Goal: Transaction & Acquisition: Purchase product/service

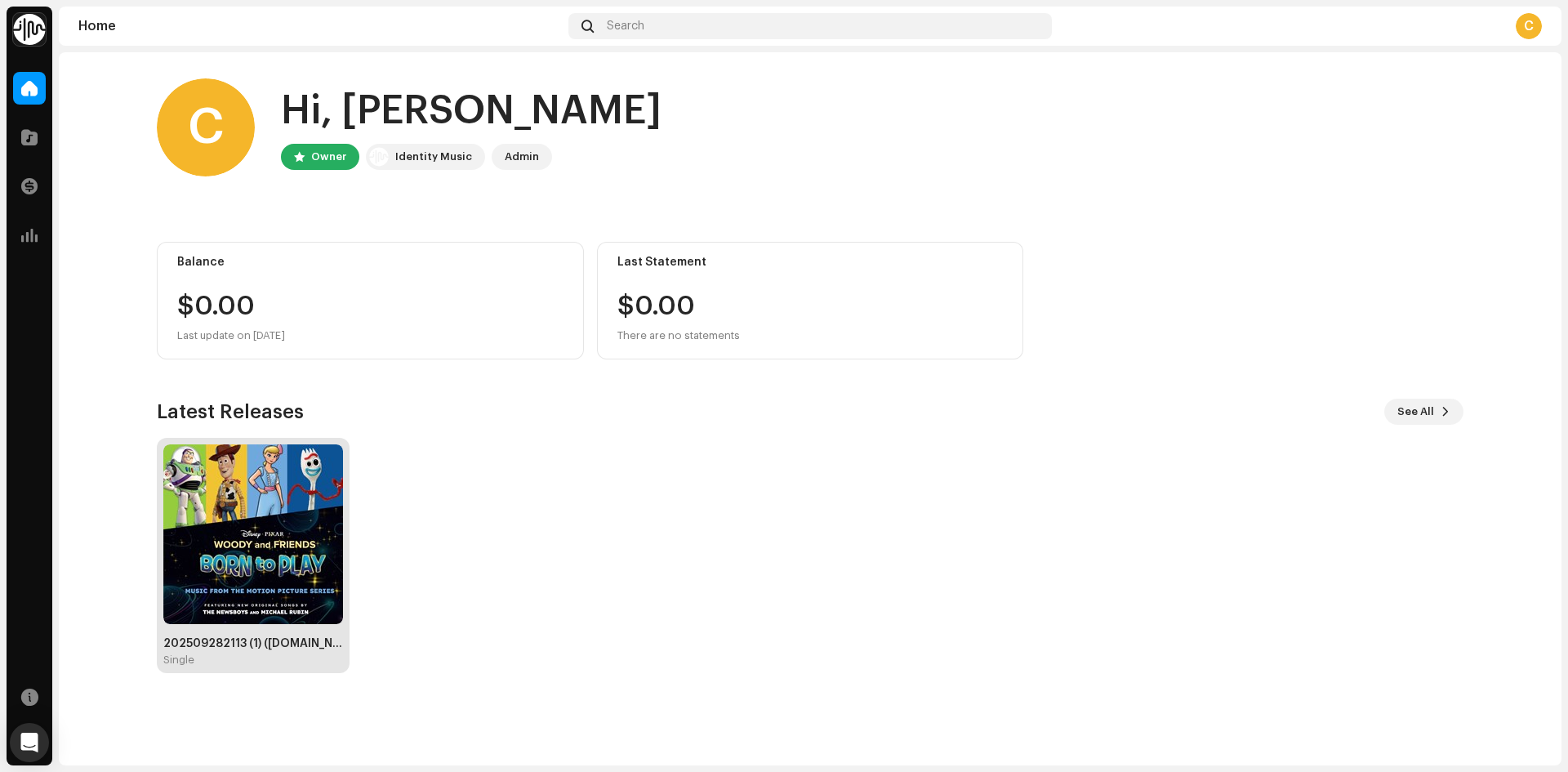
click at [292, 571] on img at bounding box center [253, 534] width 180 height 180
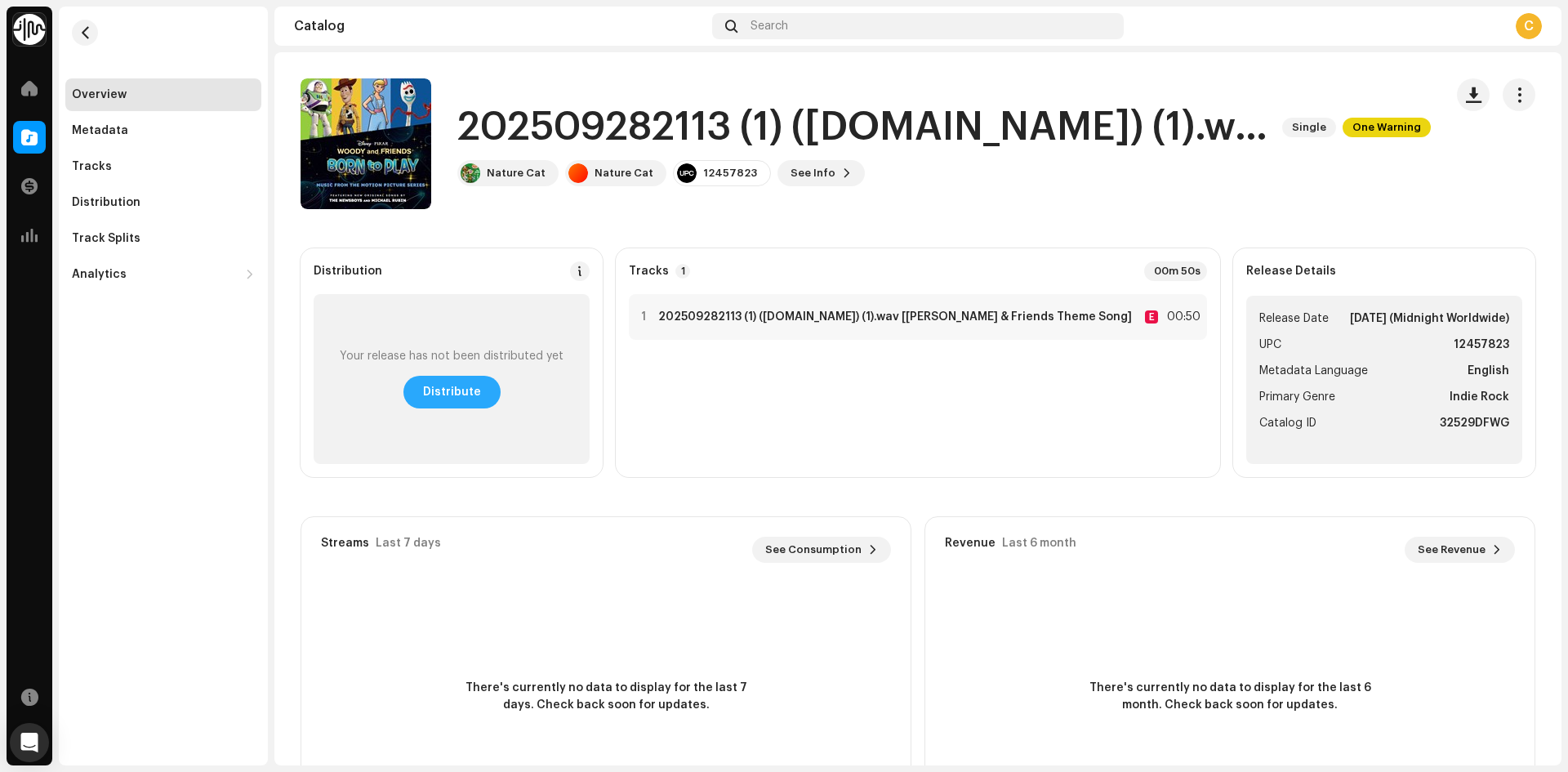
click at [462, 401] on span "Distribute" at bounding box center [452, 391] width 58 height 32
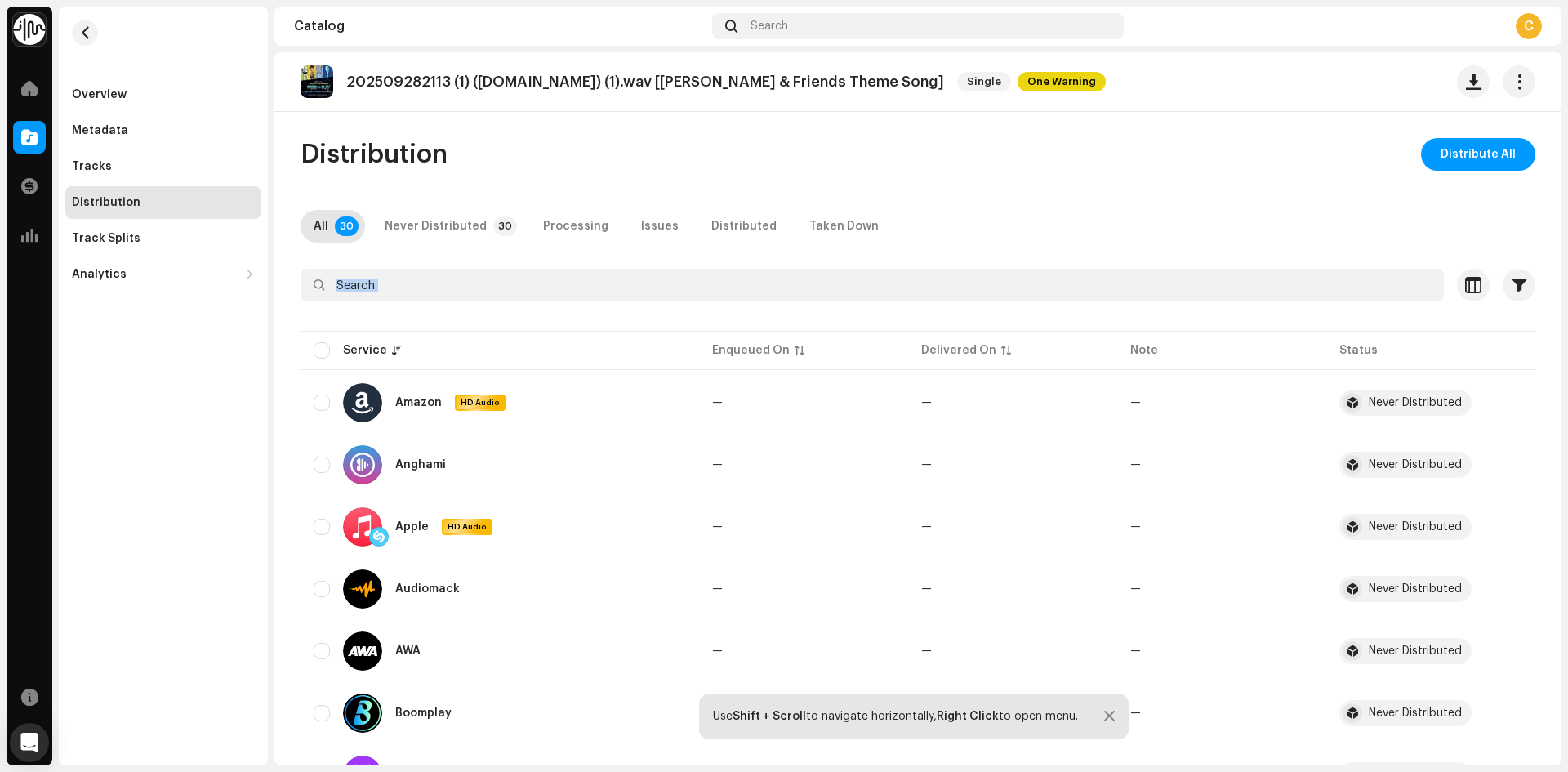
drag, startPoint x: 1567, startPoint y: 188, endPoint x: 1567, endPoint y: 398, distance: 210.0
click at [1567, 398] on div "Newsboys Home Catalog Transactions Analytics Resources Overview Metadata Tracks…" at bounding box center [784, 386] width 1568 height 772
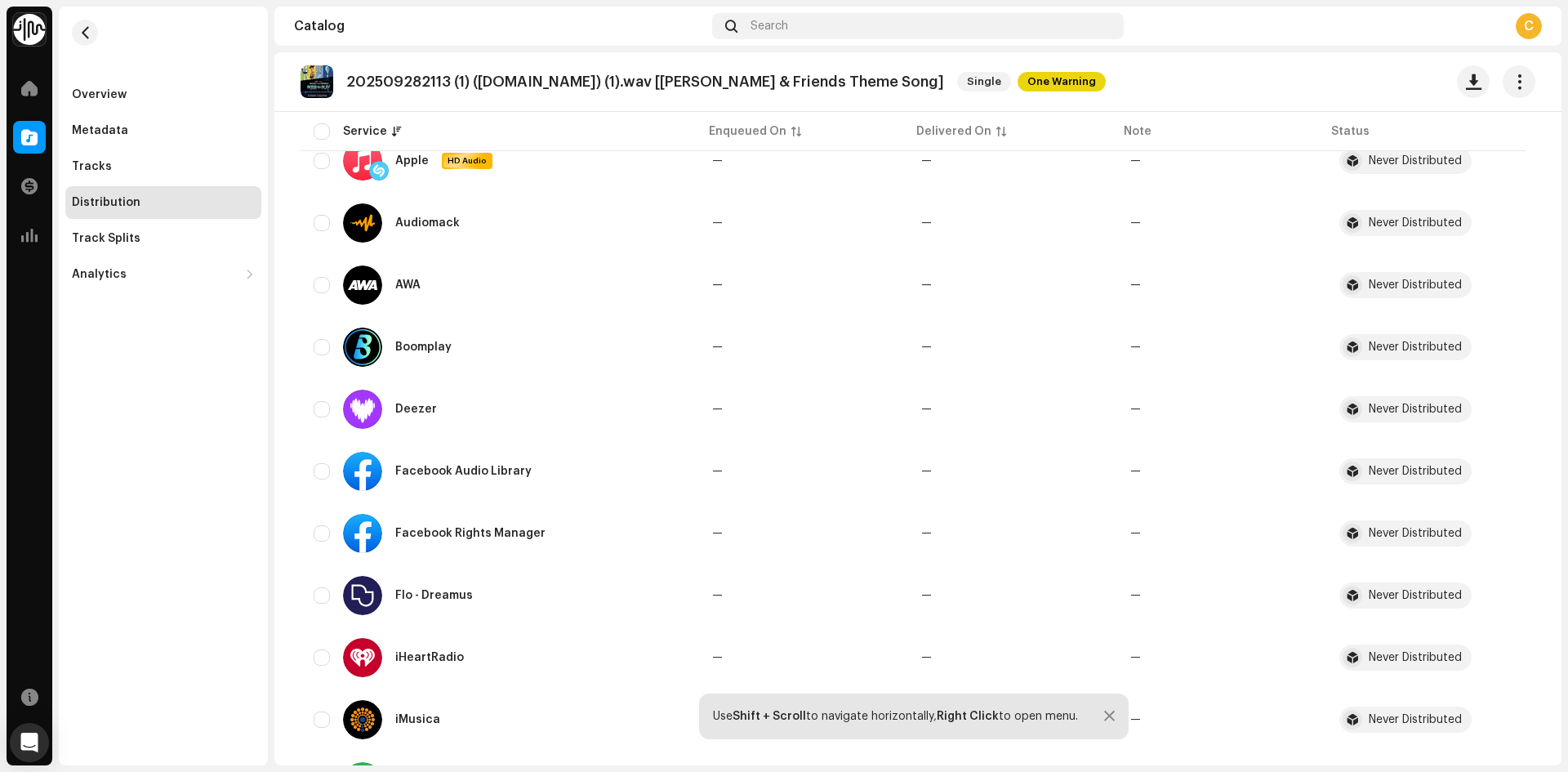
scroll to position [406, 0]
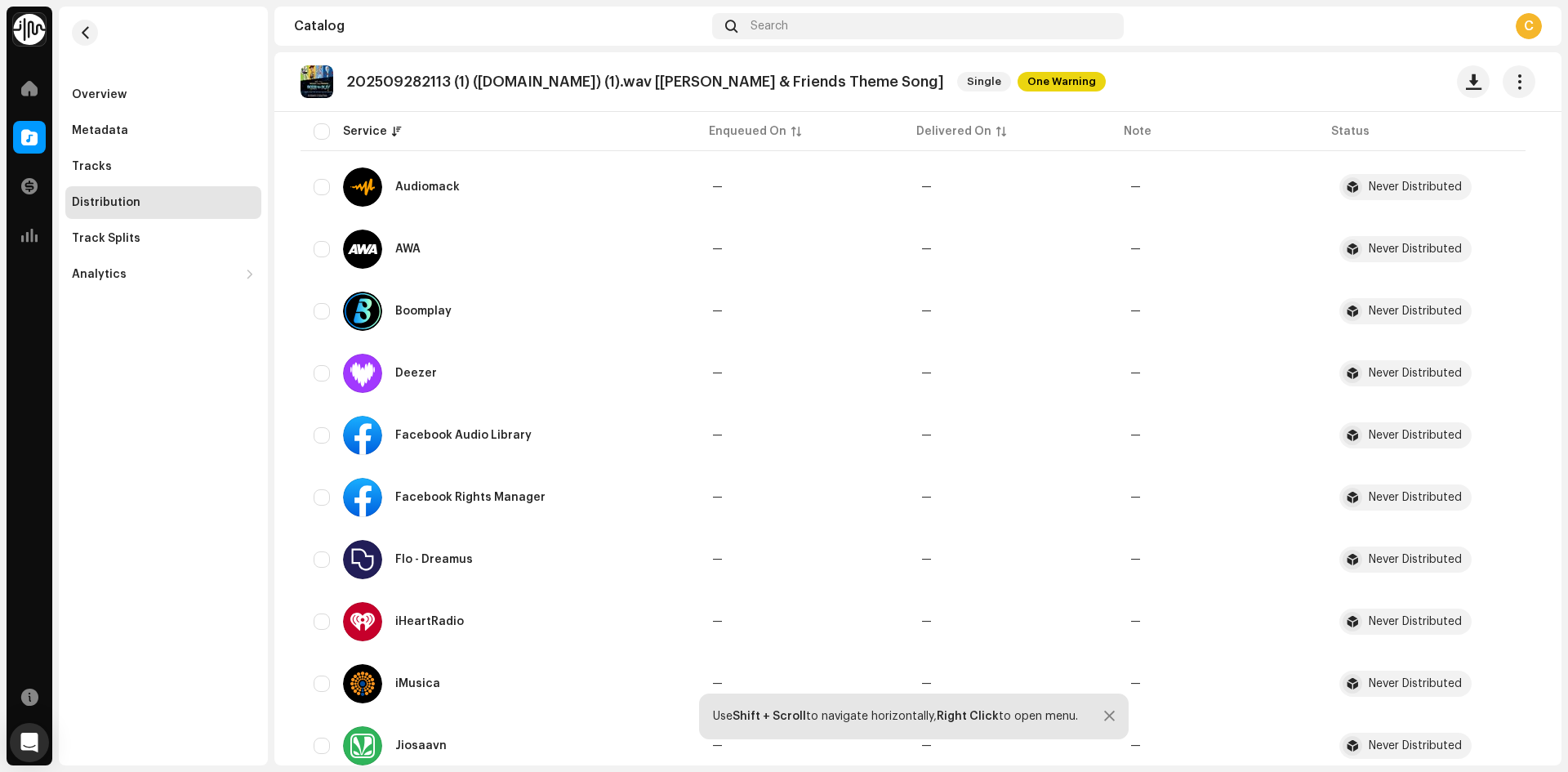
click at [225, 401] on div "Overview Metadata Tracks Distribution Track Splits Analytics Consumption Engage…" at bounding box center [163, 386] width 209 height 760
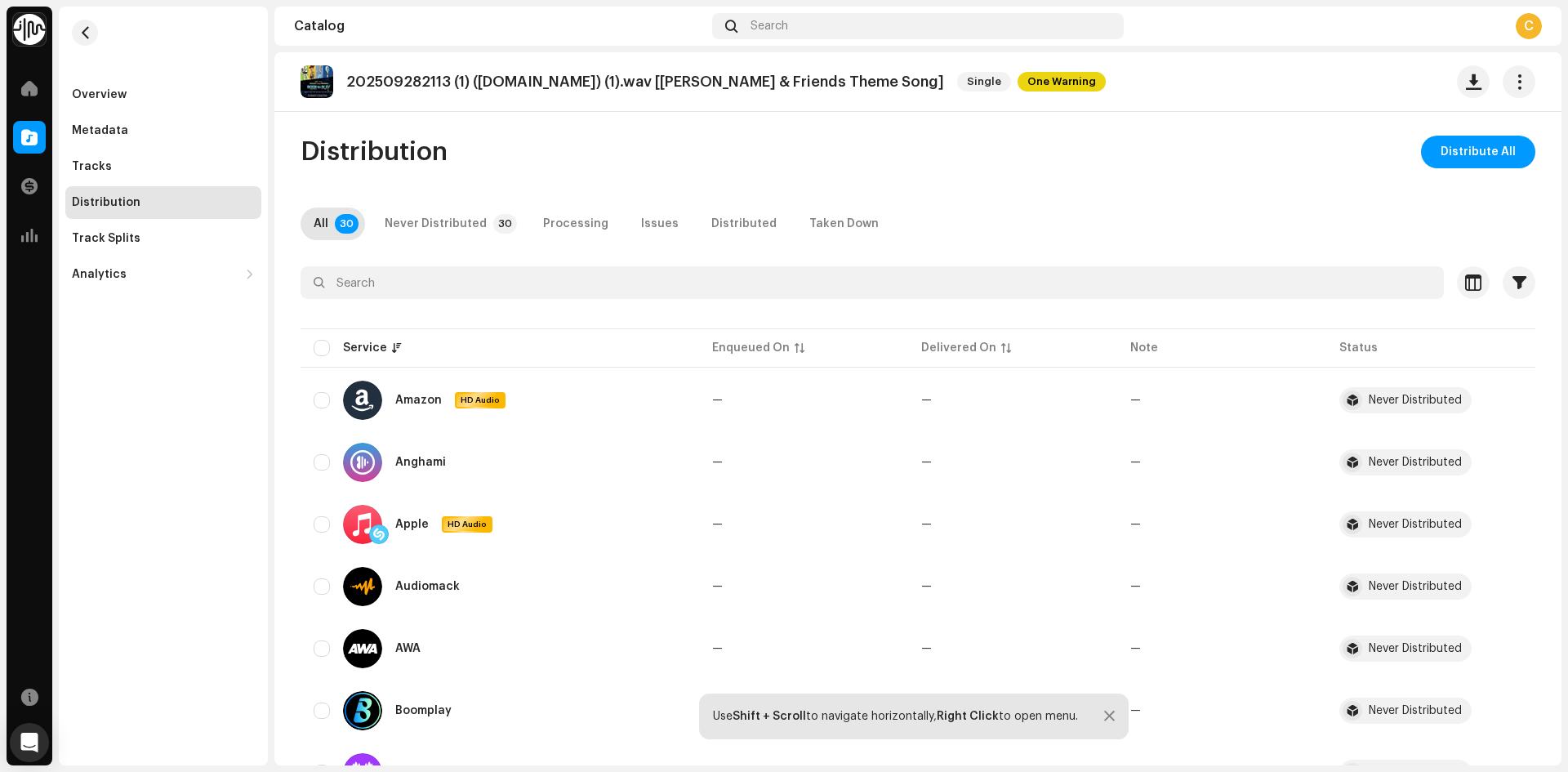
scroll to position [0, 0]
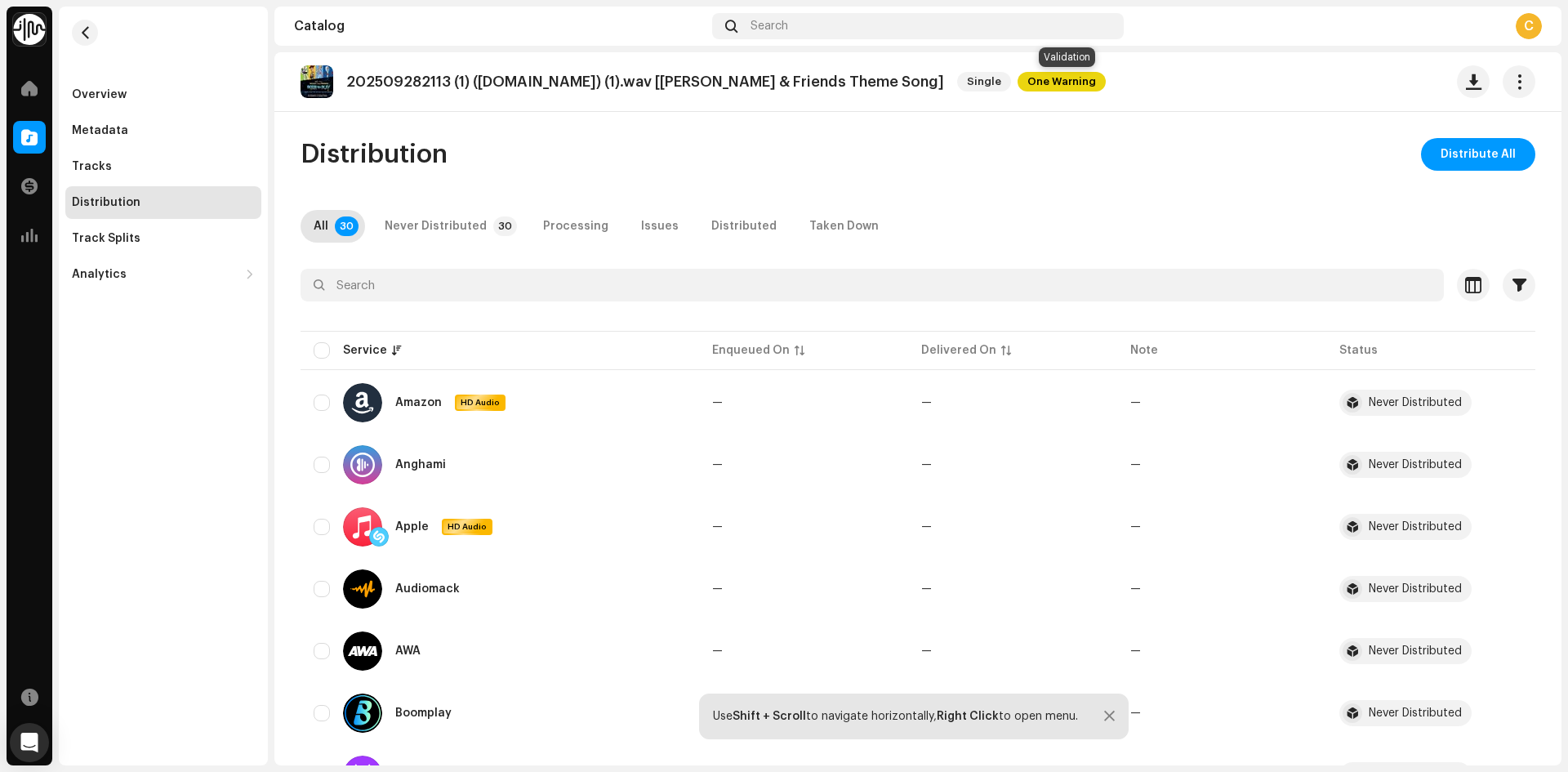
click at [1057, 85] on span "One Warning" at bounding box center [1062, 82] width 88 height 20
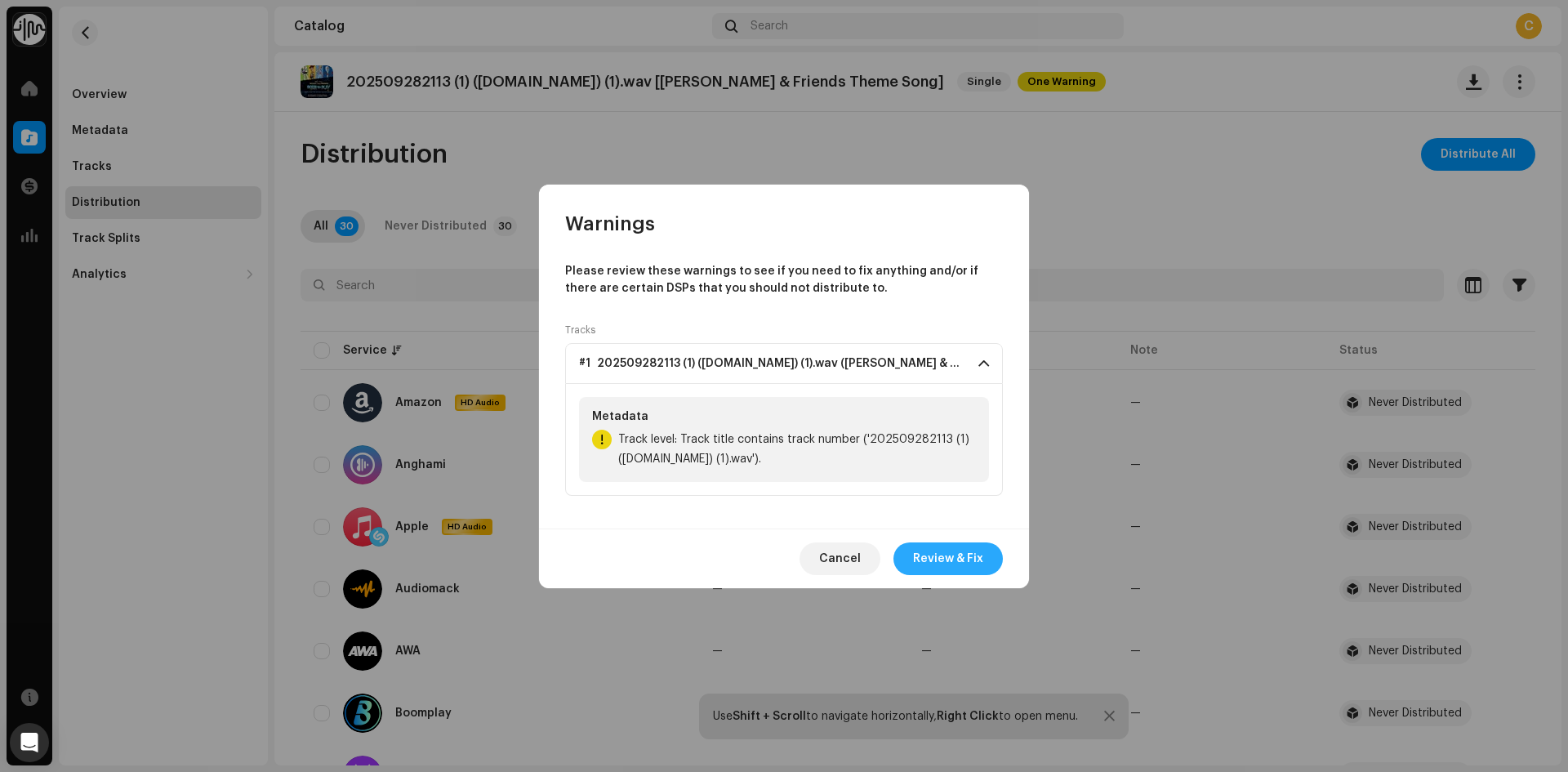
click at [946, 556] on span "Review & Fix" at bounding box center [948, 558] width 70 height 32
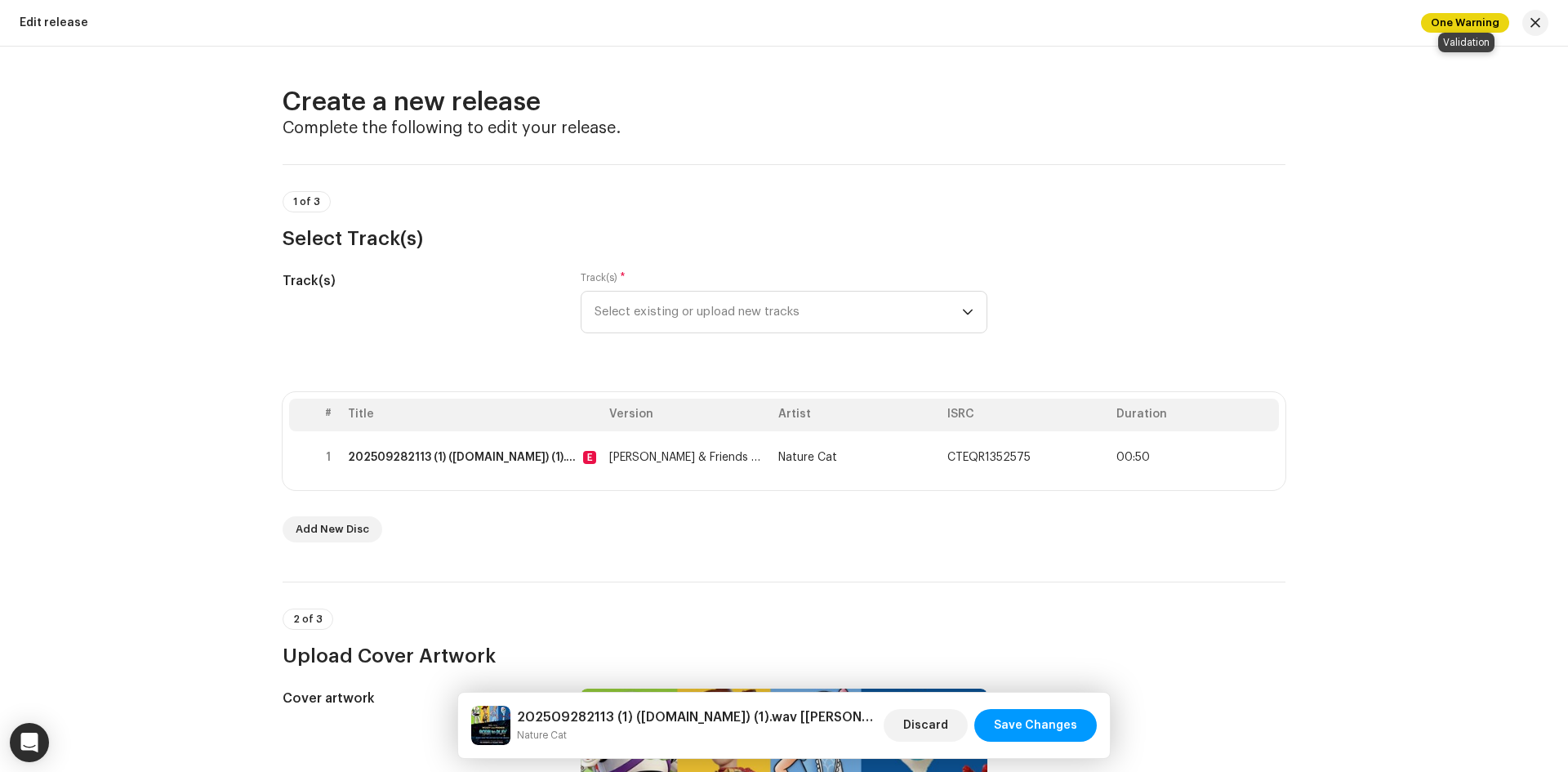
click at [1445, 27] on span "One Warning" at bounding box center [1465, 23] width 88 height 20
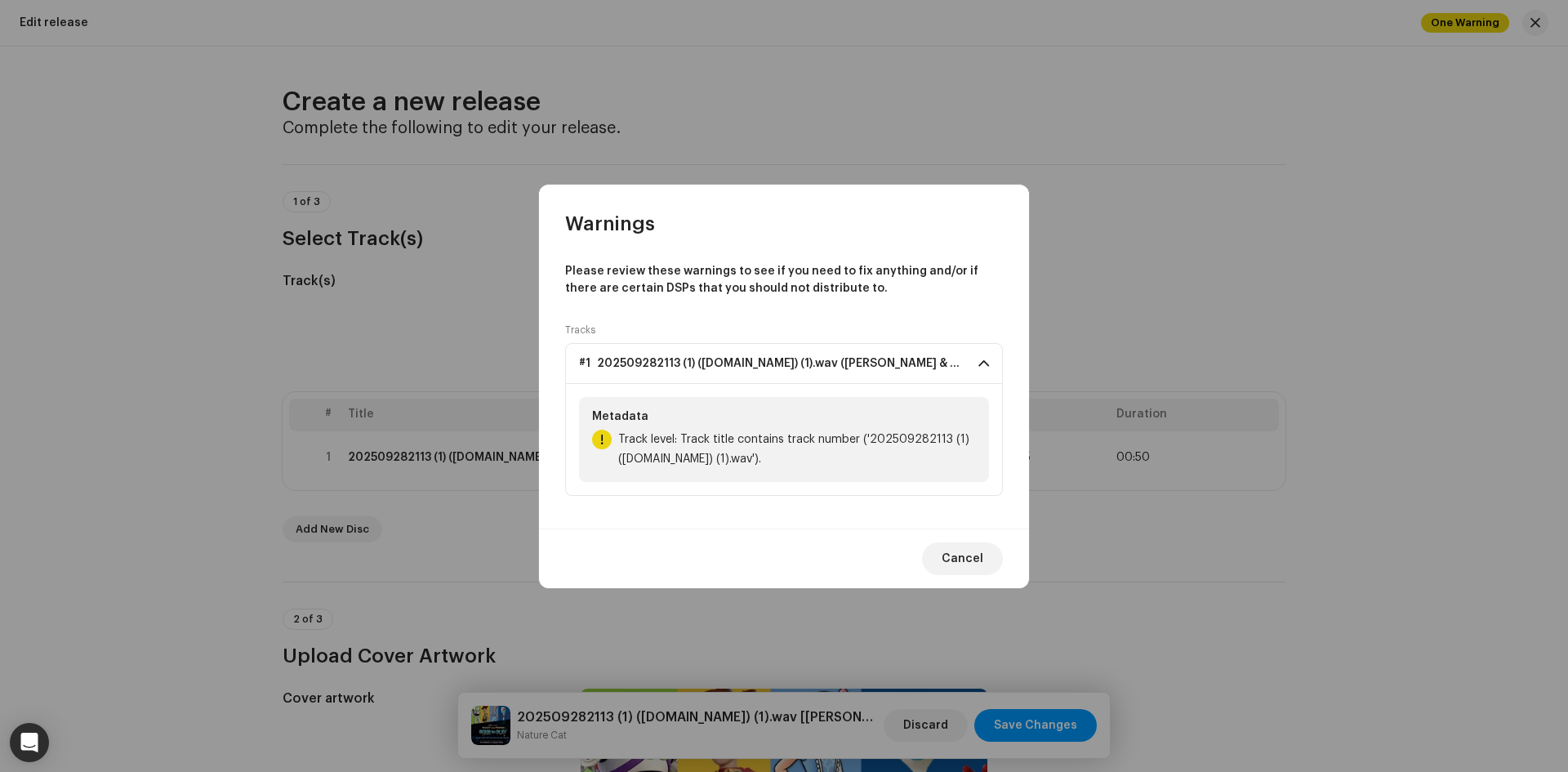
click at [846, 441] on span "Track level: Track title contains track number ('202509282113 (1) ([DOMAIN_NAME…" at bounding box center [797, 449] width 358 height 39
click at [932, 550] on button "Cancel" at bounding box center [963, 558] width 81 height 32
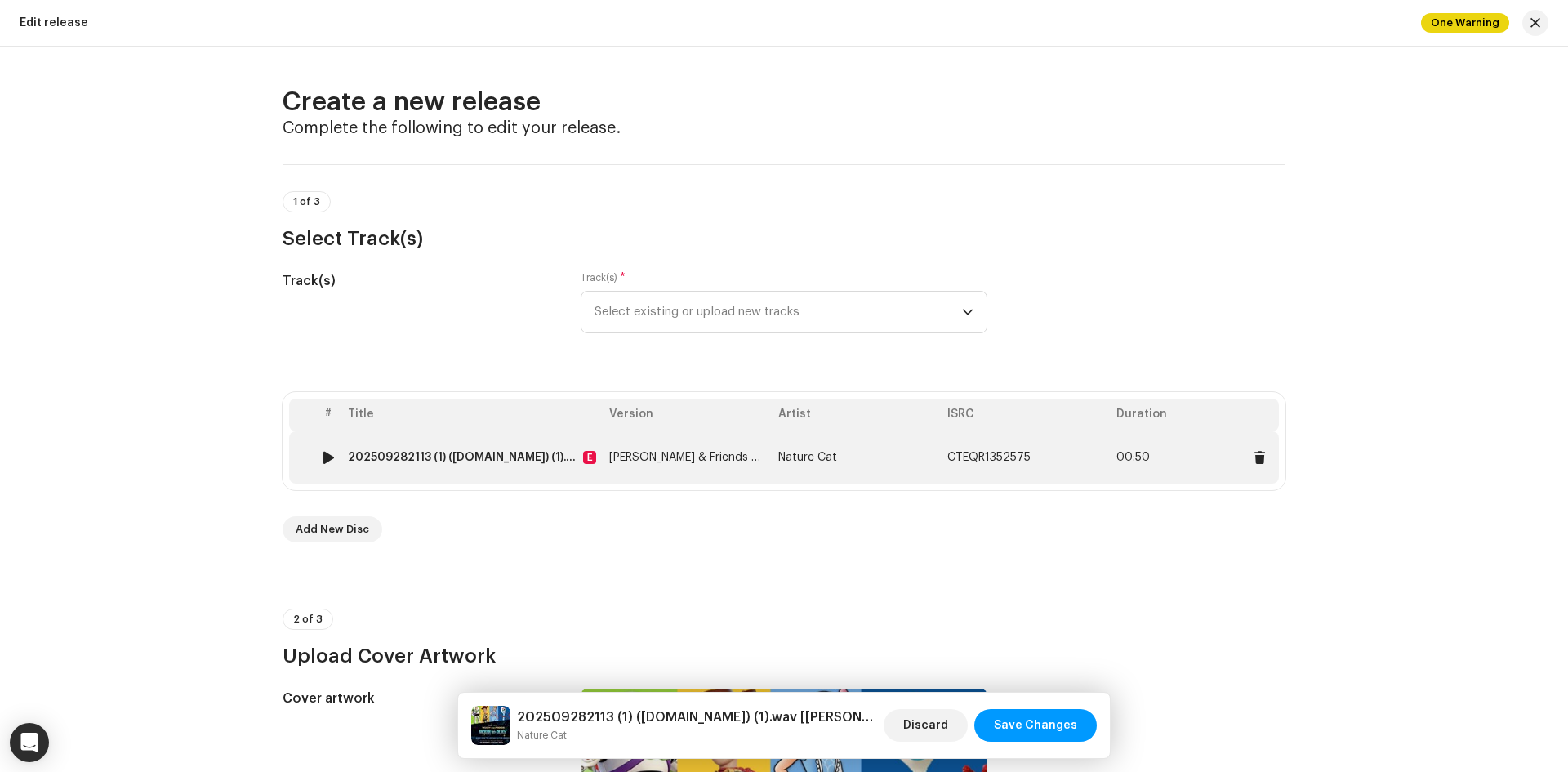
click at [709, 460] on span "[PERSON_NAME] & Friends Theme Song" at bounding box center [714, 458] width 211 height 12
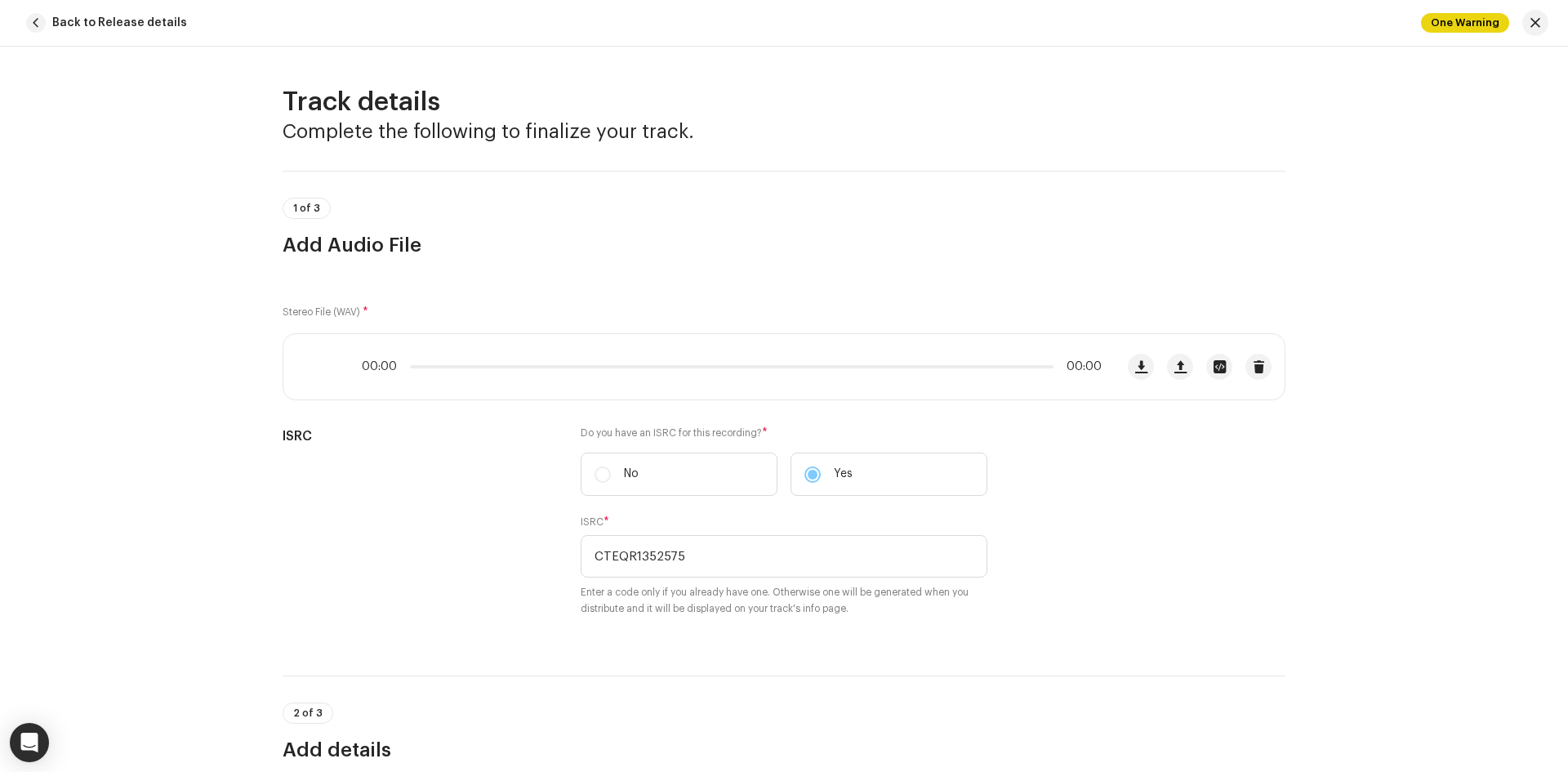
scroll to position [716, 0]
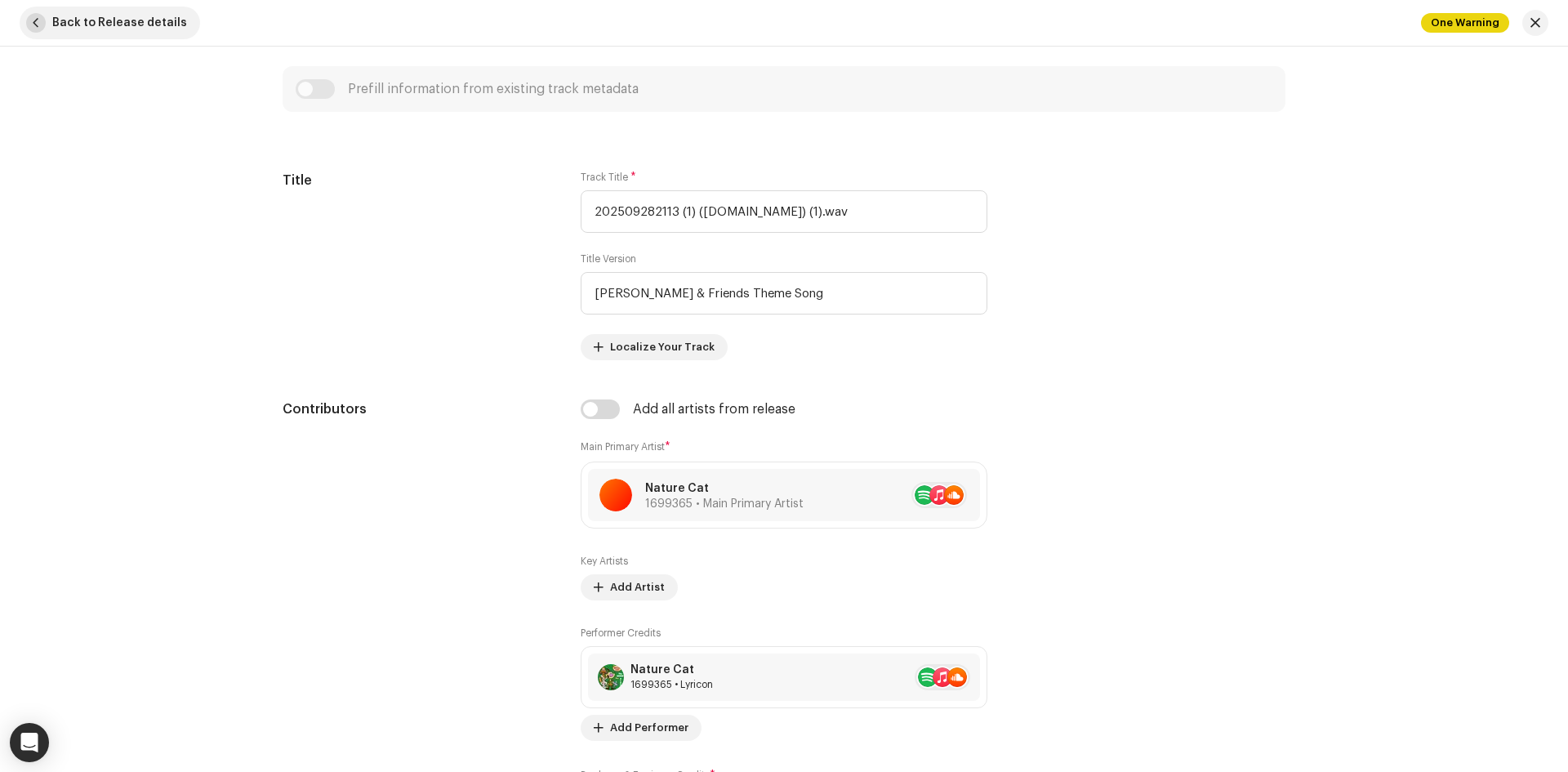
click at [28, 13] on button "Back to Release details" at bounding box center [110, 22] width 181 height 32
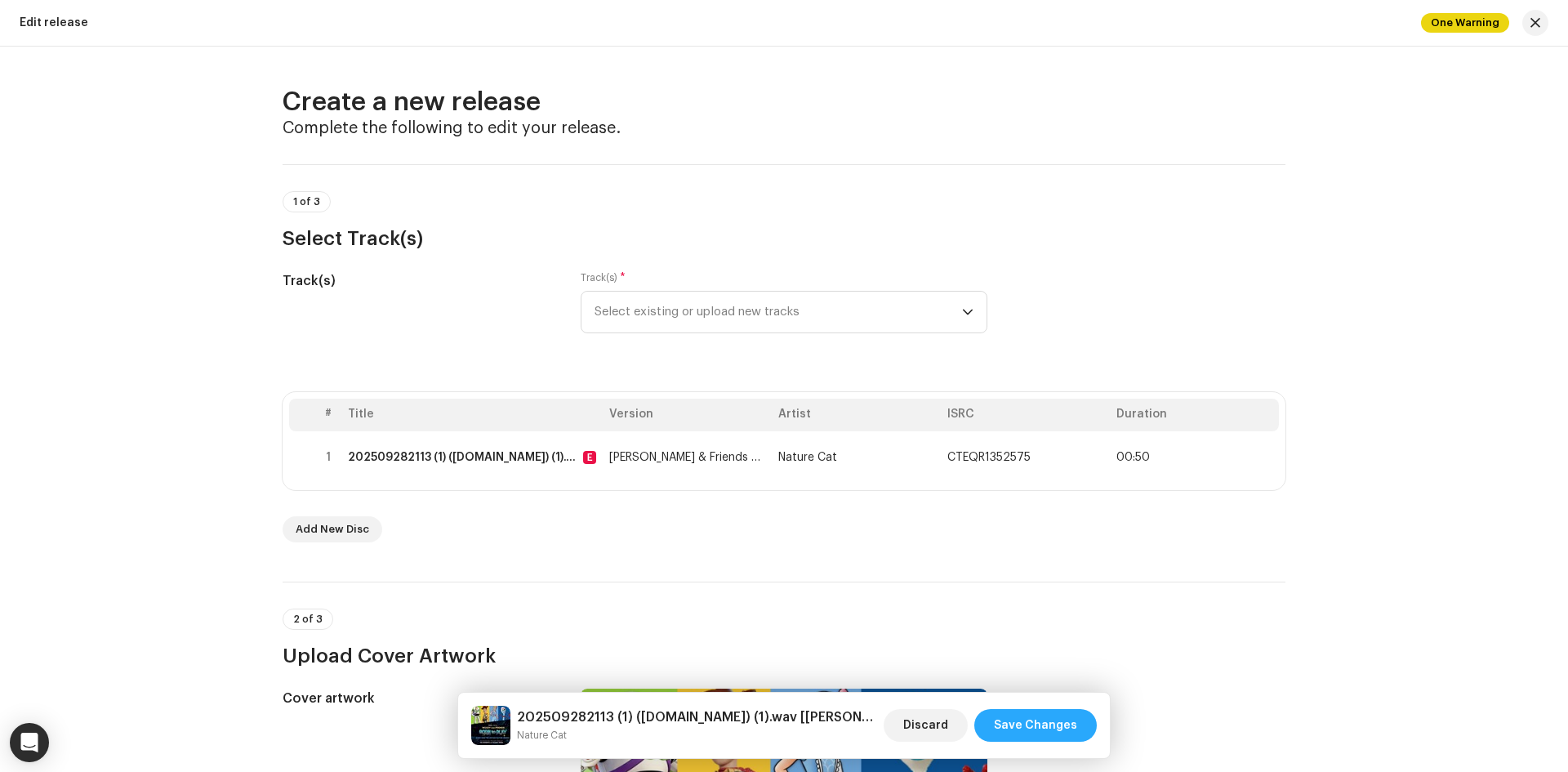
click at [1012, 725] on span "Save Changes" at bounding box center [1035, 726] width 84 height 32
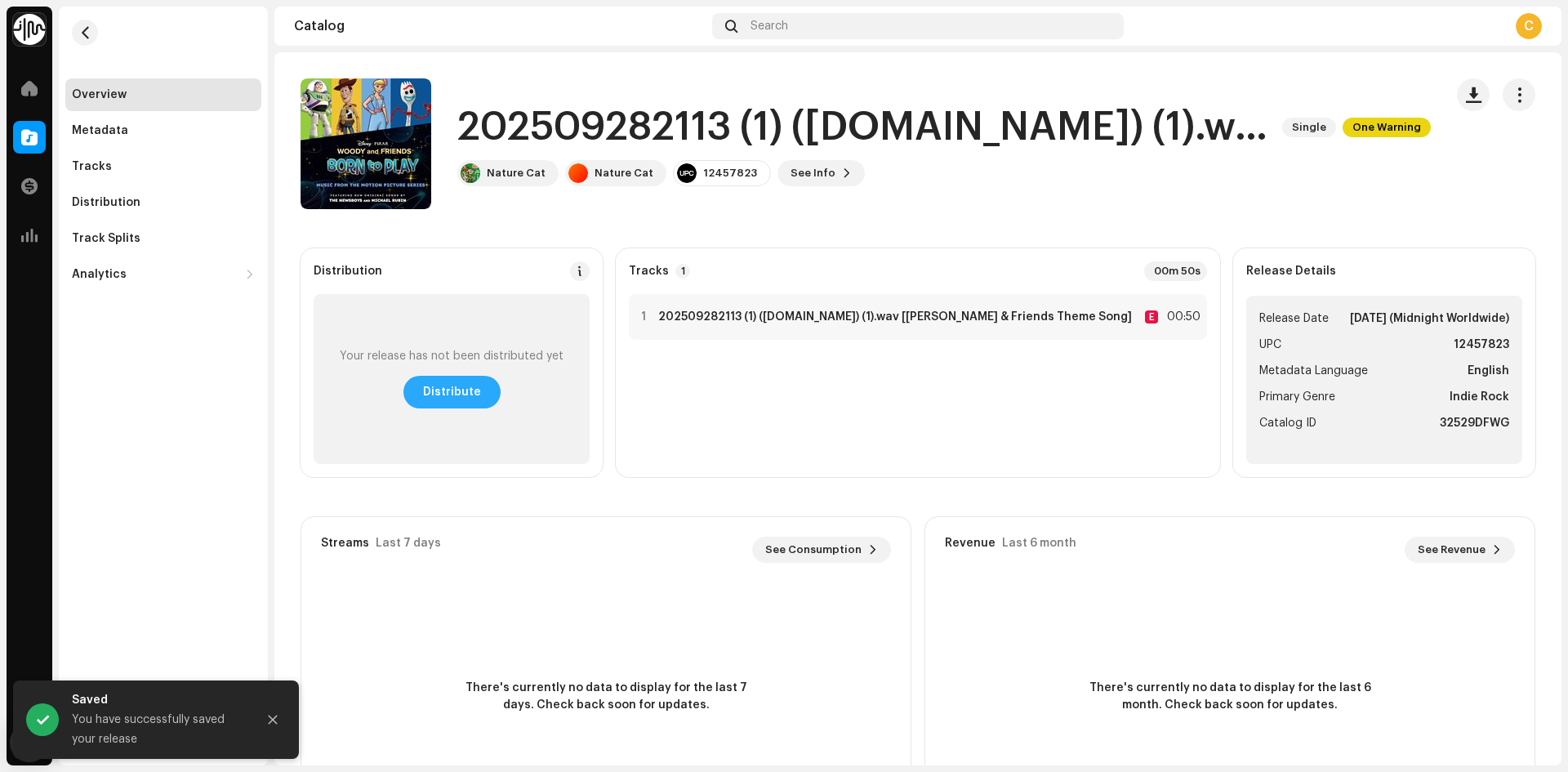
click at [426, 391] on span "Distribute" at bounding box center [452, 391] width 58 height 32
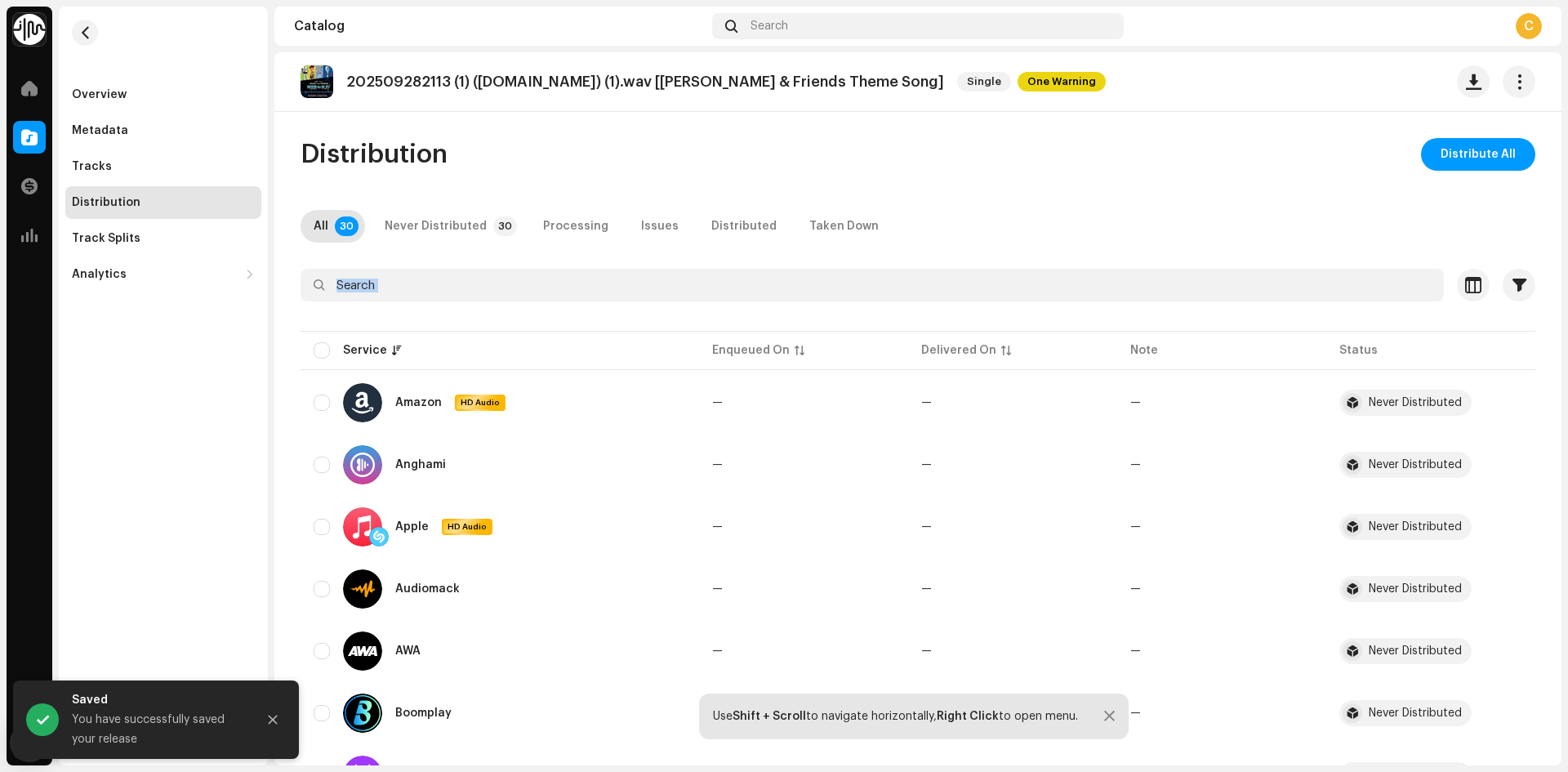
drag, startPoint x: 1567, startPoint y: 173, endPoint x: 1567, endPoint y: 410, distance: 237.0
click at [1567, 410] on div "Newsboys Home Catalog Transactions Analytics Resources Overview Metadata Tracks…" at bounding box center [784, 386] width 1568 height 772
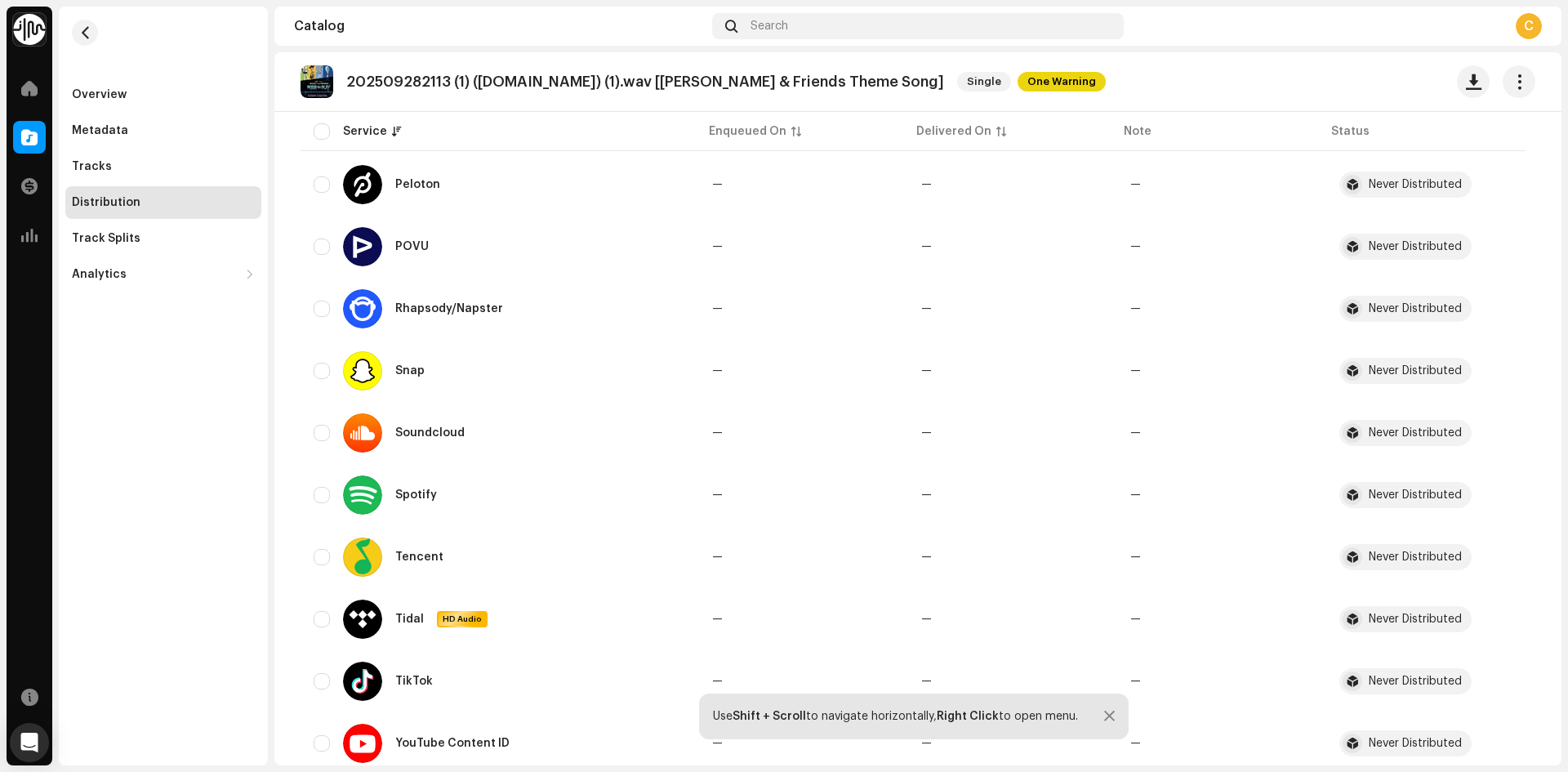
scroll to position [1514, 0]
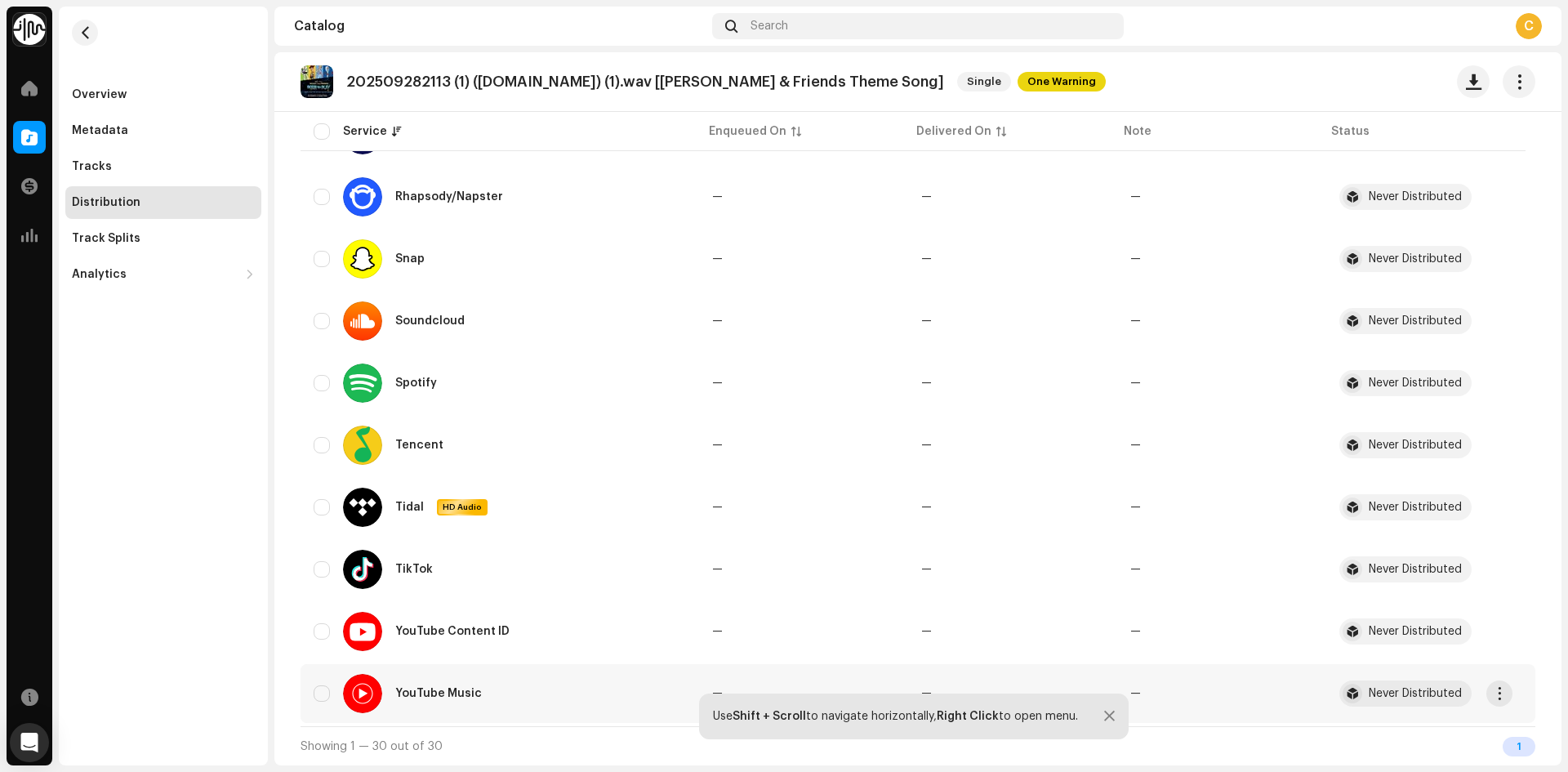
click at [327, 704] on div "YouTube Music" at bounding box center [499, 693] width 372 height 39
click at [313, 375] on input "checkbox" at bounding box center [322, 383] width 17 height 17
checkbox input "true"
click at [327, 691] on input "Row Unselected" at bounding box center [322, 694] width 17 height 17
checkbox input "true"
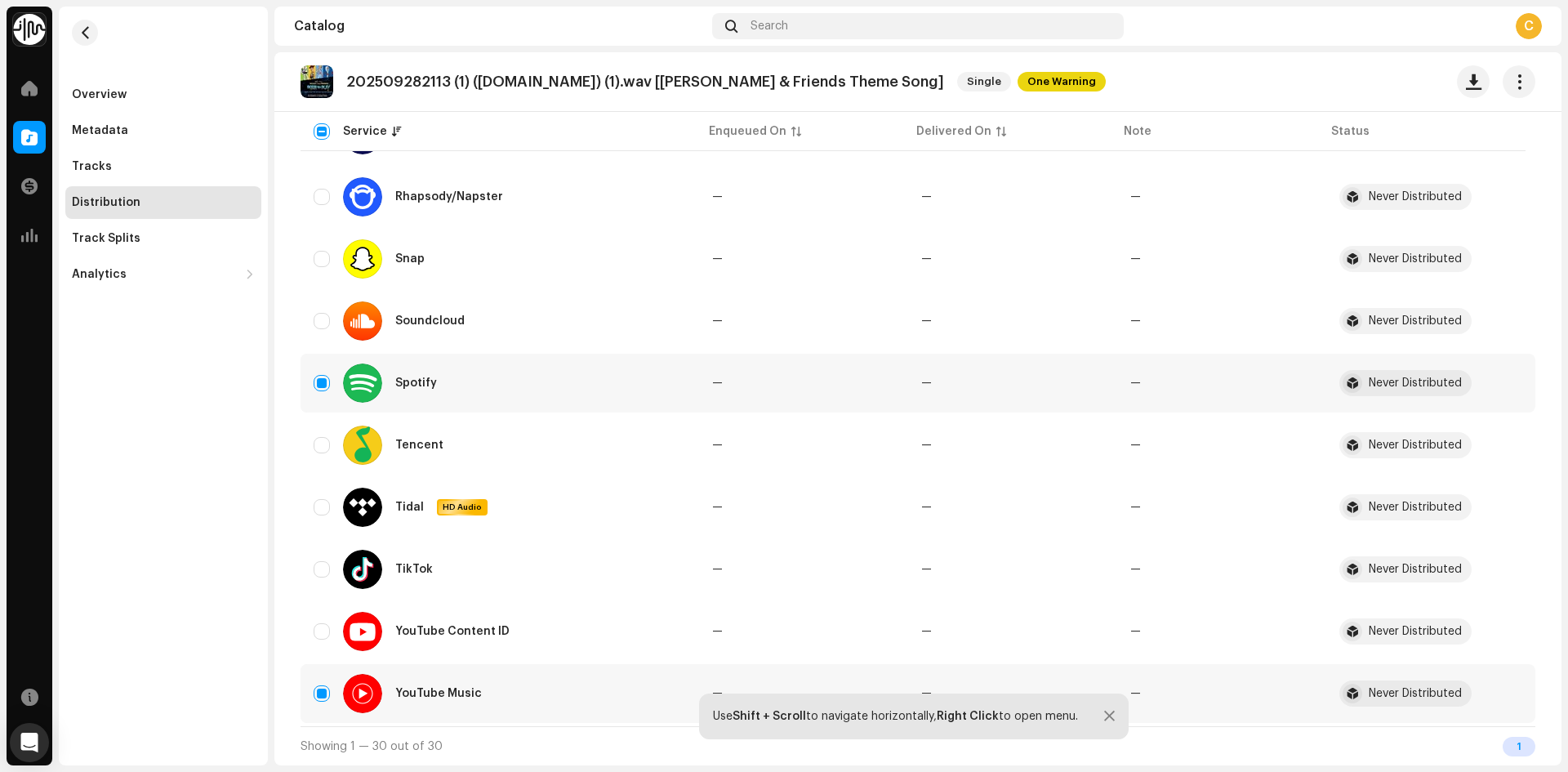
drag, startPoint x: 1564, startPoint y: 596, endPoint x: 1566, endPoint y: 552, distance: 44.0
click at [1566, 552] on div "Newsboys Home Catalog Transactions Analytics Resources Overview Metadata Tracks…" at bounding box center [784, 386] width 1568 height 772
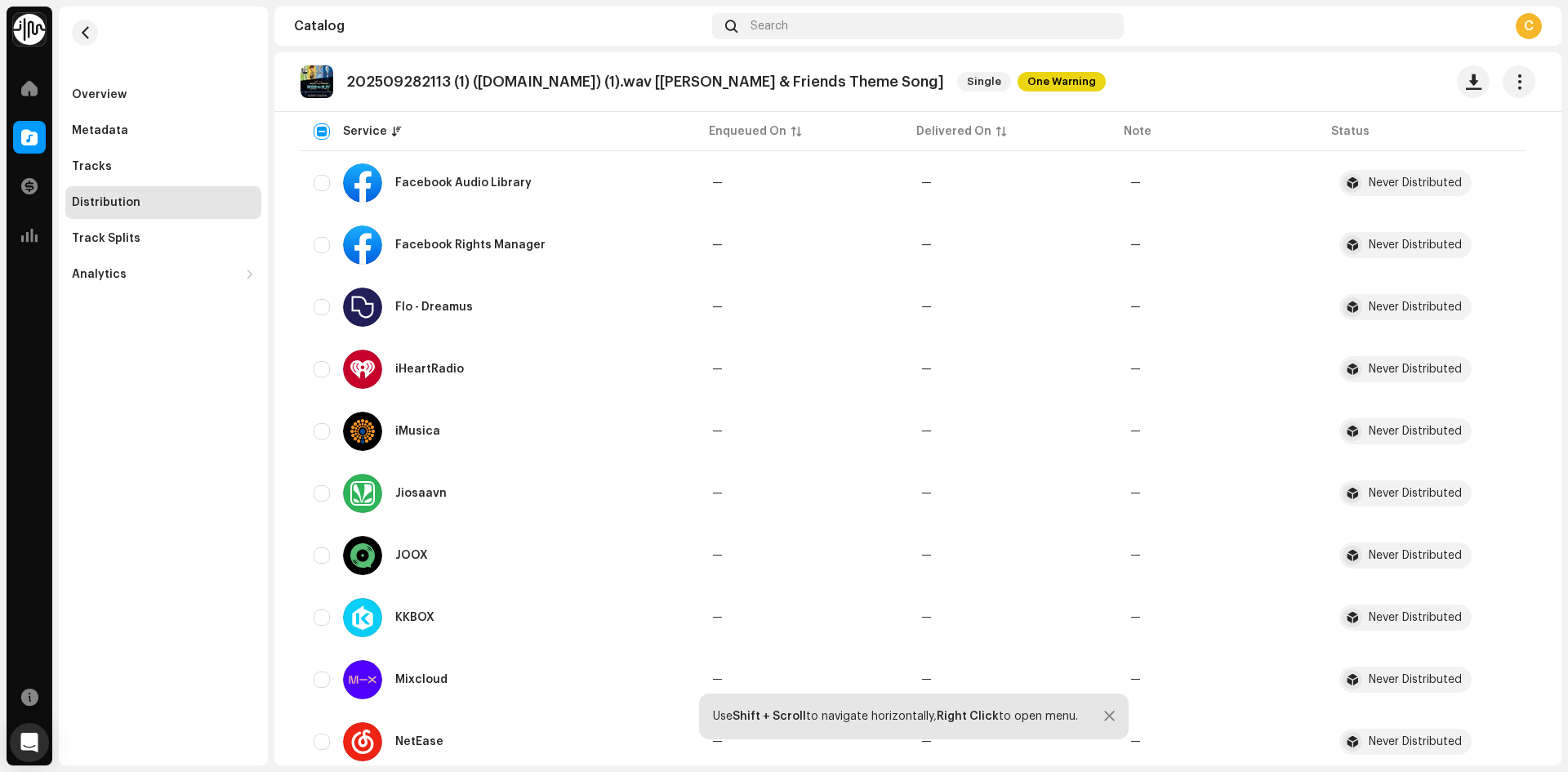
scroll to position [647, 0]
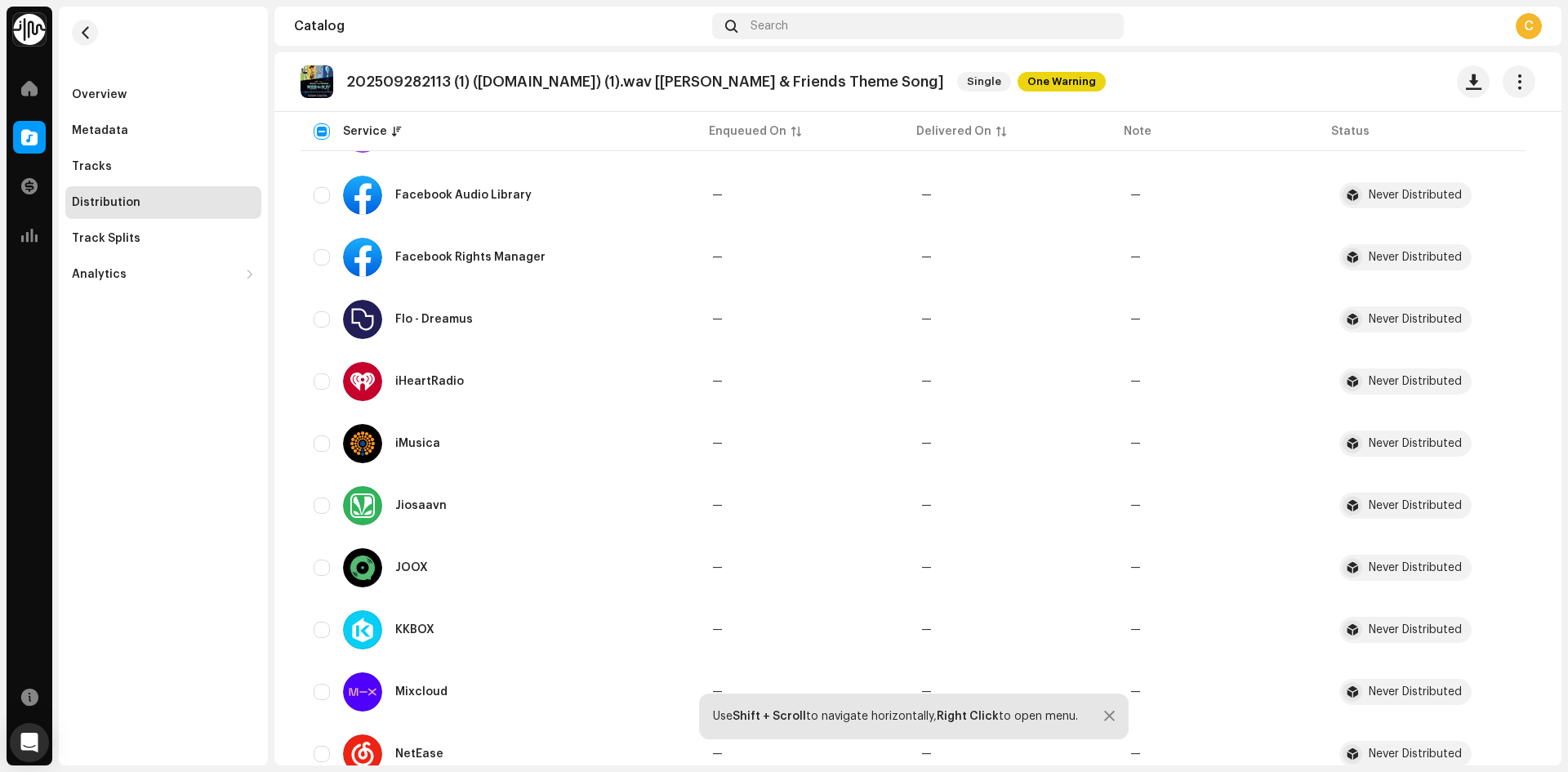
drag, startPoint x: 1556, startPoint y: 289, endPoint x: 195, endPoint y: 563, distance: 1388.3
click at [195, 563] on div "Overview Metadata Tracks Distribution Track Splits Analytics Consumption Engage…" at bounding box center [163, 386] width 209 height 760
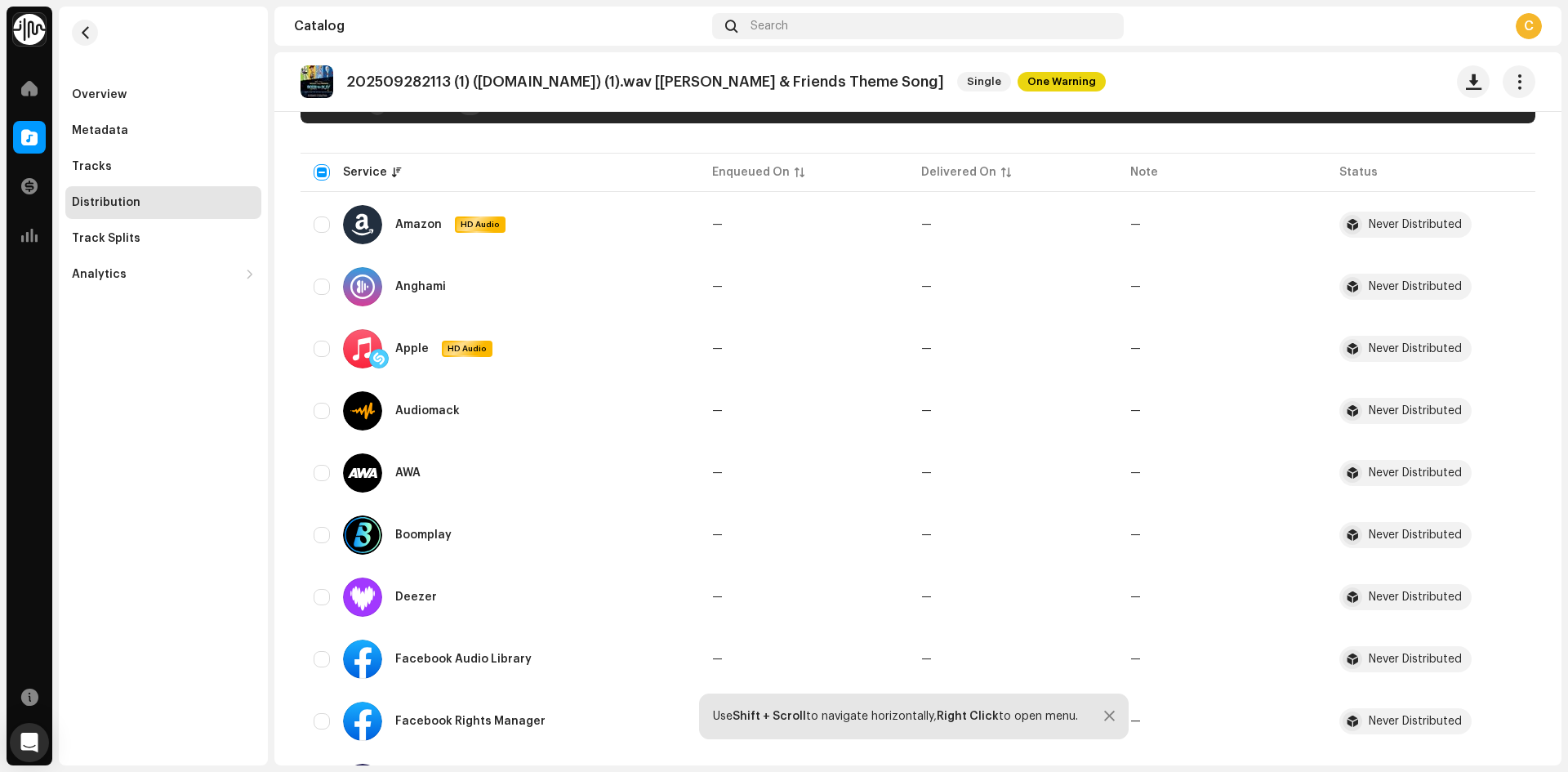
scroll to position [209, 0]
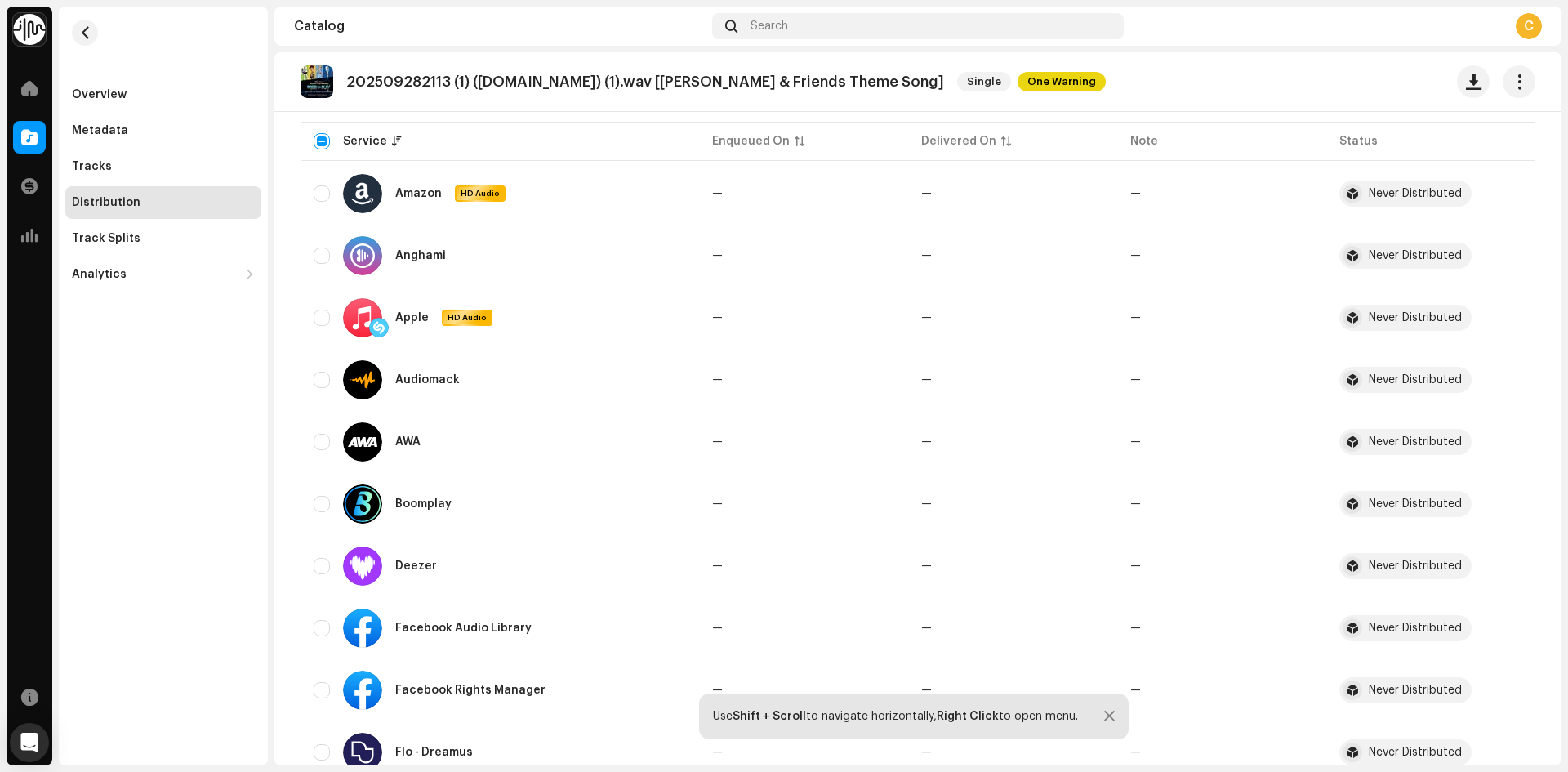
drag, startPoint x: 1558, startPoint y: 414, endPoint x: 1567, endPoint y: 274, distance: 140.3
click at [1567, 274] on div "Newsboys Home Catalog Transactions Analytics Resources Overview Metadata Tracks…" at bounding box center [784, 386] width 1568 height 772
click at [325, 318] on input "Row Unselected" at bounding box center [322, 318] width 17 height 17
checkbox input "true"
click at [1512, 80] on span "button" at bounding box center [1519, 82] width 16 height 13
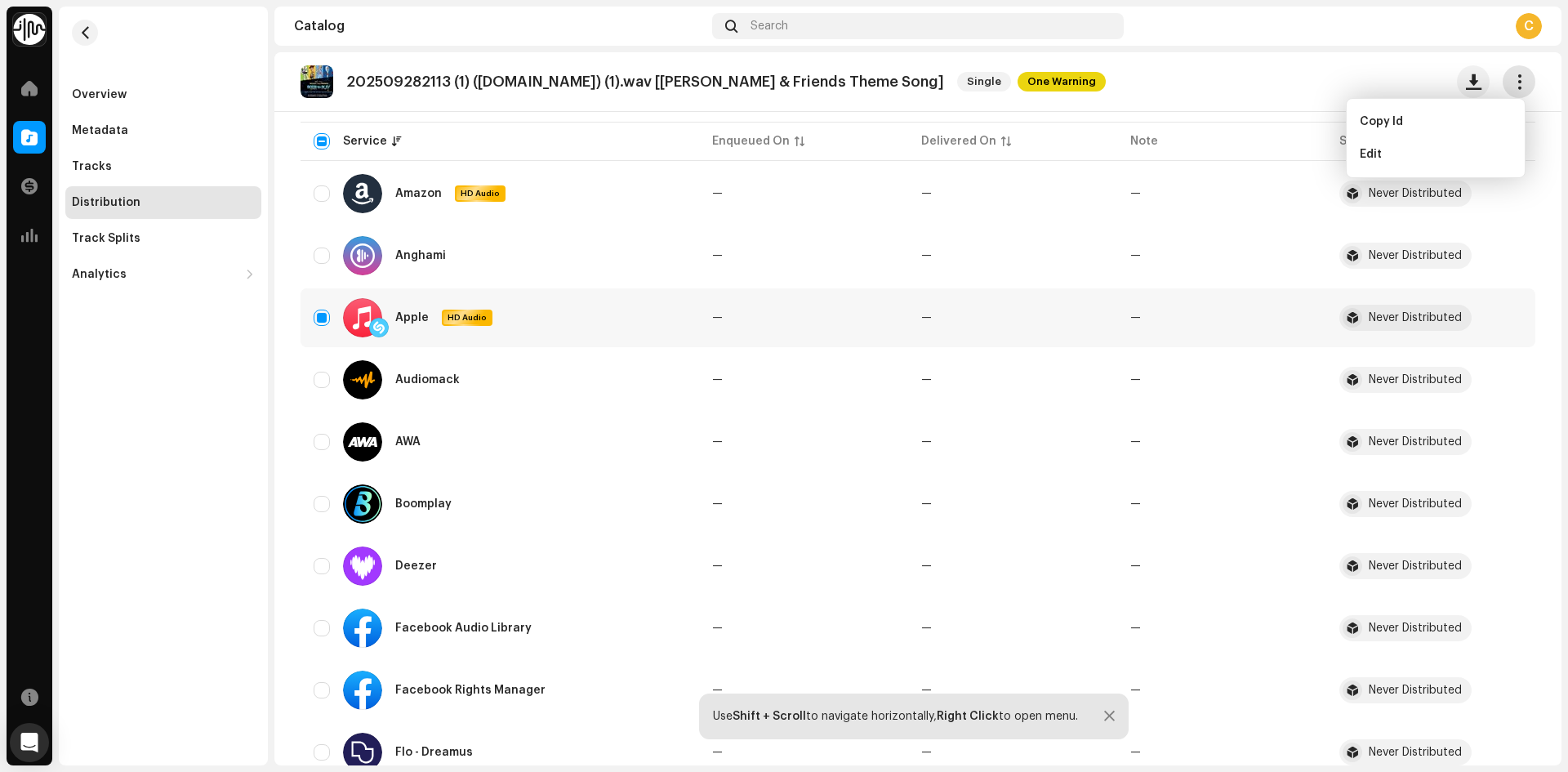
click at [1512, 80] on span "button" at bounding box center [1519, 82] width 16 height 13
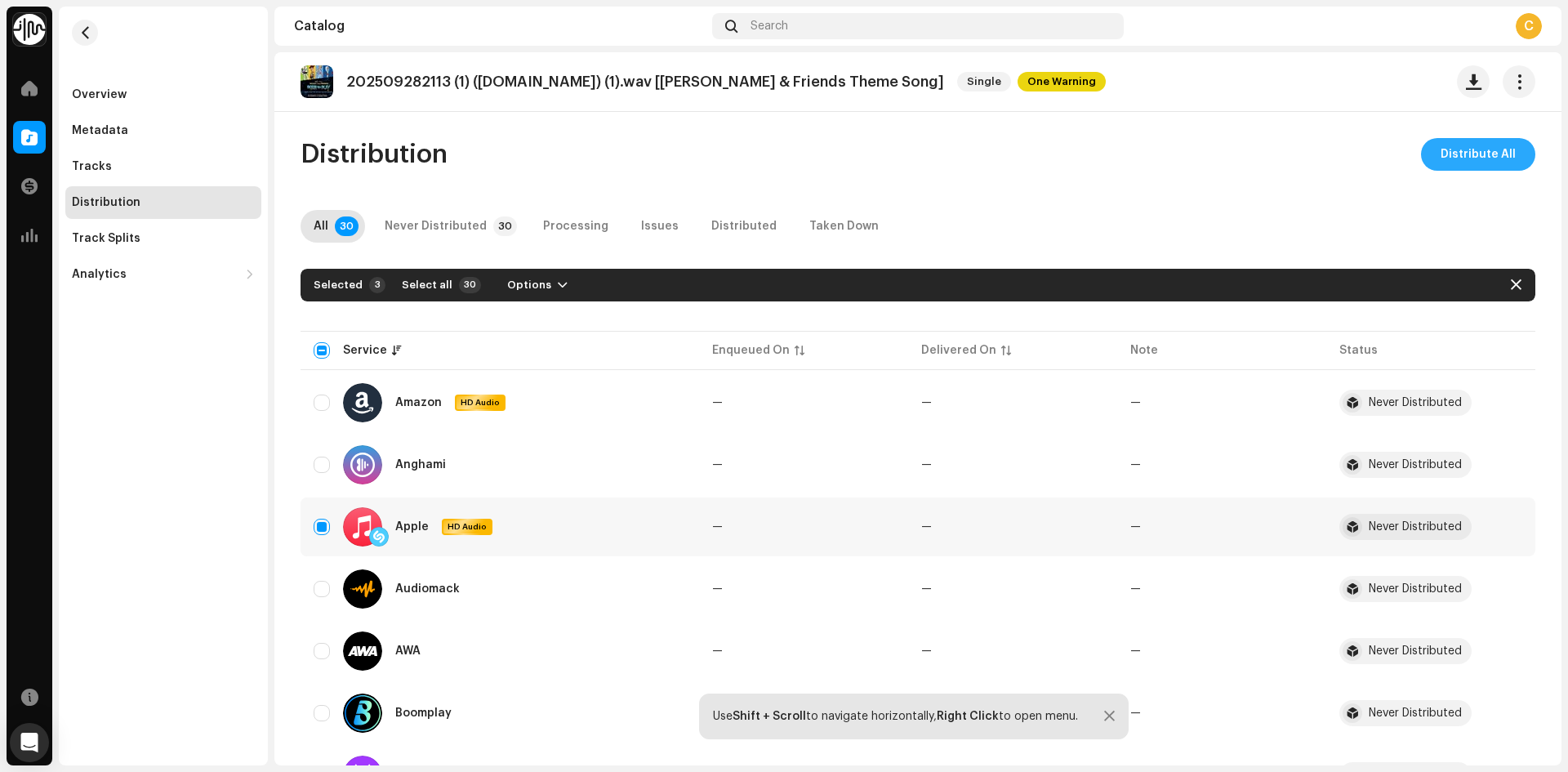
click at [1452, 147] on span "Distribute All" at bounding box center [1478, 154] width 75 height 32
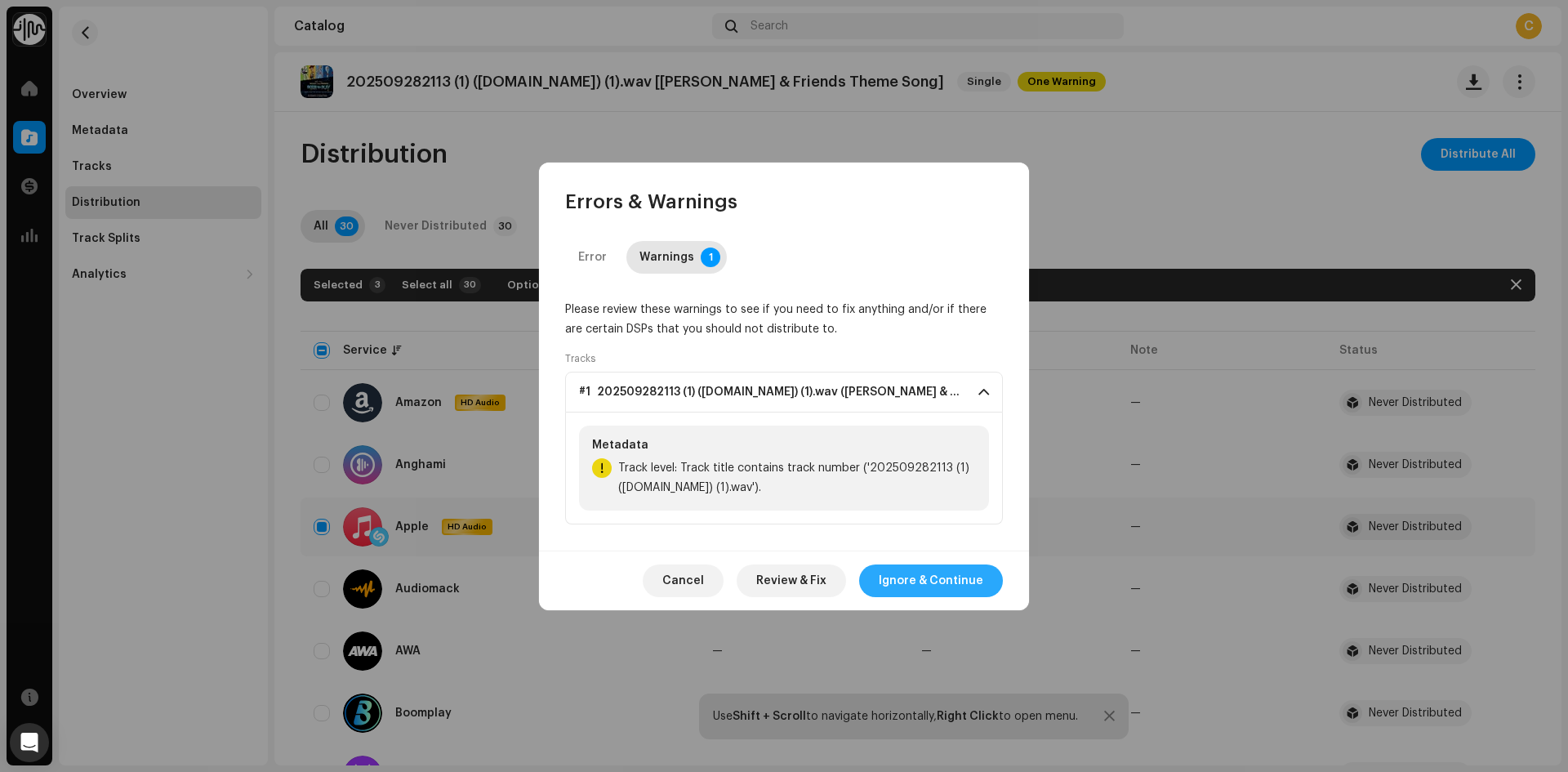
click at [911, 582] on span "Ignore & Continue" at bounding box center [932, 580] width 104 height 32
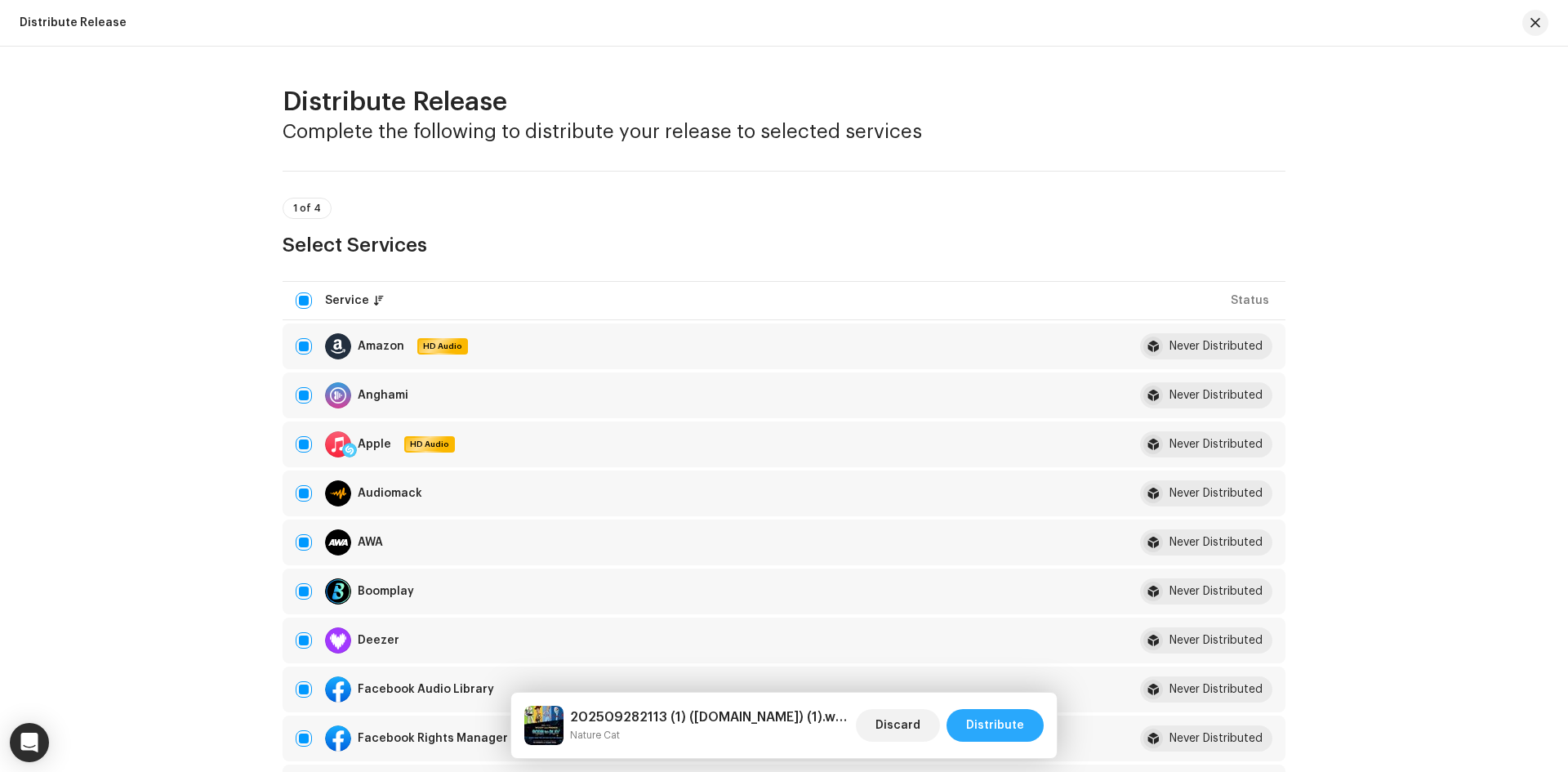
click at [995, 722] on span "Distribute" at bounding box center [995, 726] width 58 height 32
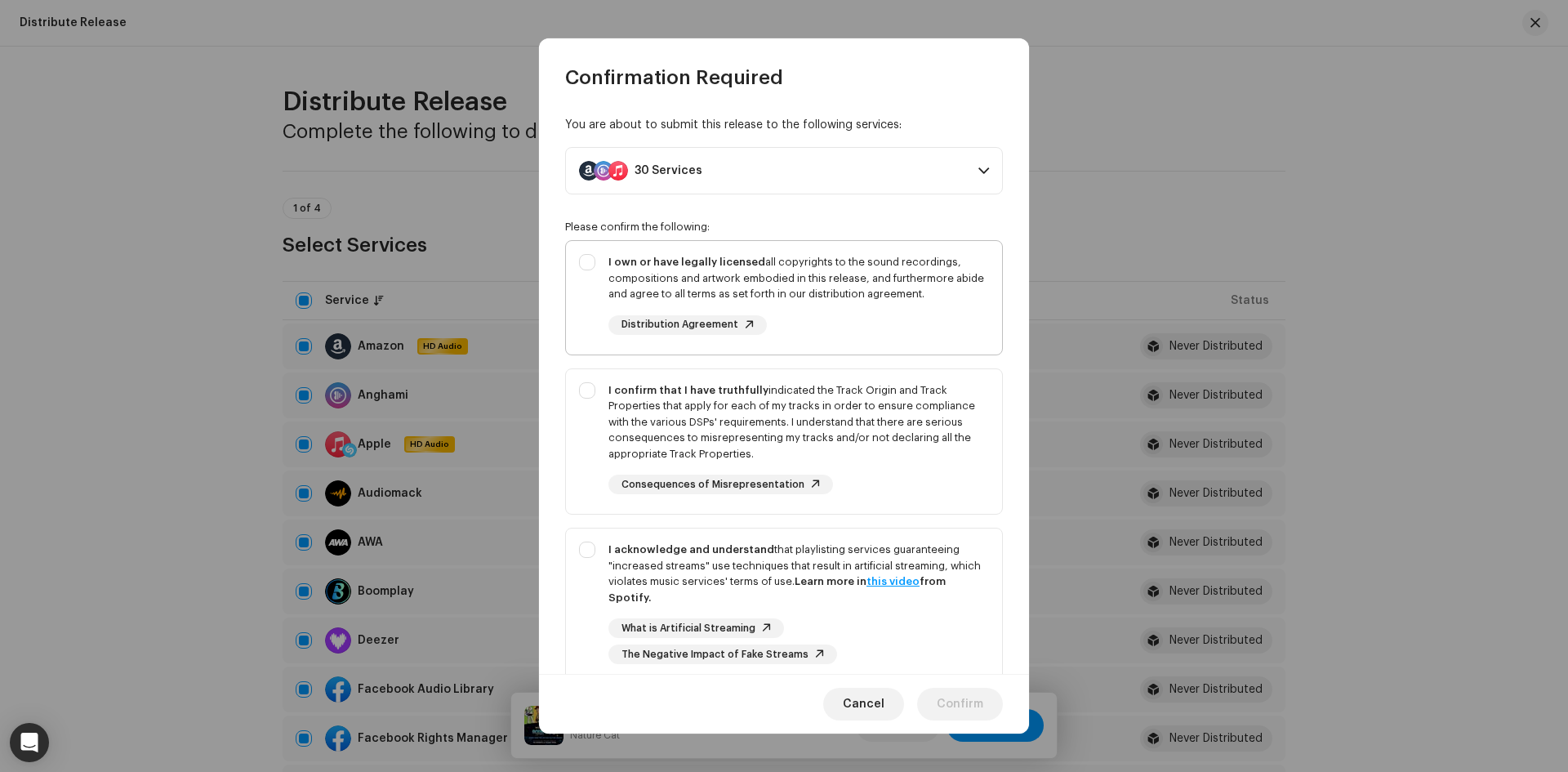
click at [577, 260] on div "I own or have legally licensed all copyrights to the sound recordings, composit…" at bounding box center [784, 294] width 436 height 107
checkbox input "true"
click at [595, 412] on div "I confirm that I have truthfully indicated the Track Origin and Track Propertie…" at bounding box center [784, 439] width 436 height 139
checkbox input "true"
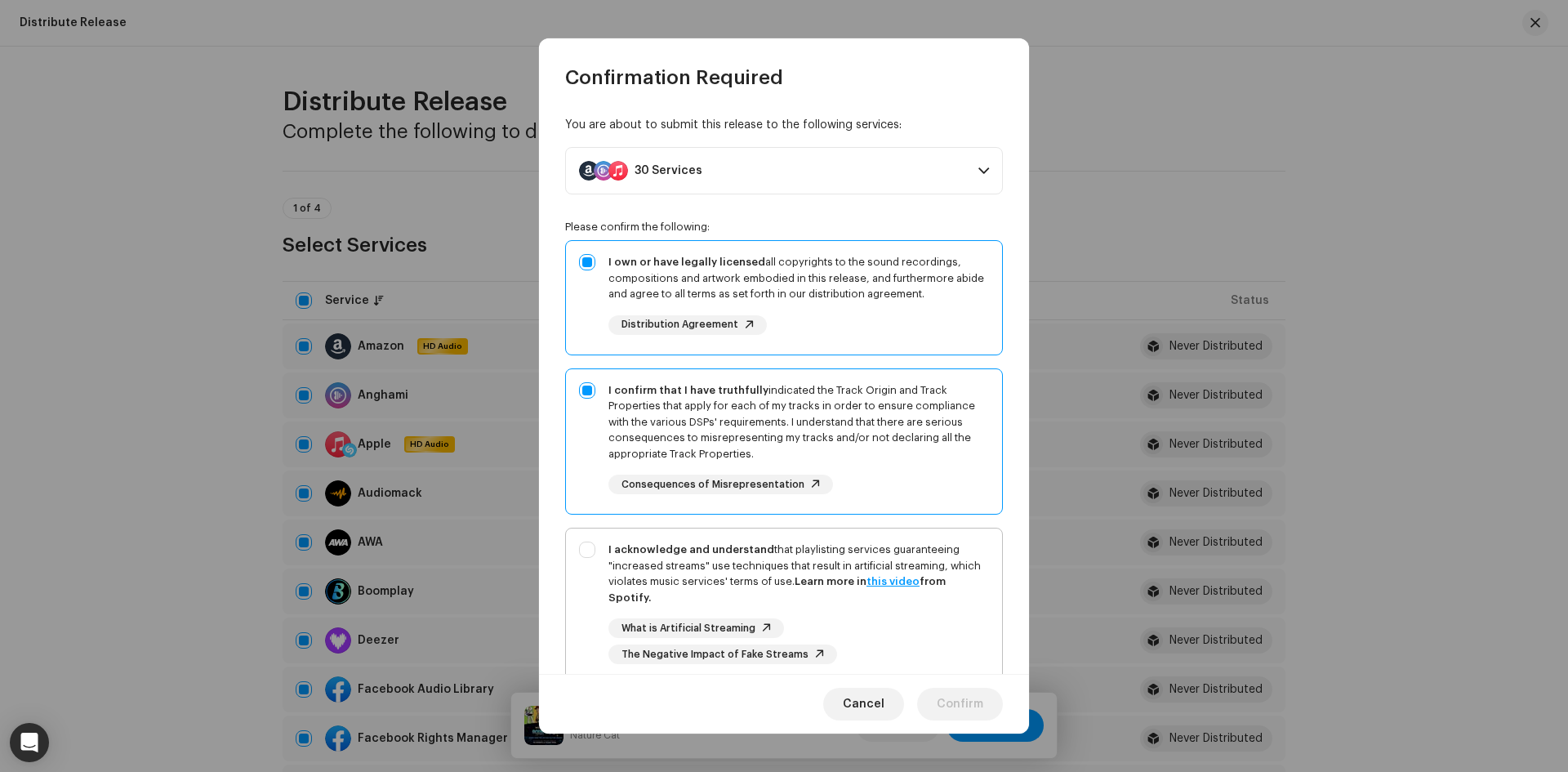
click at [583, 557] on div "I acknowledge and understand that playlisting services guaranteeing "increased …" at bounding box center [784, 603] width 436 height 148
checkbox input "true"
click at [953, 705] on span "Confirm" at bounding box center [960, 704] width 46 height 32
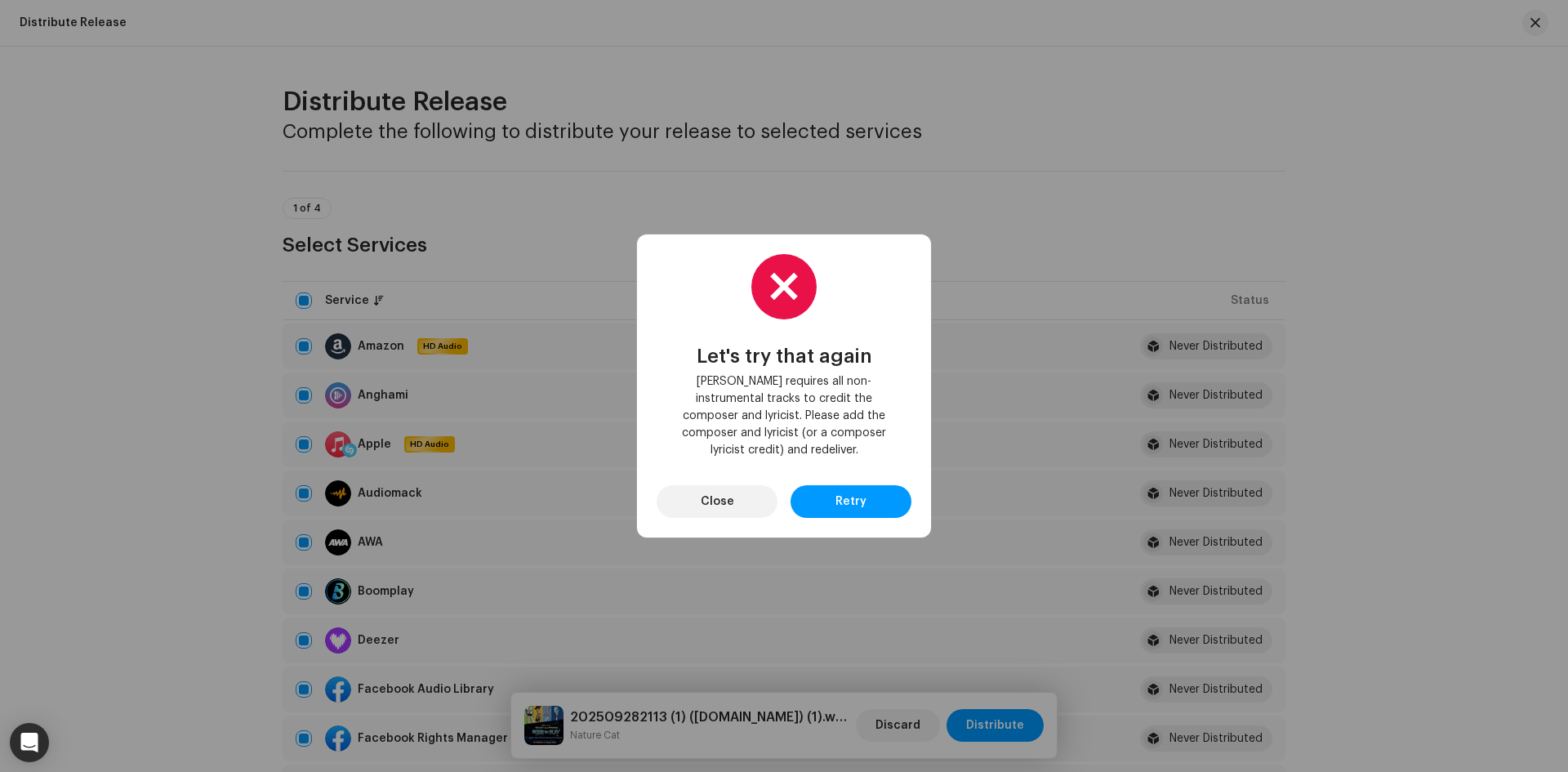
click at [784, 417] on span "[PERSON_NAME] requires all non-instrumental tracks to credit the composer and l…" at bounding box center [784, 415] width 229 height 85
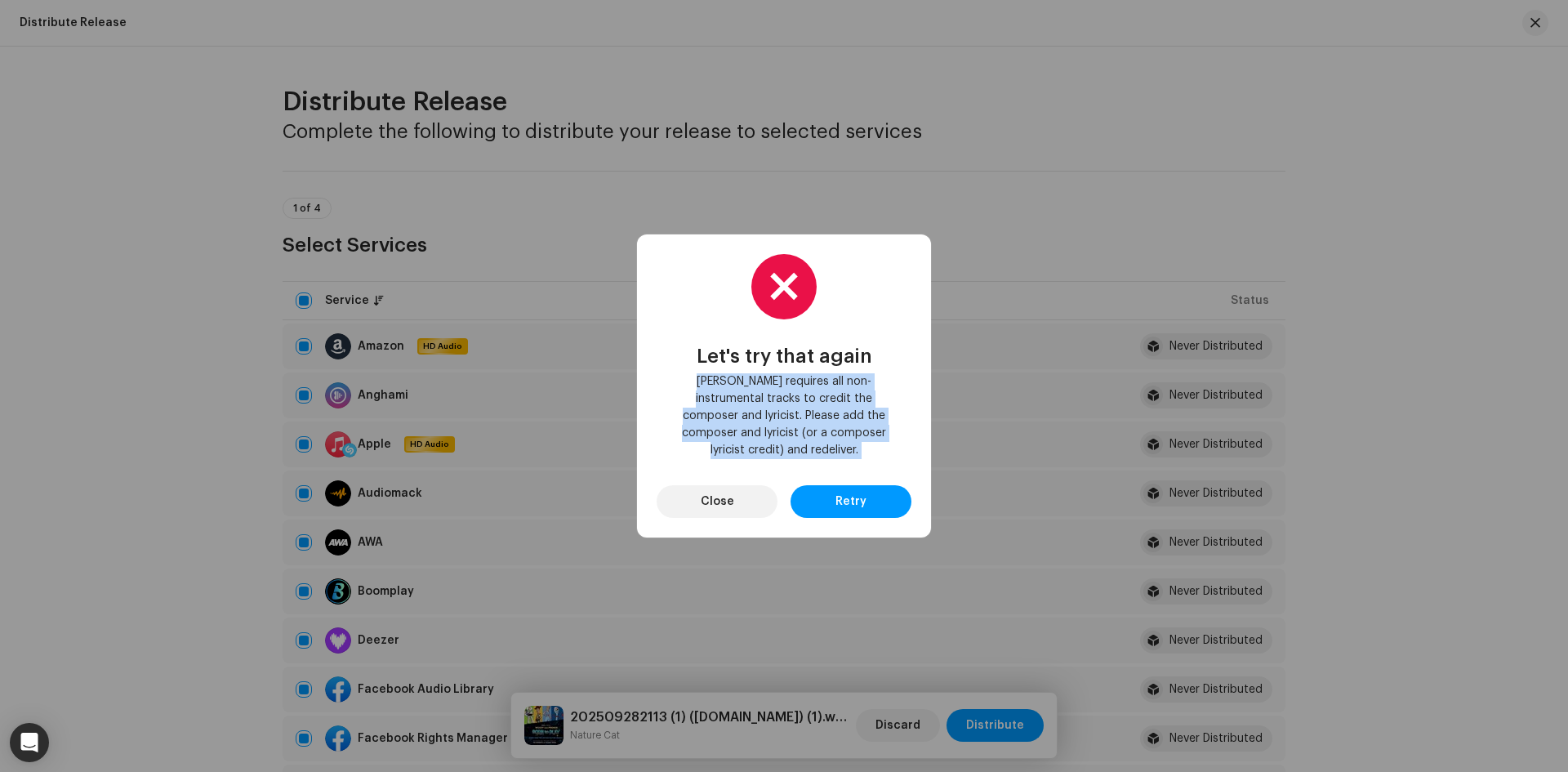
click at [784, 417] on span "[PERSON_NAME] requires all non-instrumental tracks to credit the composer and l…" at bounding box center [784, 415] width 229 height 85
copy div "[PERSON_NAME] requires all non-instrumental tracks to credit the composer and l…"
click at [745, 401] on span "[PERSON_NAME] requires all non-instrumental tracks to credit the composer and l…" at bounding box center [784, 415] width 229 height 85
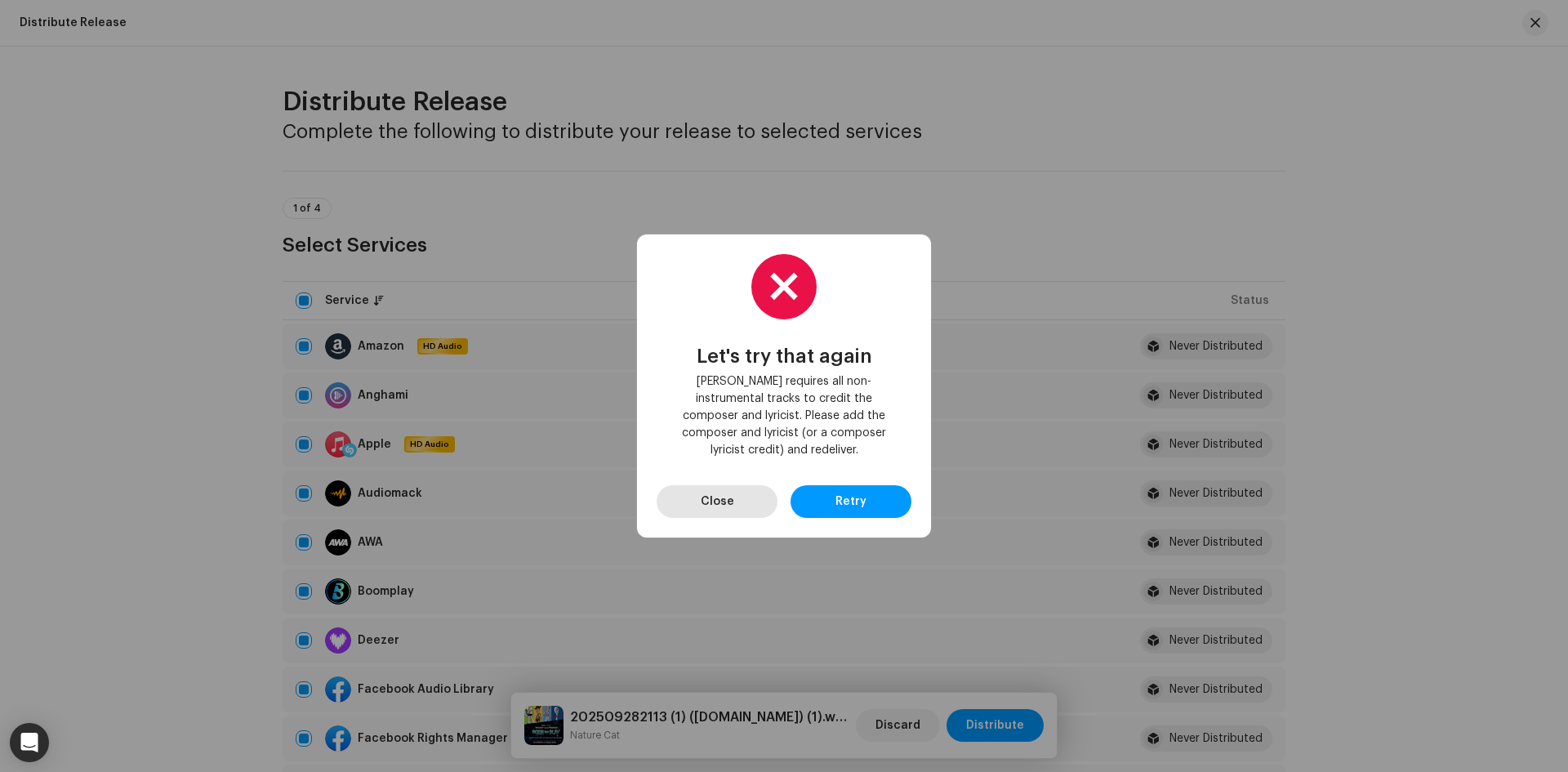
click at [727, 491] on span "Close" at bounding box center [718, 501] width 33 height 32
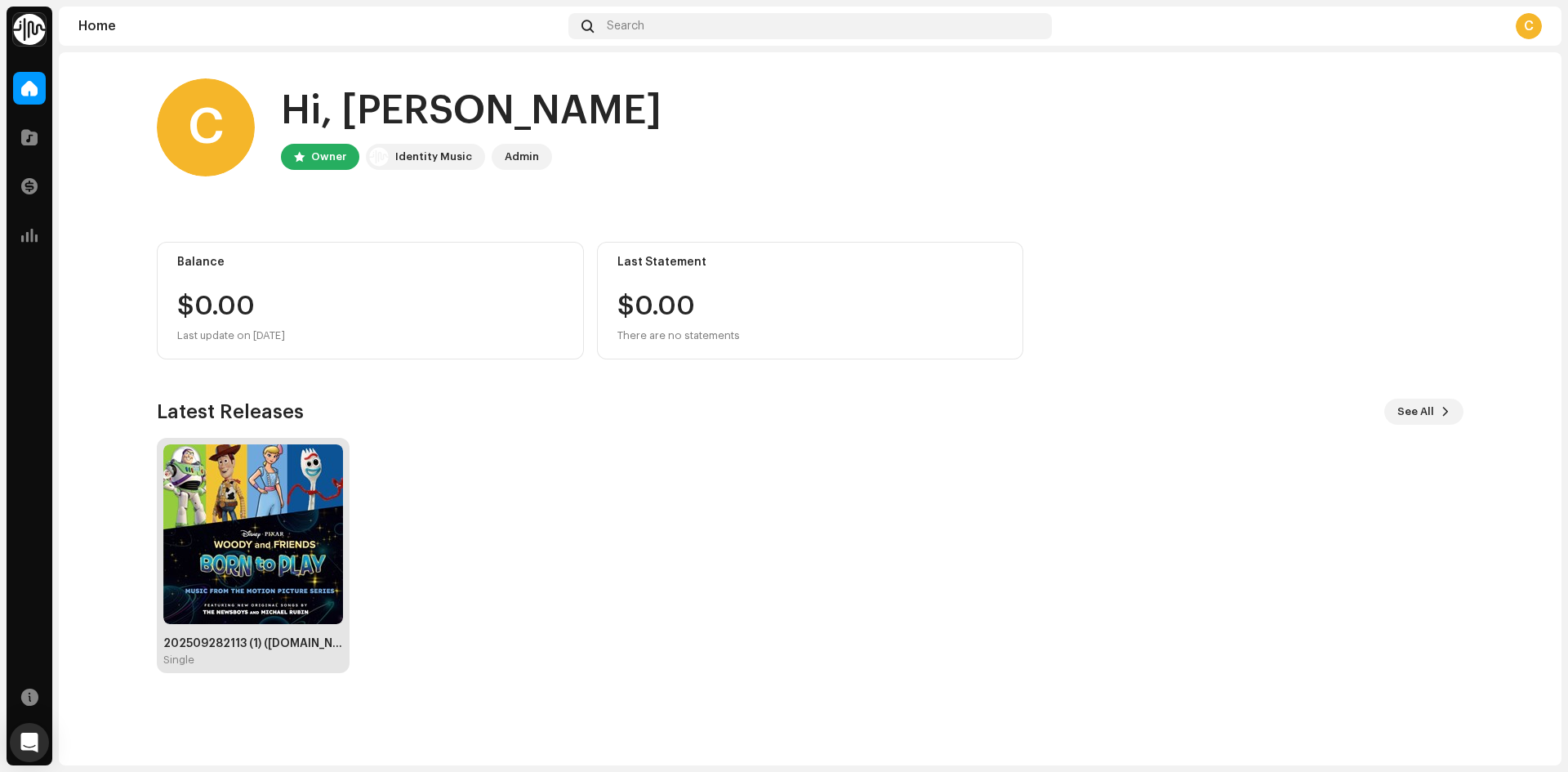
click at [328, 507] on img at bounding box center [253, 534] width 180 height 180
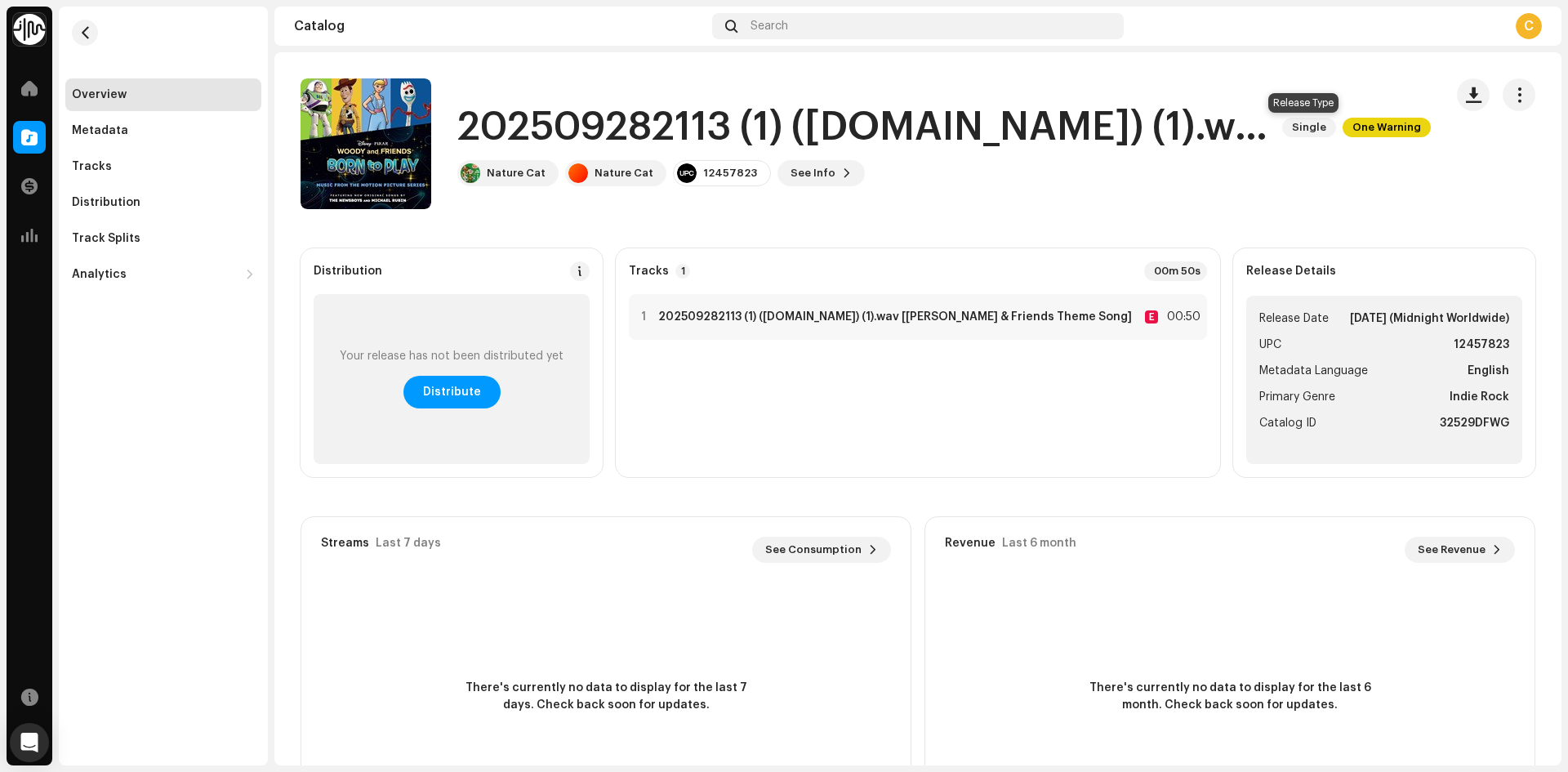
click at [1297, 130] on span "Single" at bounding box center [1309, 128] width 54 height 20
click at [1524, 100] on button "button" at bounding box center [1519, 95] width 32 height 32
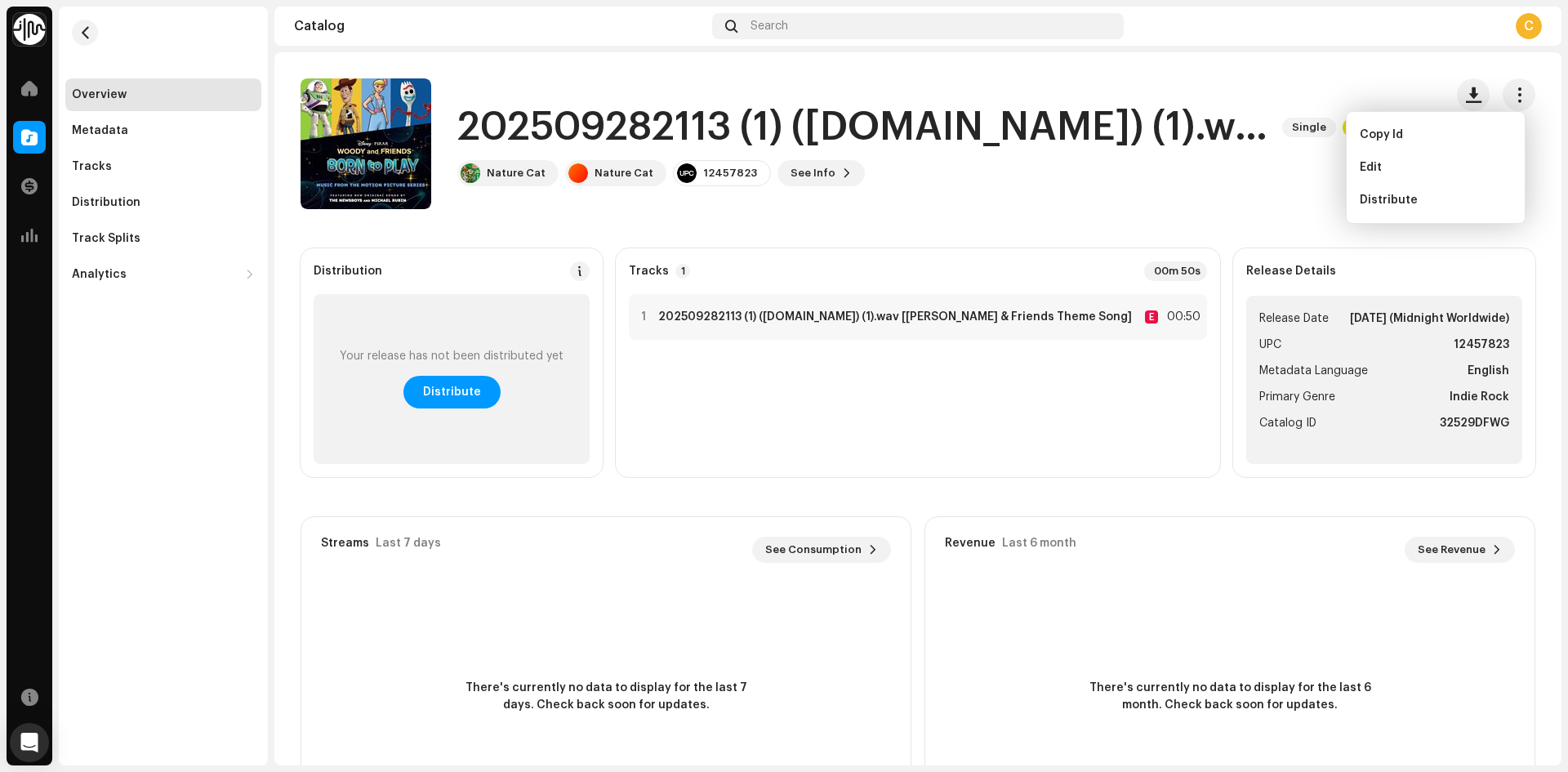
click at [1280, 427] on ul "Release Date [DATE] (Midnight Worldwide) UPC 12457823 Metadata Language English…" at bounding box center [1384, 380] width 276 height 168
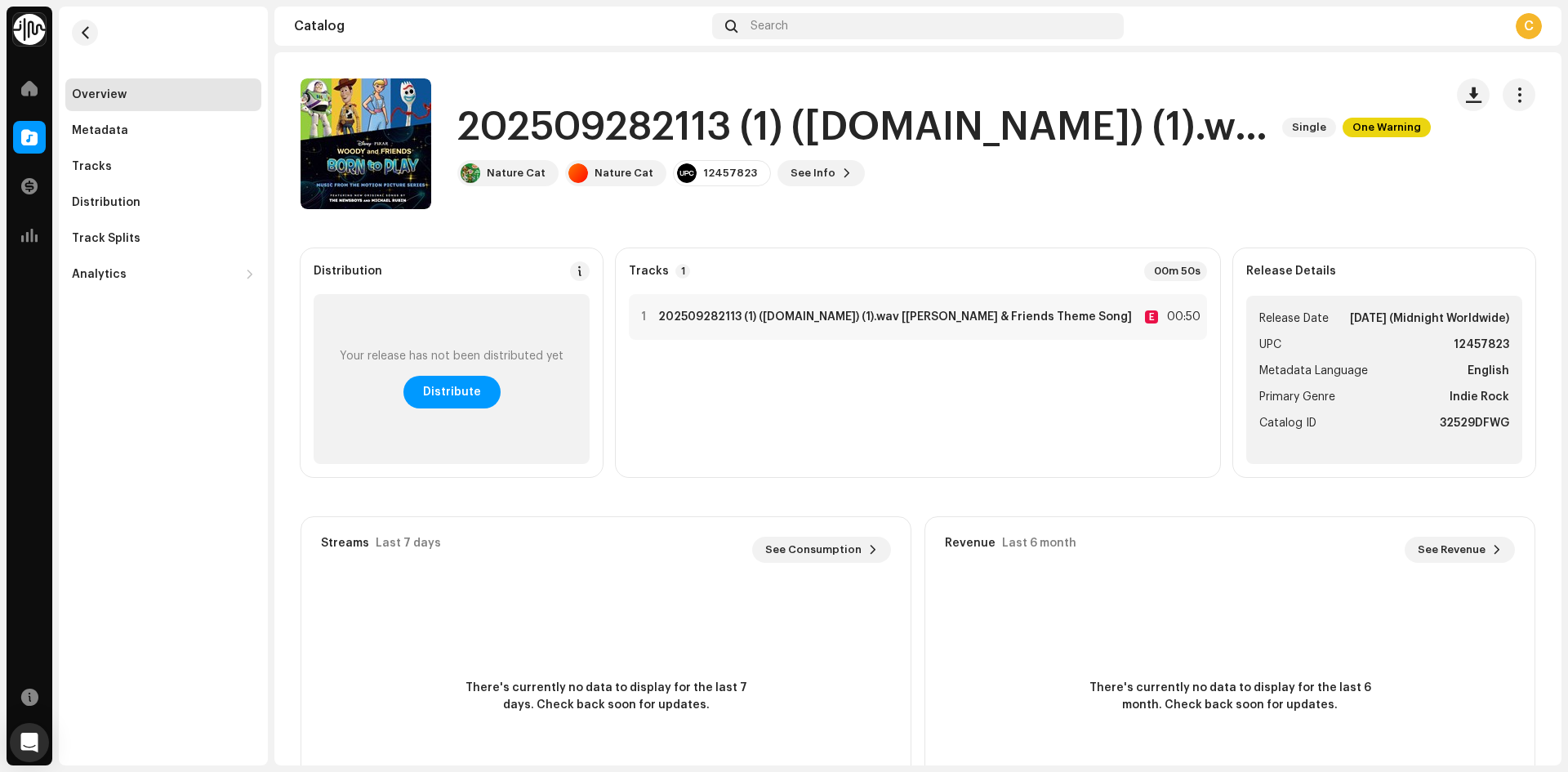
click at [1304, 328] on span "Release Date" at bounding box center [1295, 319] width 70 height 20
drag, startPoint x: 1112, startPoint y: 321, endPoint x: 1387, endPoint y: 192, distance: 303.8
click at [1387, 192] on div "202509282113 (1) ([DOMAIN_NAME]) (1).wav [[PERSON_NAME] & Friends Theme Song] S…" at bounding box center [866, 144] width 1130 height 131
click at [1519, 96] on button "button" at bounding box center [1519, 95] width 32 height 32
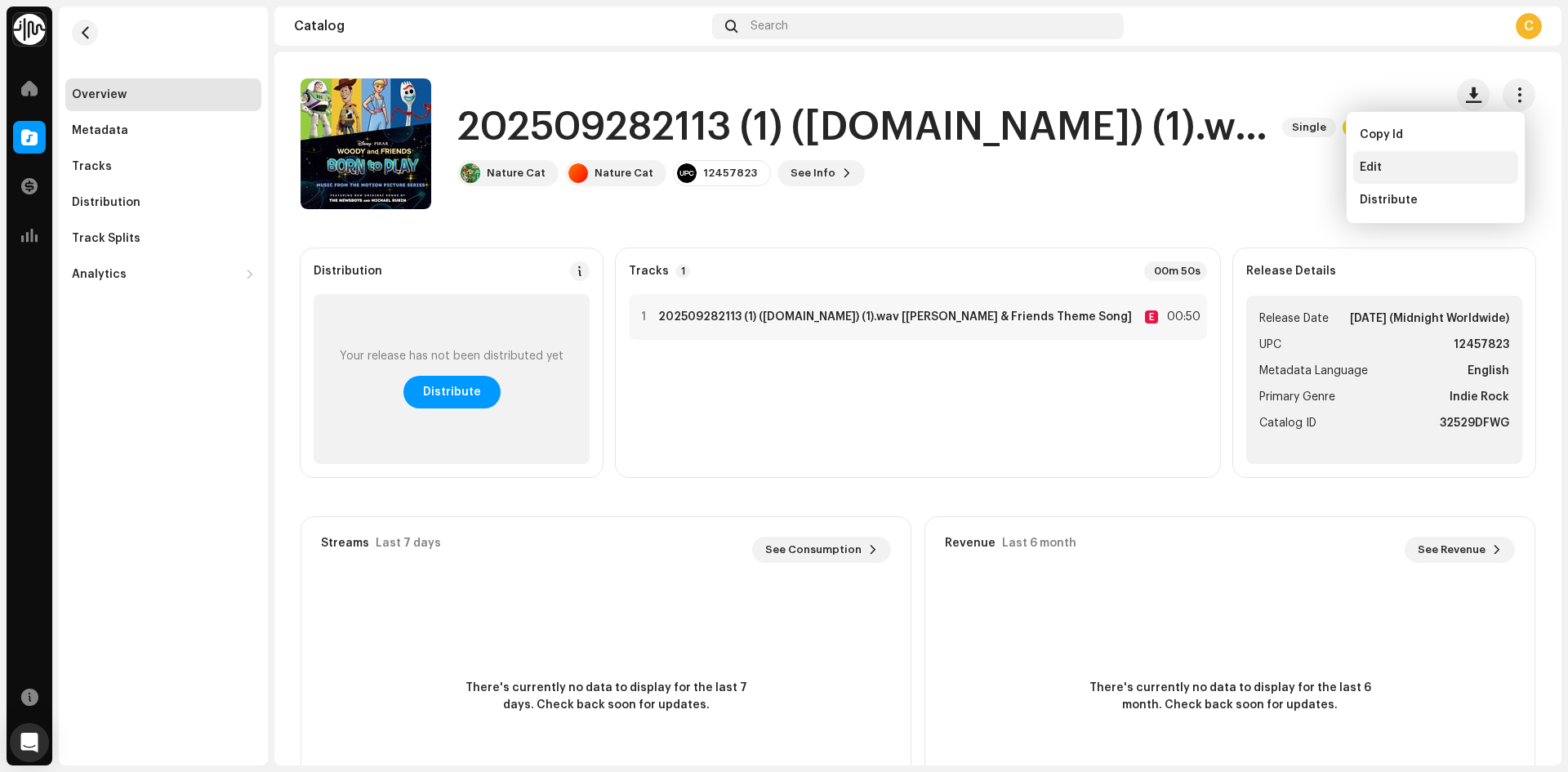
click at [1376, 160] on div "Edit" at bounding box center [1435, 167] width 165 height 32
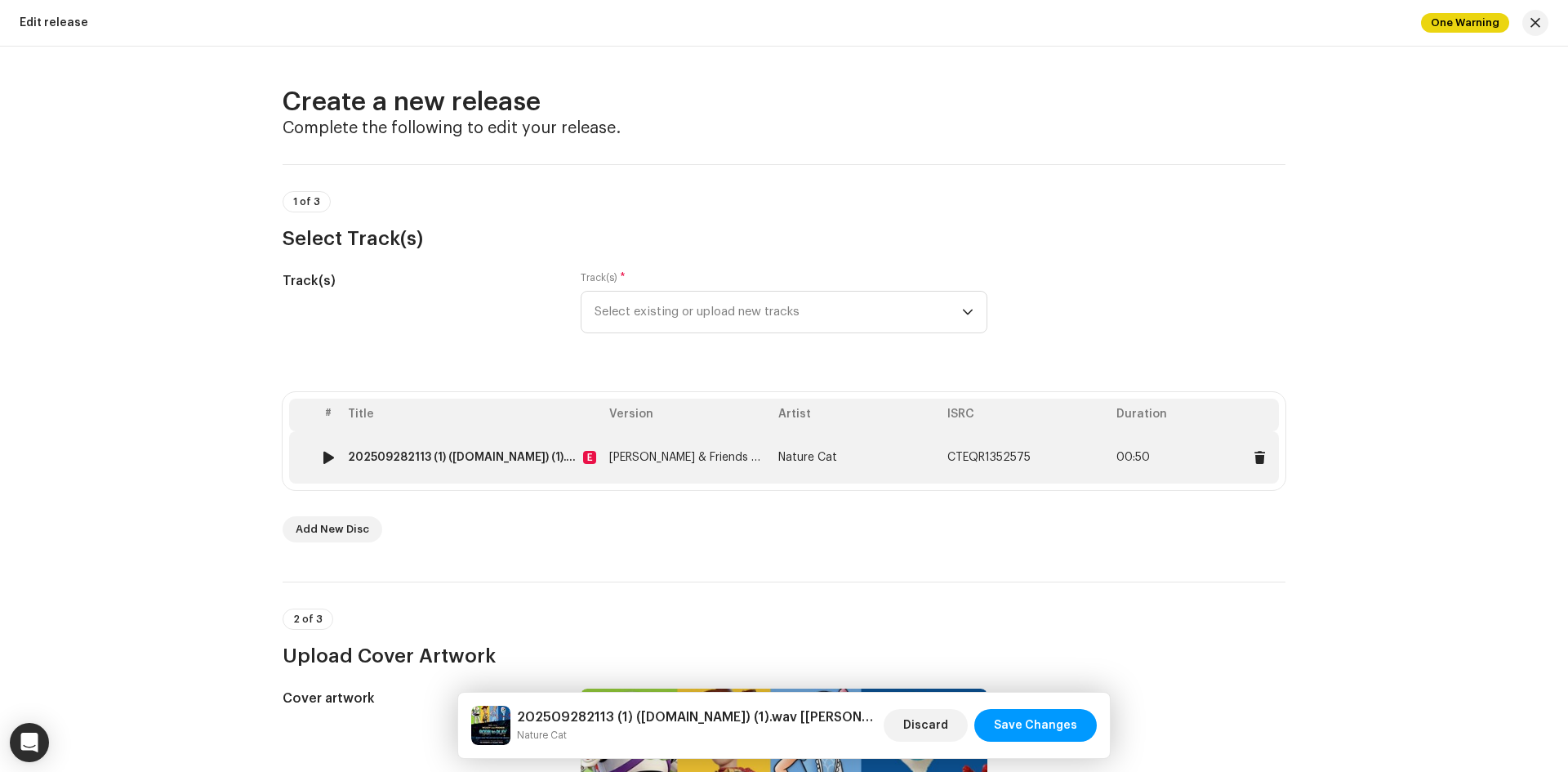
click at [793, 451] on td "Nature Cat" at bounding box center [856, 457] width 169 height 52
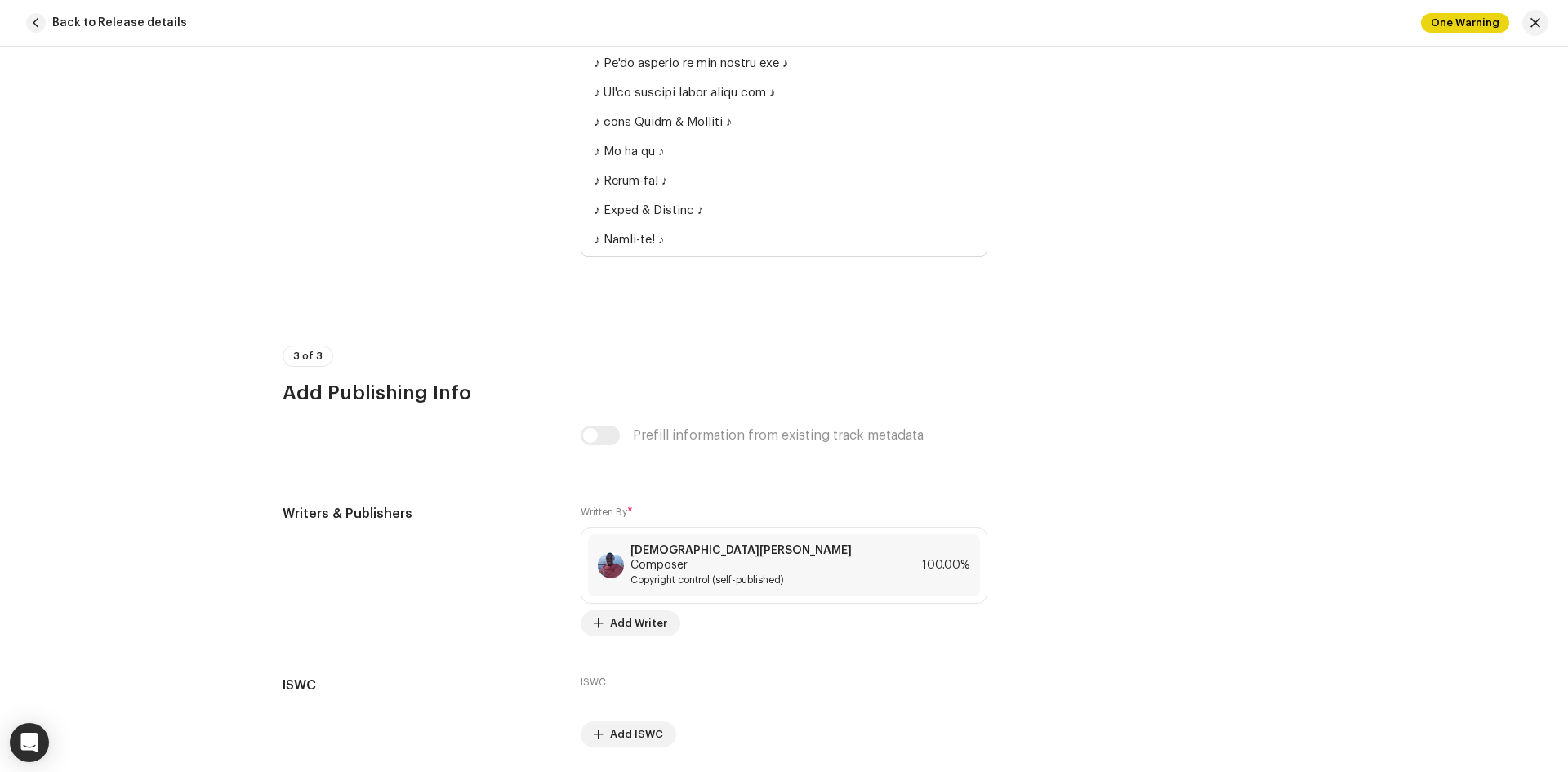
scroll to position [4260, 0]
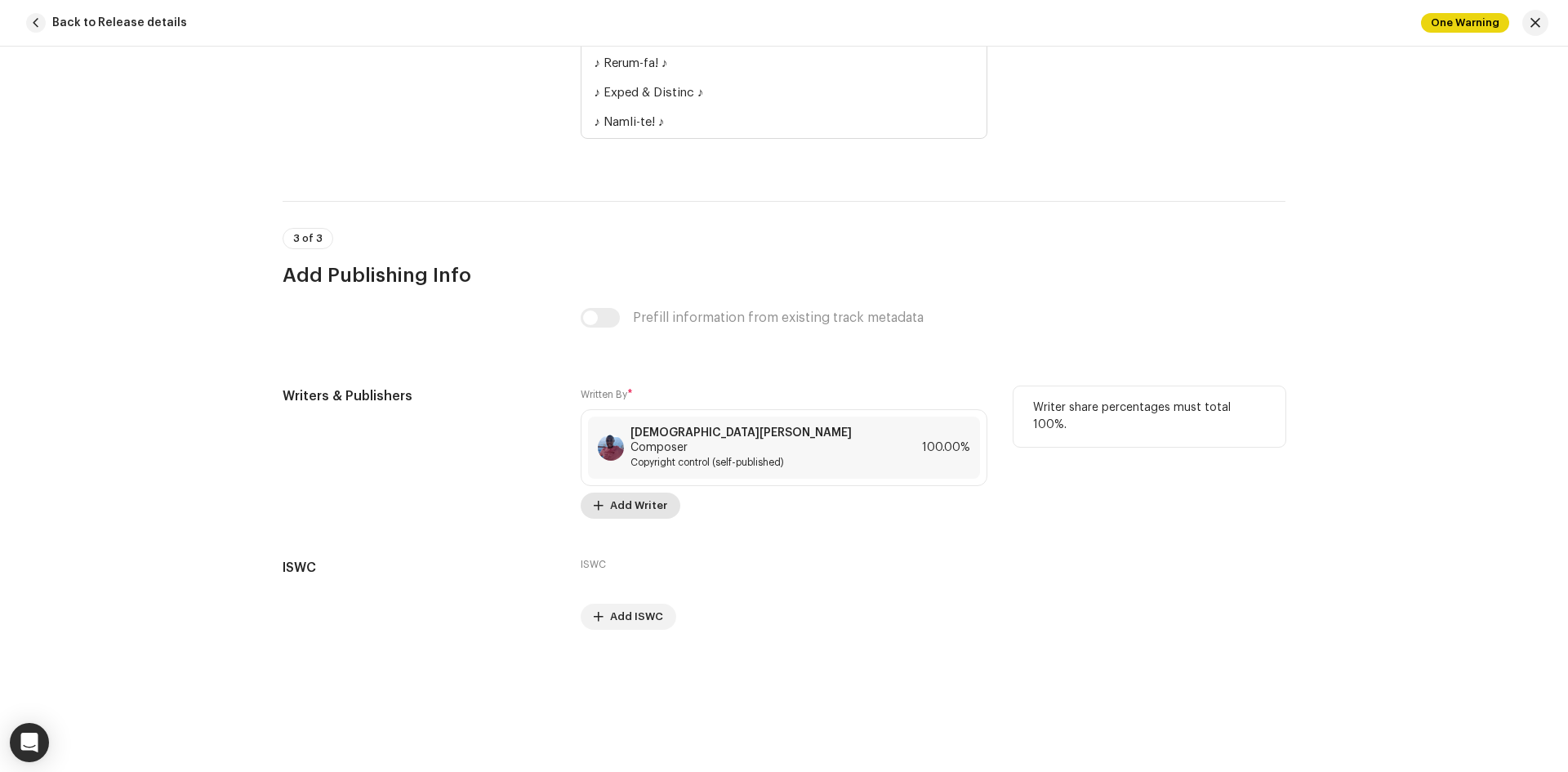
click at [616, 498] on span "Add Writer" at bounding box center [638, 505] width 57 height 32
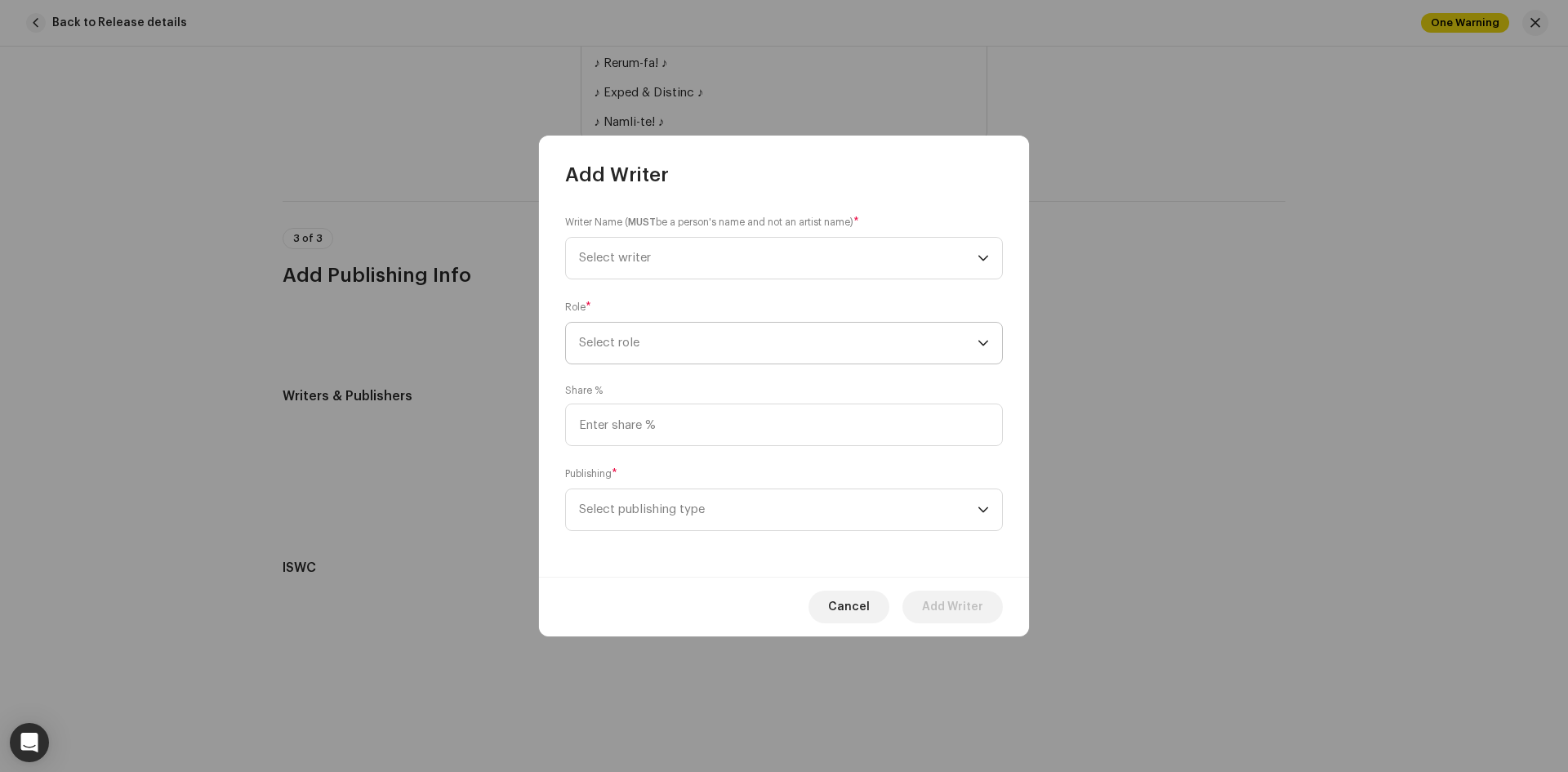
click at [618, 342] on span "Select role" at bounding box center [778, 342] width 399 height 41
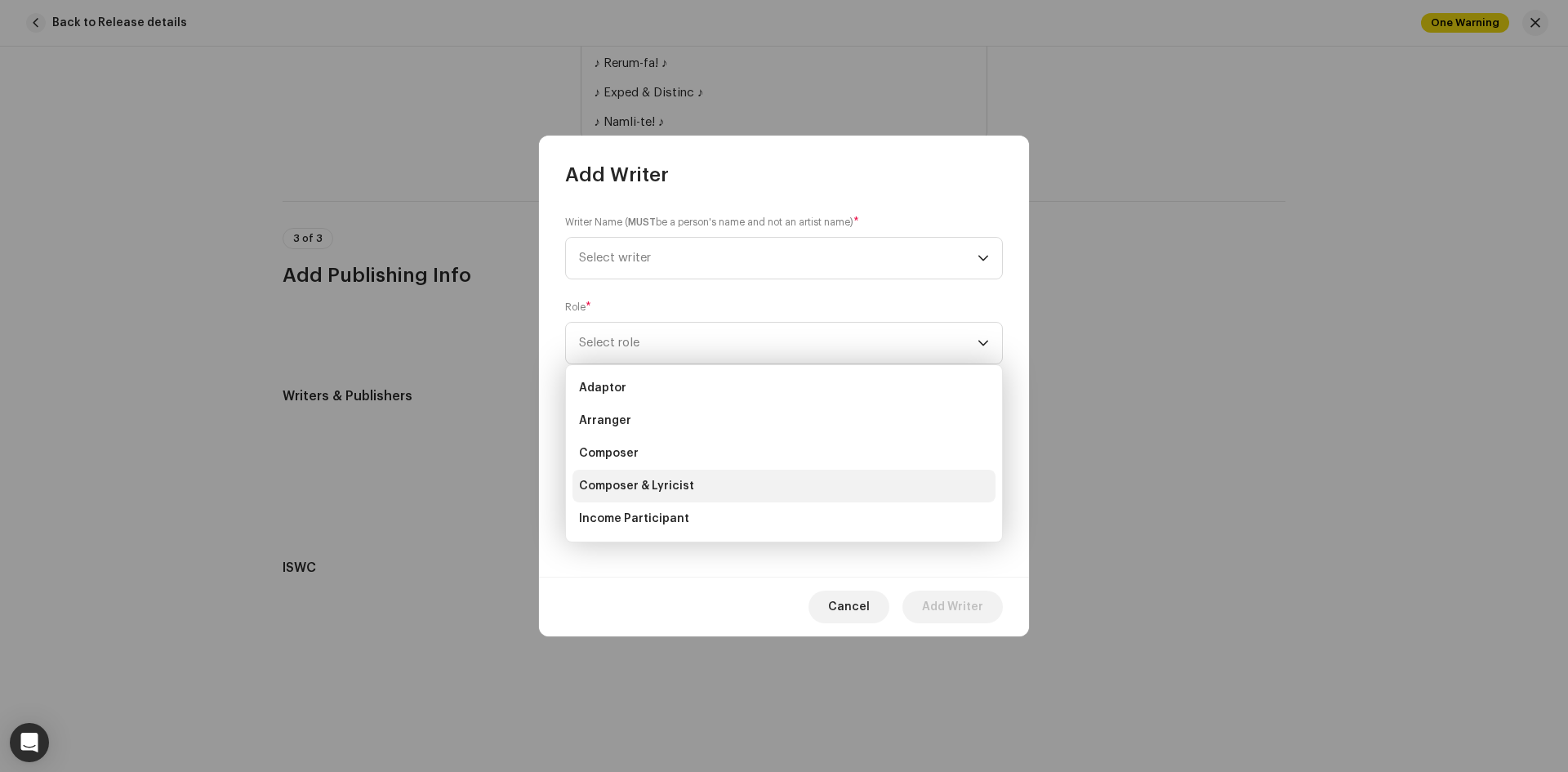
click at [680, 485] on span "Composer & Lyricist" at bounding box center [636, 487] width 115 height 17
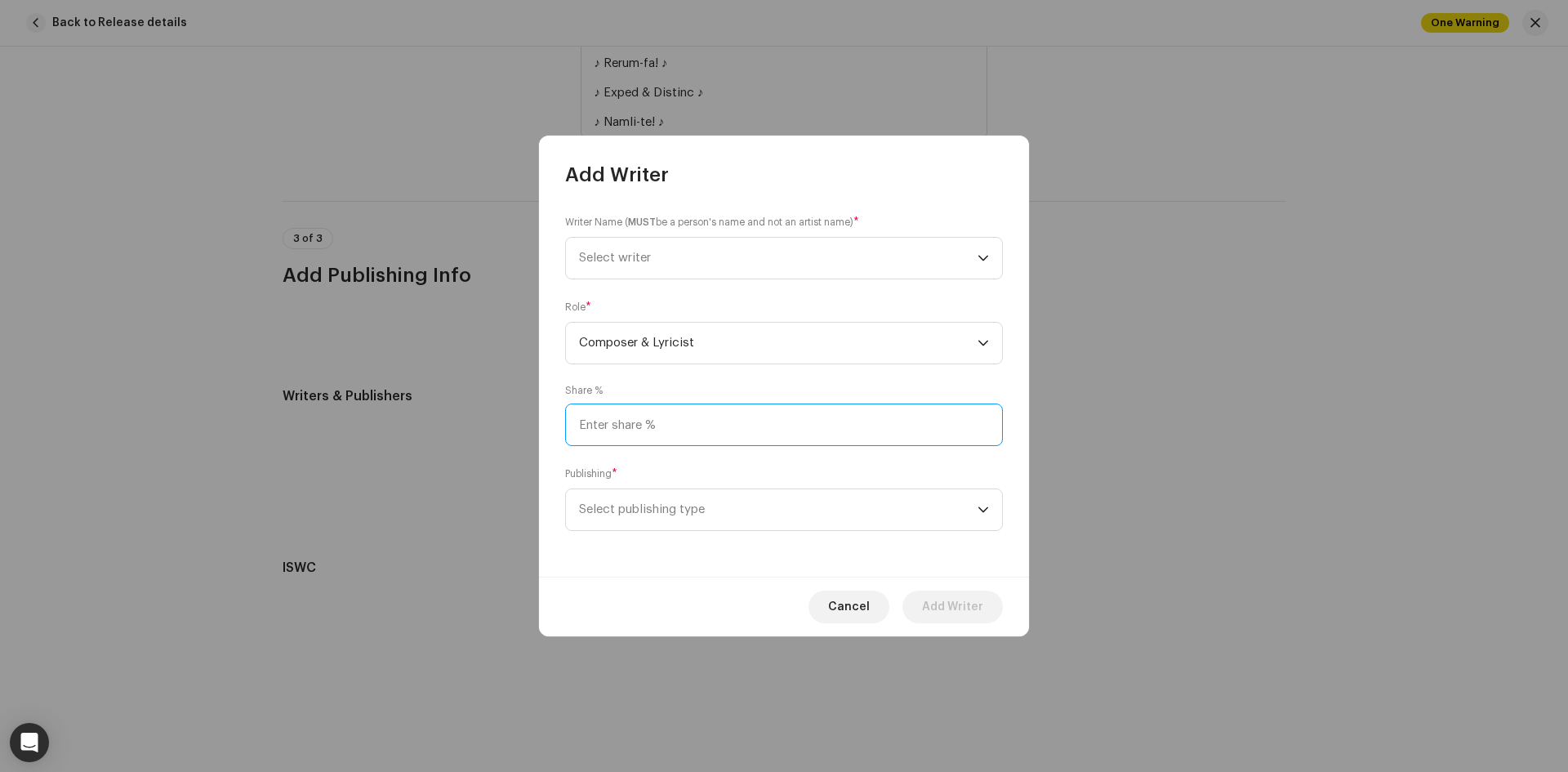
click at [660, 425] on input at bounding box center [784, 425] width 438 height 42
type input "100.00"
click at [677, 257] on span "Select writer" at bounding box center [778, 258] width 399 height 41
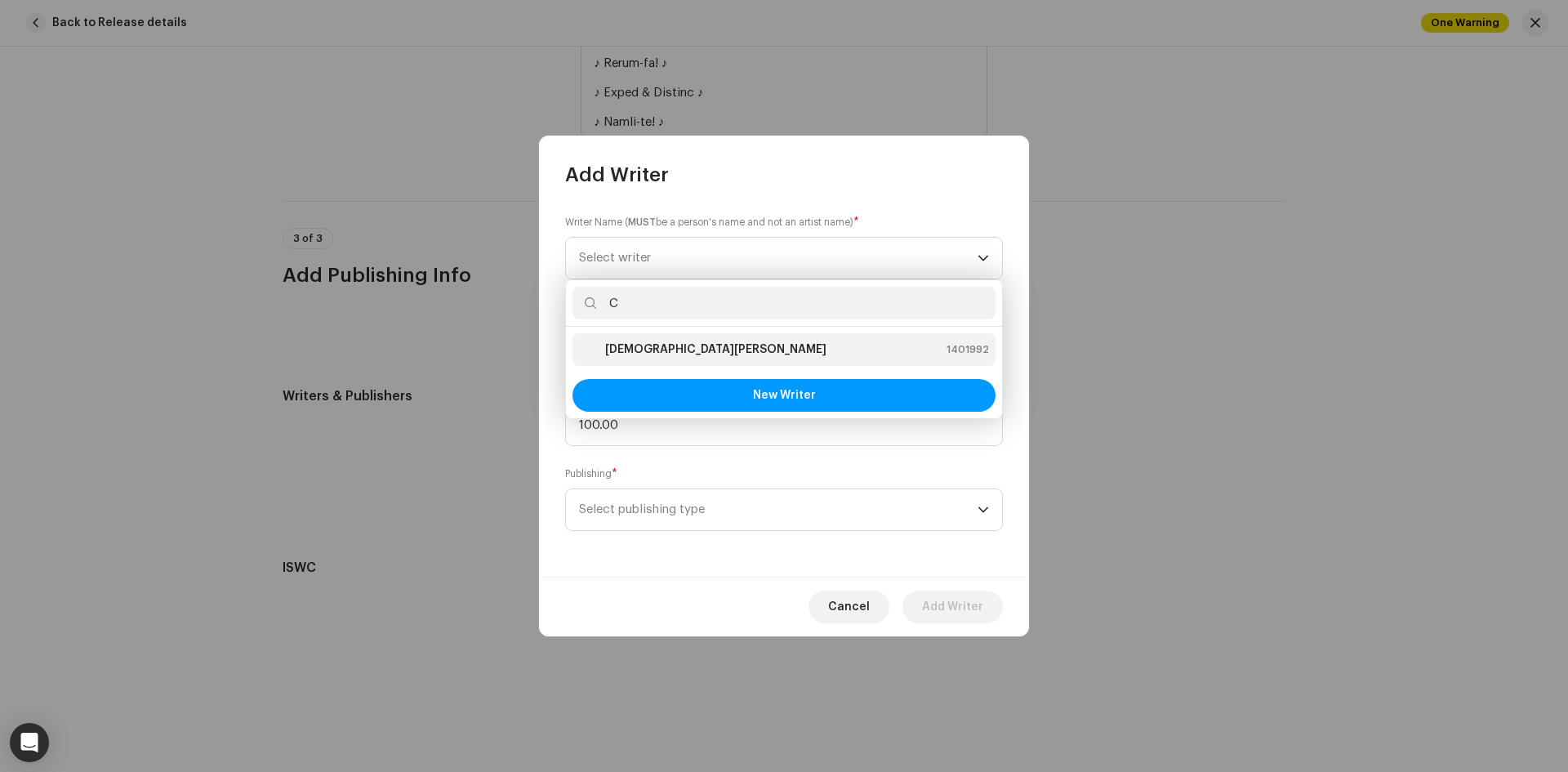
type input "C"
click at [709, 344] on div "[PERSON_NAME] 1401992" at bounding box center [784, 350] width 410 height 20
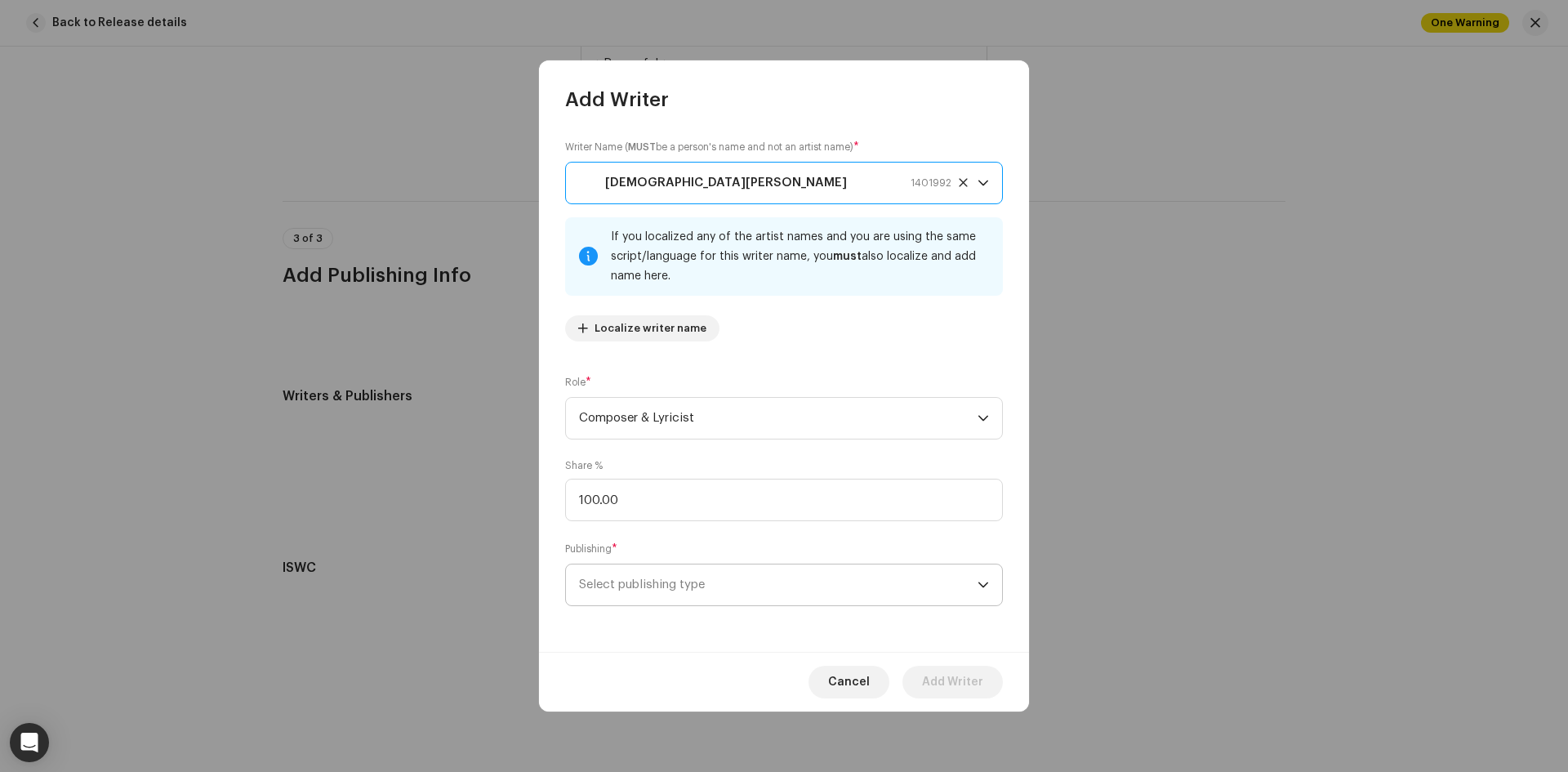
click at [674, 591] on span "Select publishing type" at bounding box center [778, 585] width 399 height 41
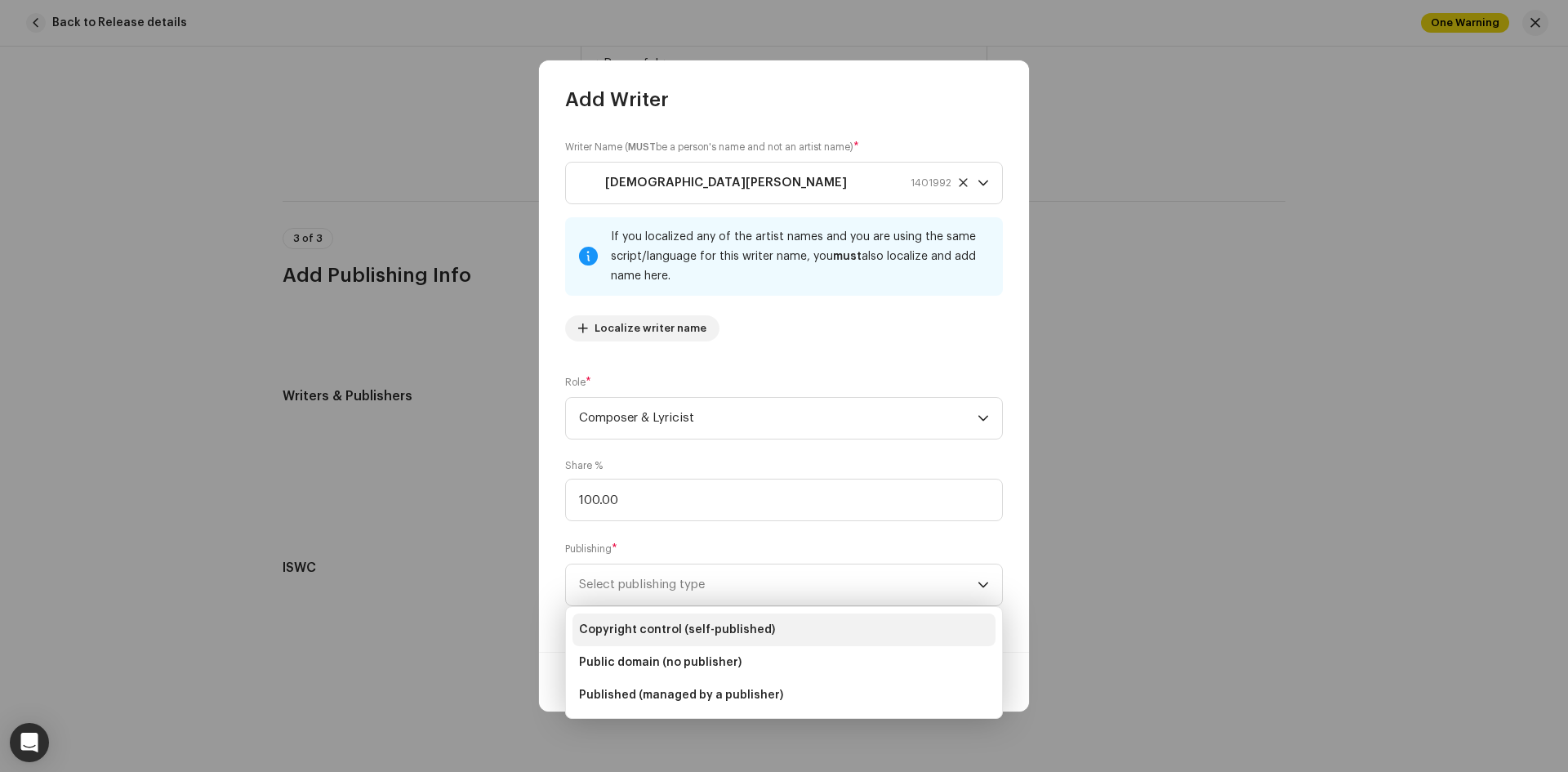
click at [677, 621] on li "Copyright control (self-published)" at bounding box center [784, 629] width 423 height 32
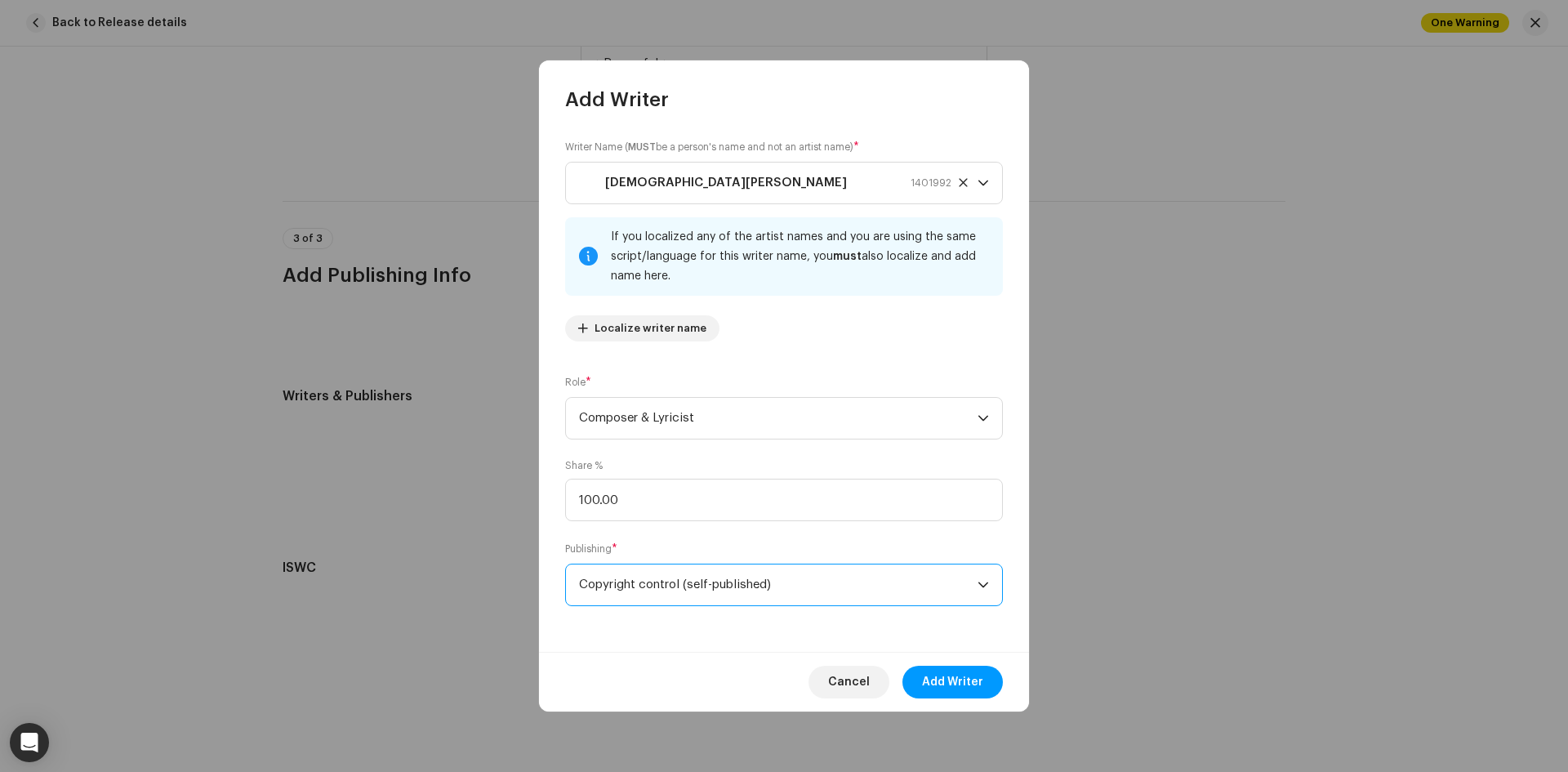
click at [945, 702] on div "Cancel Add Writer" at bounding box center [784, 682] width 490 height 60
click at [944, 683] on span "Add Writer" at bounding box center [953, 682] width 61 height 32
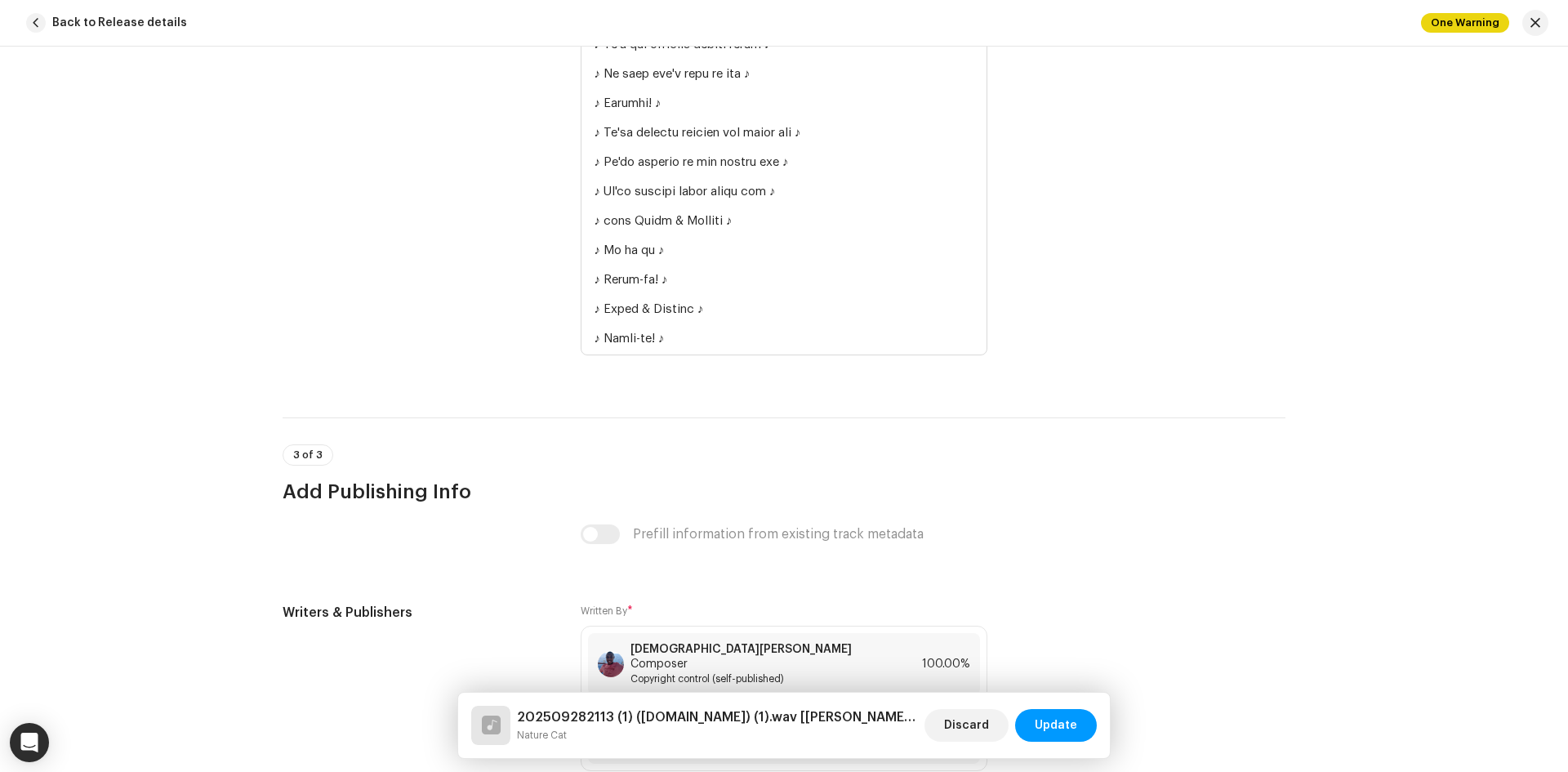
scroll to position [4333, 0]
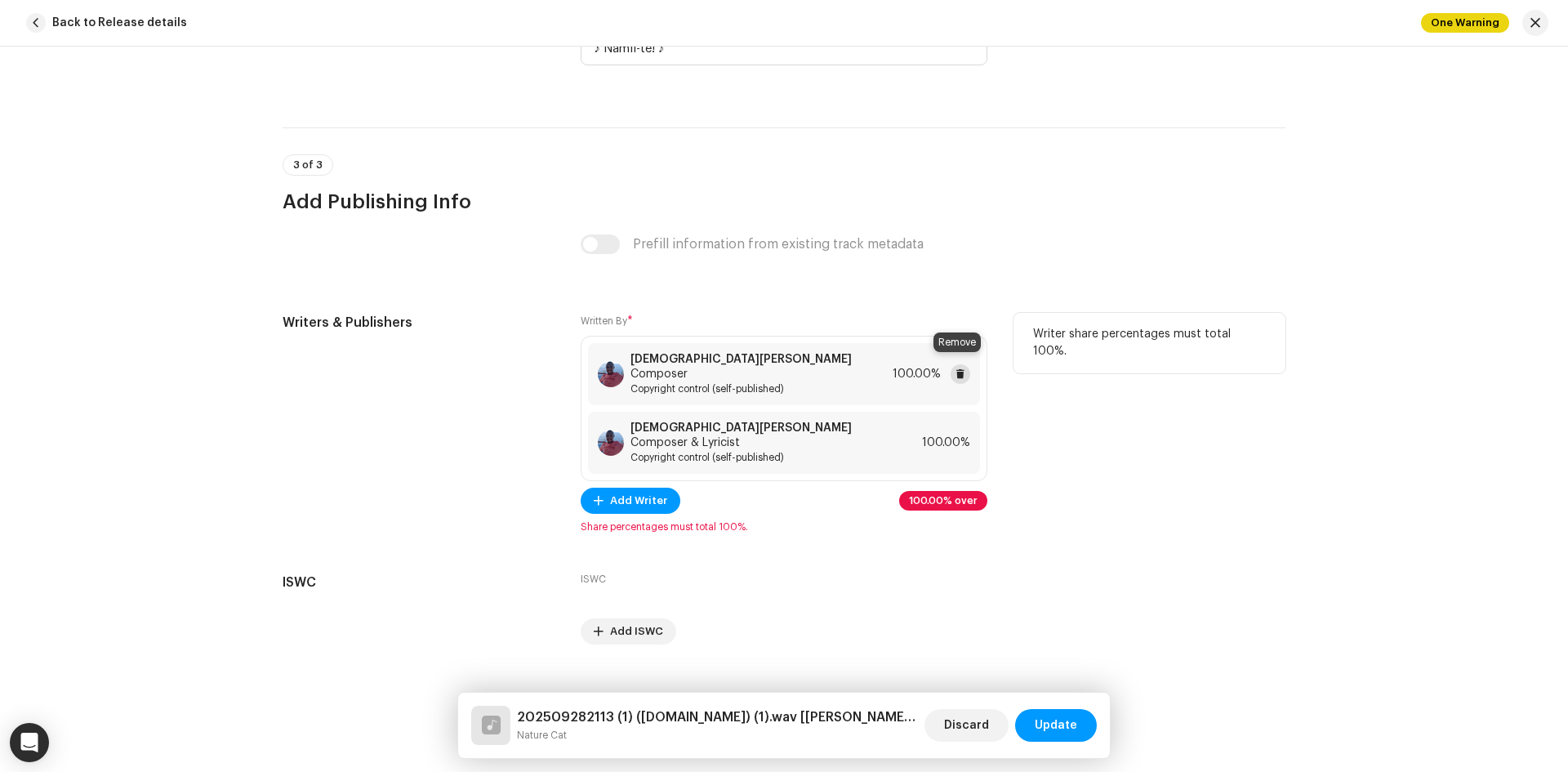
click at [963, 369] on button at bounding box center [961, 375] width 20 height 20
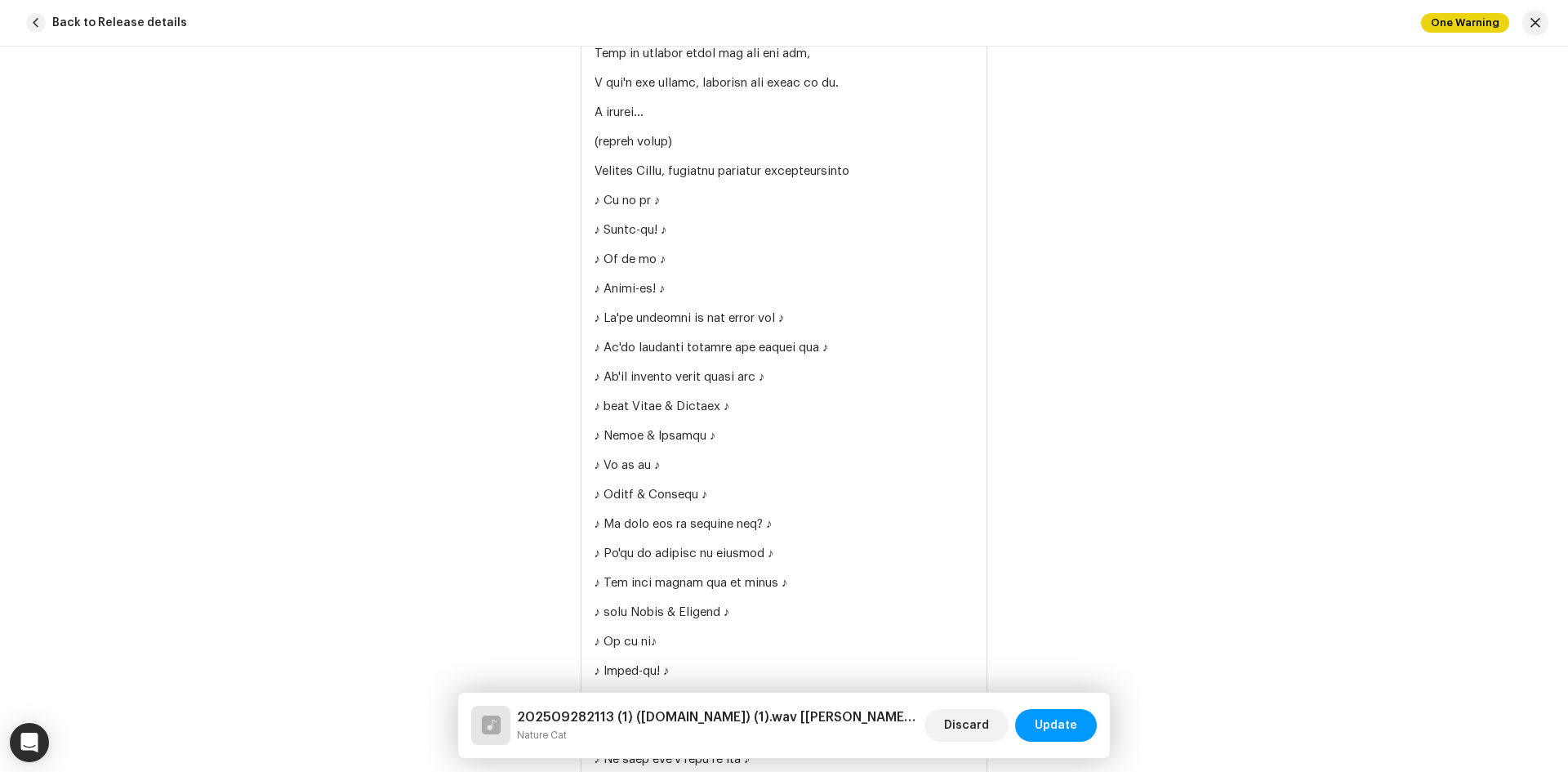
scroll to position [4260, 0]
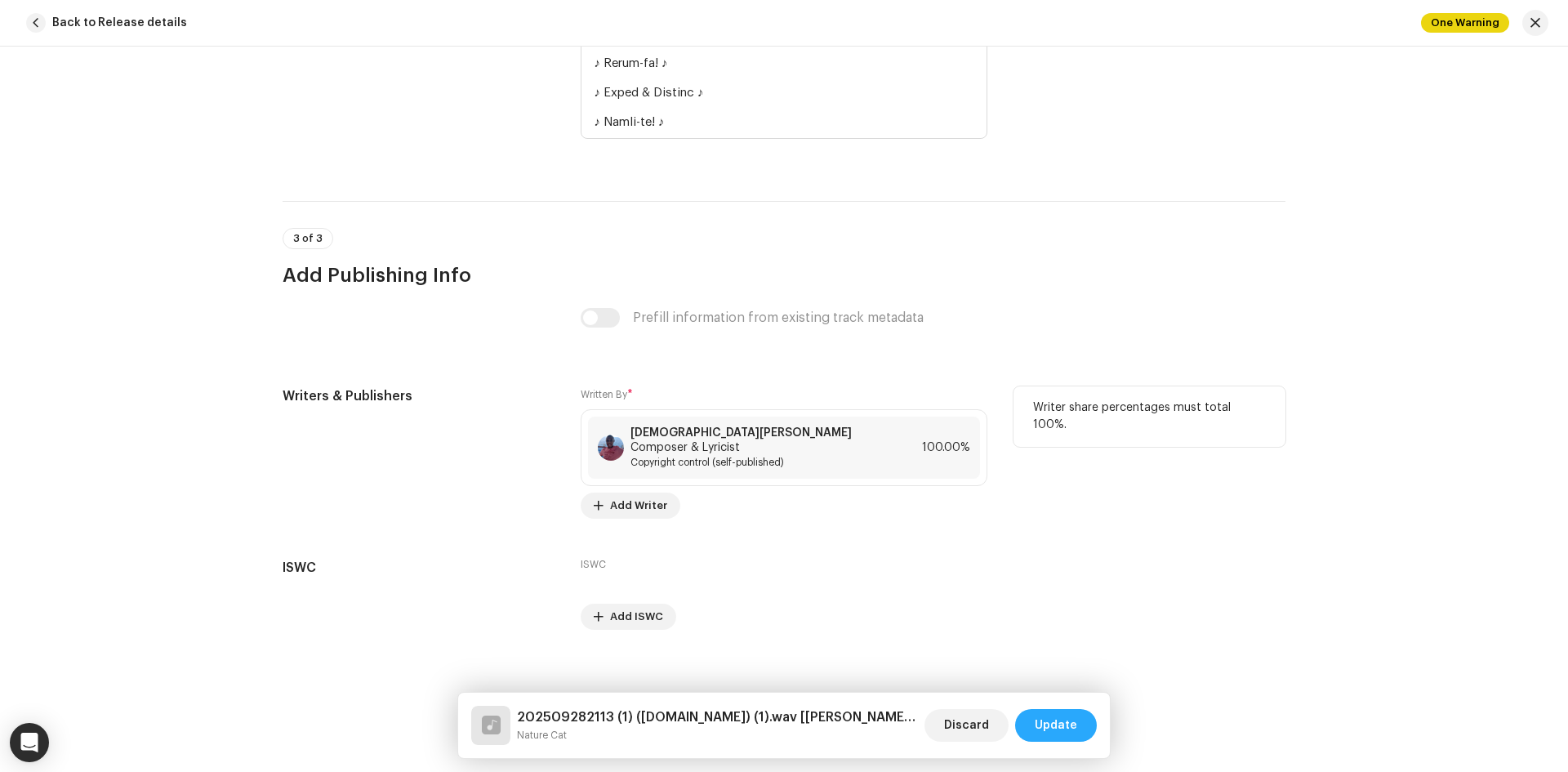
click at [1041, 727] on span "Update" at bounding box center [1056, 726] width 42 height 32
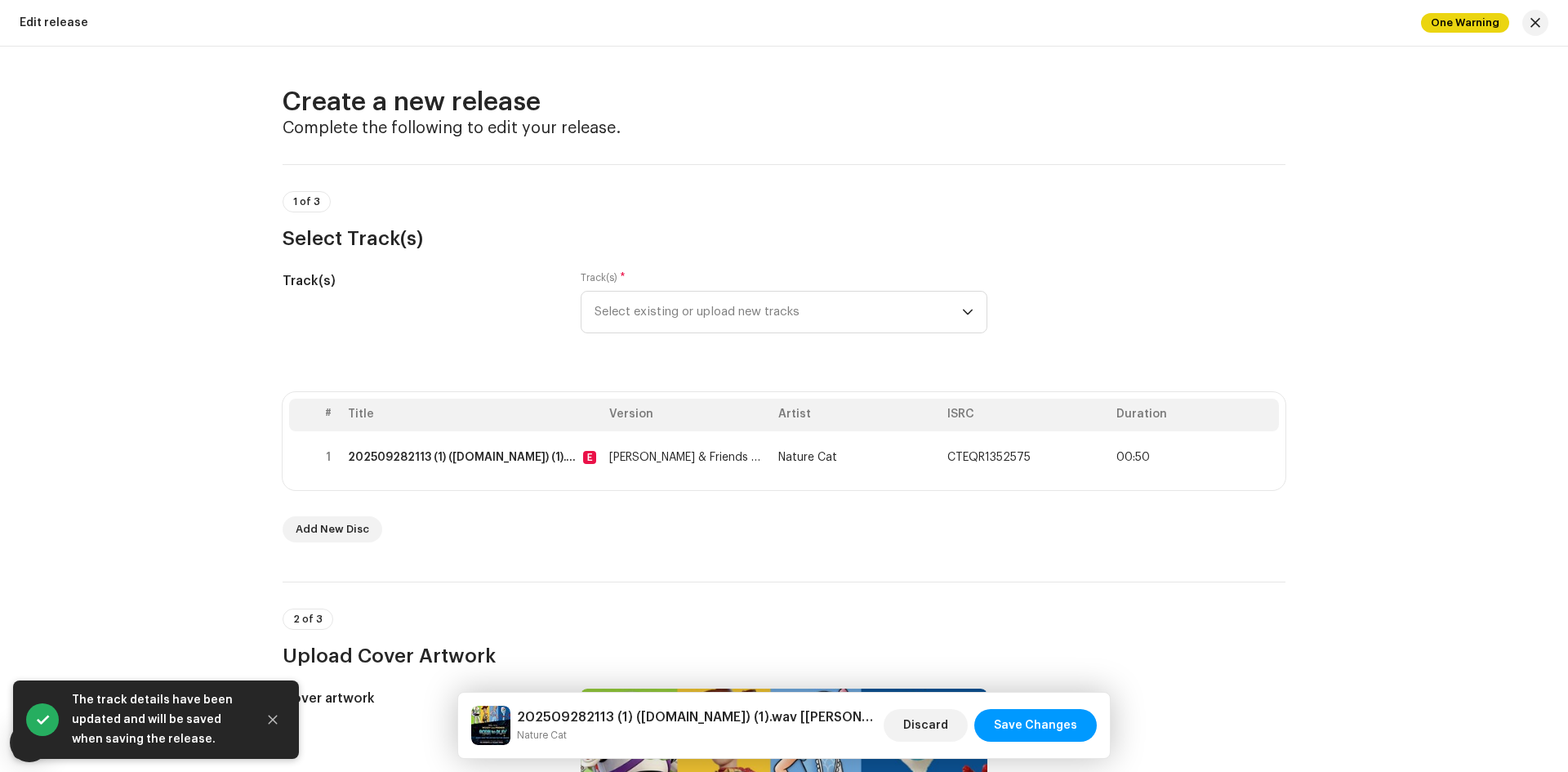
click at [1041, 727] on span "Save Changes" at bounding box center [1035, 726] width 84 height 32
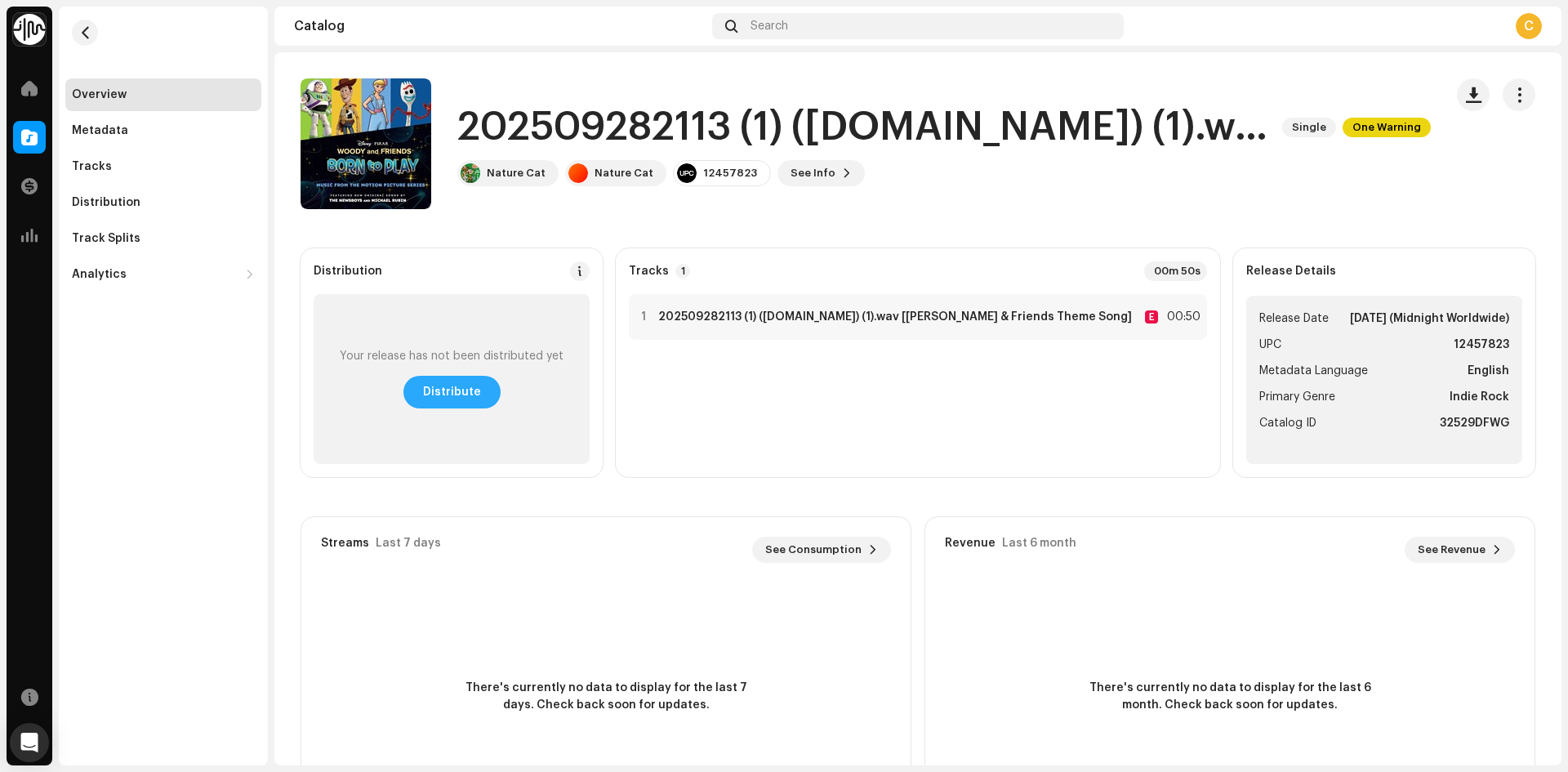
click at [467, 386] on span "Distribute" at bounding box center [452, 391] width 58 height 32
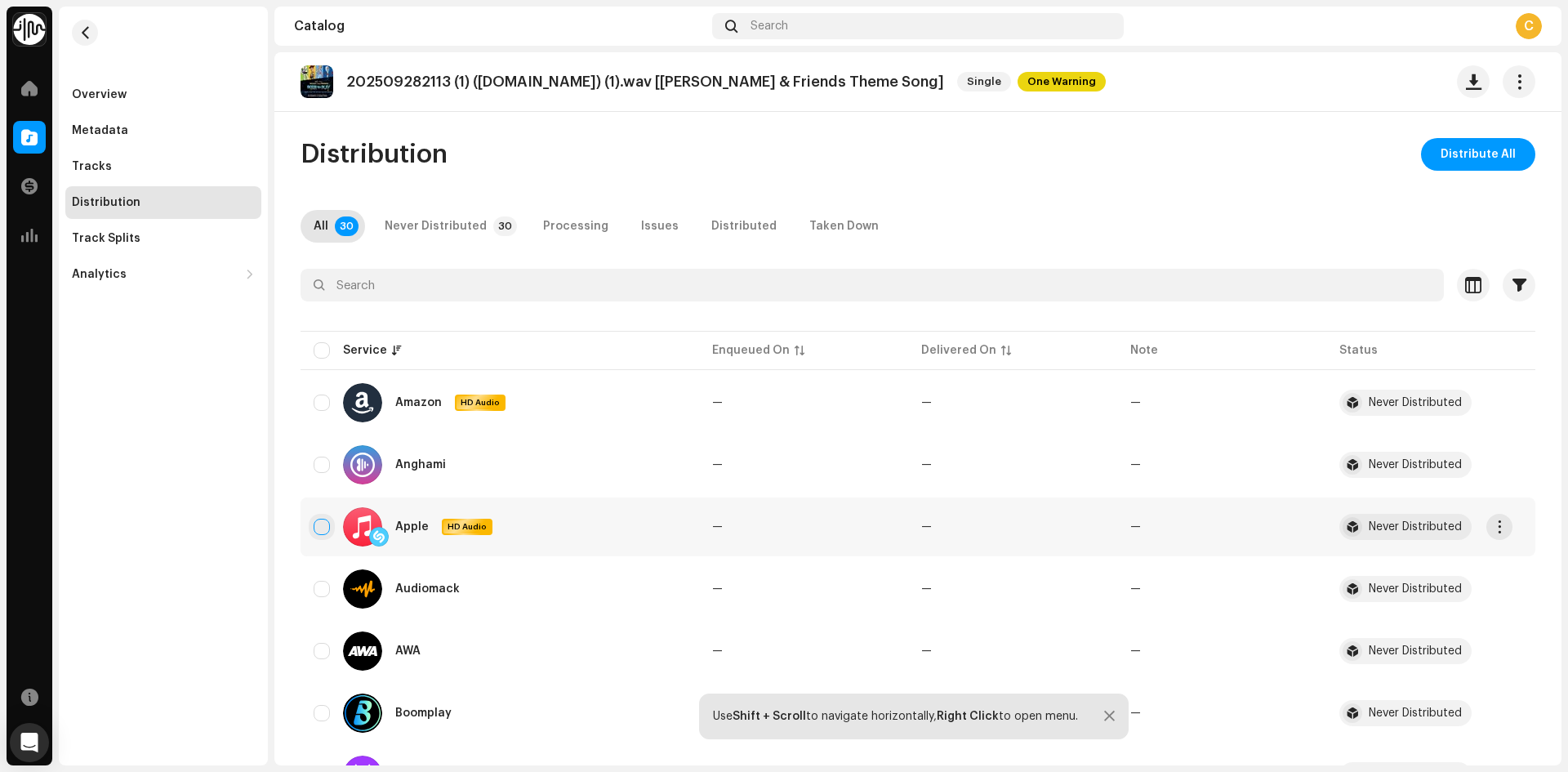
click at [324, 520] on input "checkbox" at bounding box center [322, 527] width 17 height 17
checkbox input "true"
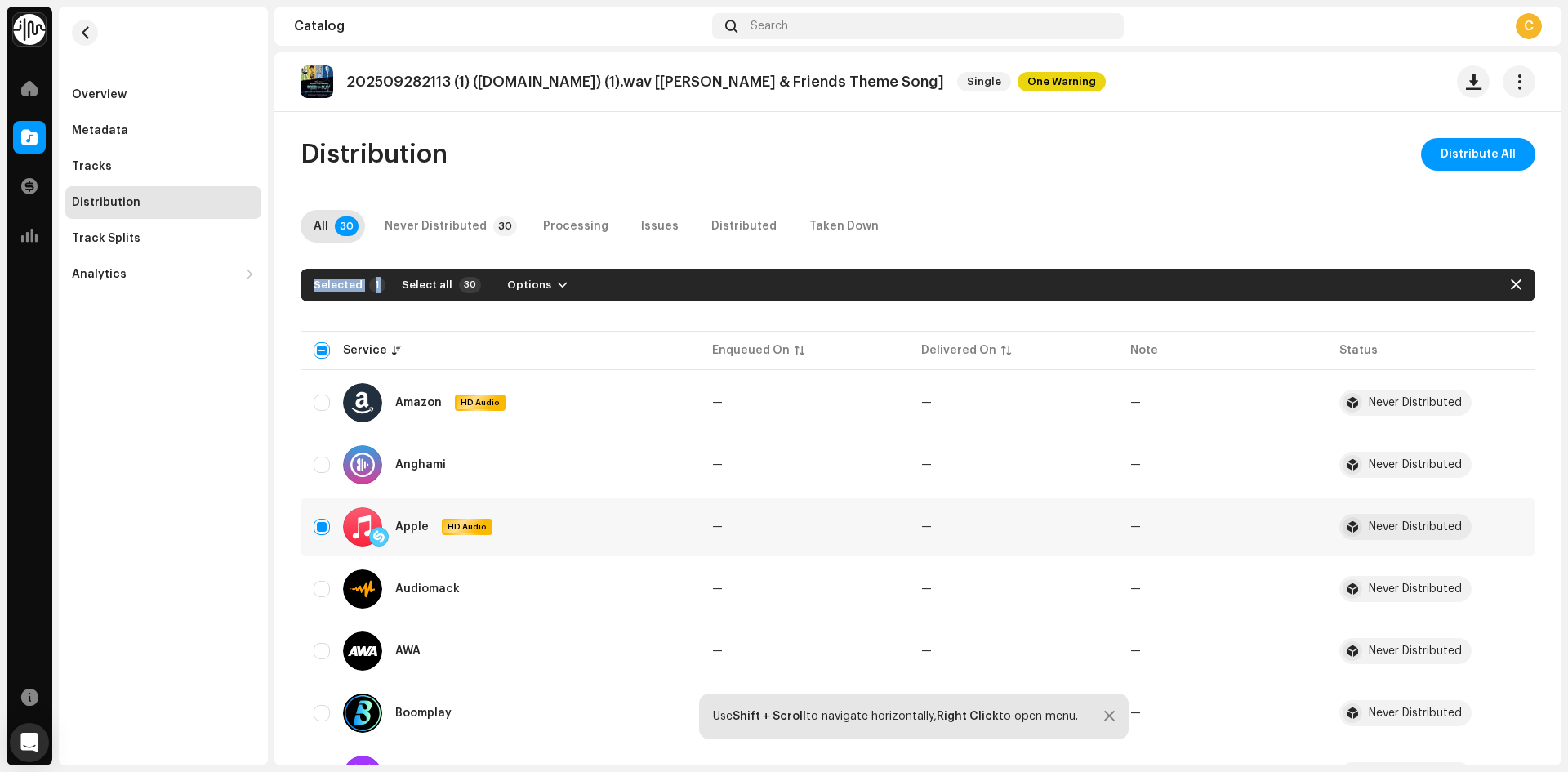
drag, startPoint x: 1567, startPoint y: 183, endPoint x: 1526, endPoint y: 275, distance: 100.7
click at [1556, 346] on div "Newsboys Home Catalog Transactions Analytics Resources Overview Metadata Tracks…" at bounding box center [784, 386] width 1568 height 772
click at [1483, 134] on div "202509282113 (1) ([DOMAIN_NAME]) (1).wav [Woody & Friends Theme Song] Single On…" at bounding box center [917, 409] width 1287 height 713
click at [1483, 143] on span "Distribute All" at bounding box center [1478, 154] width 75 height 32
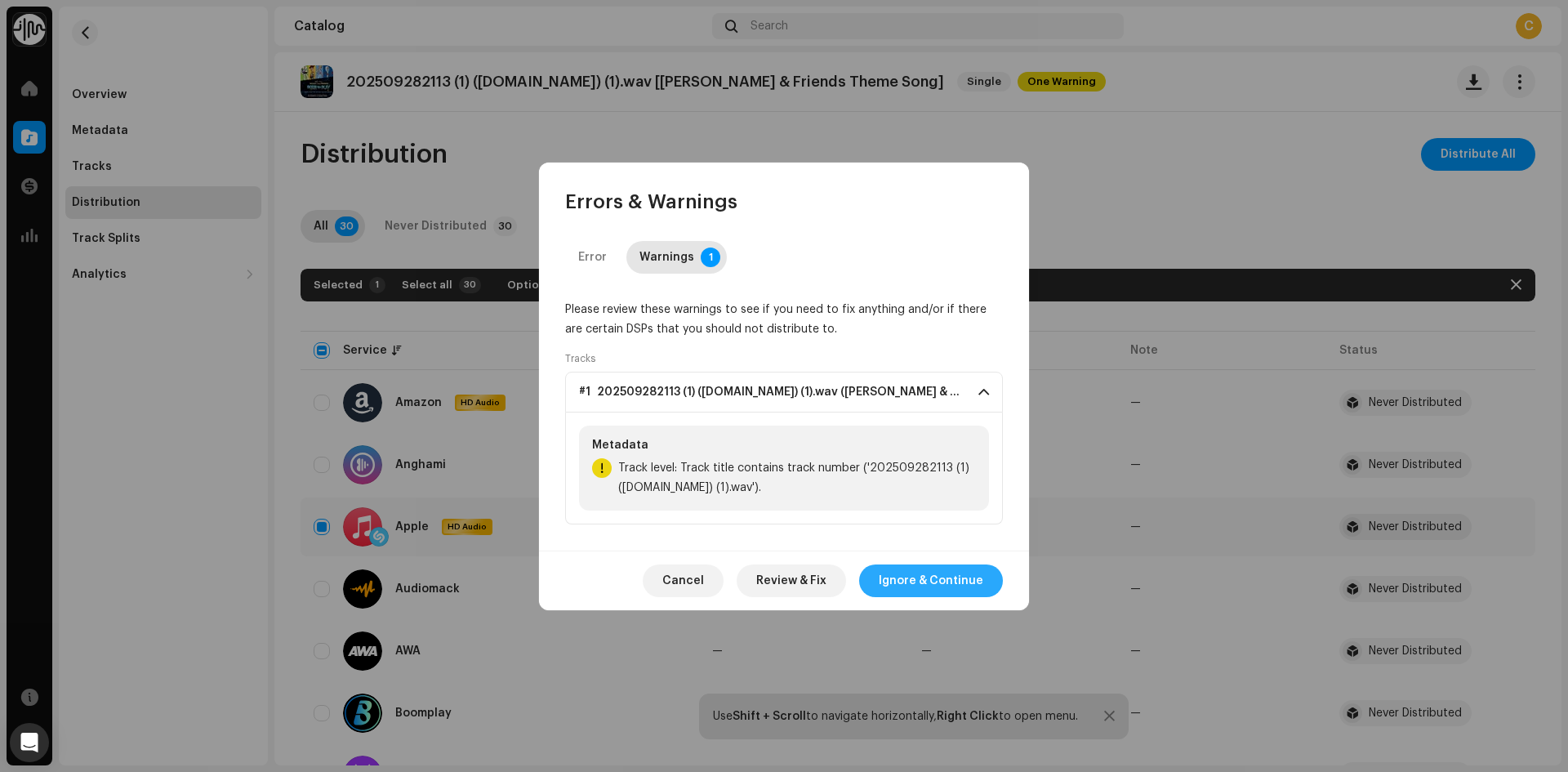
click at [903, 575] on span "Ignore & Continue" at bounding box center [932, 580] width 104 height 32
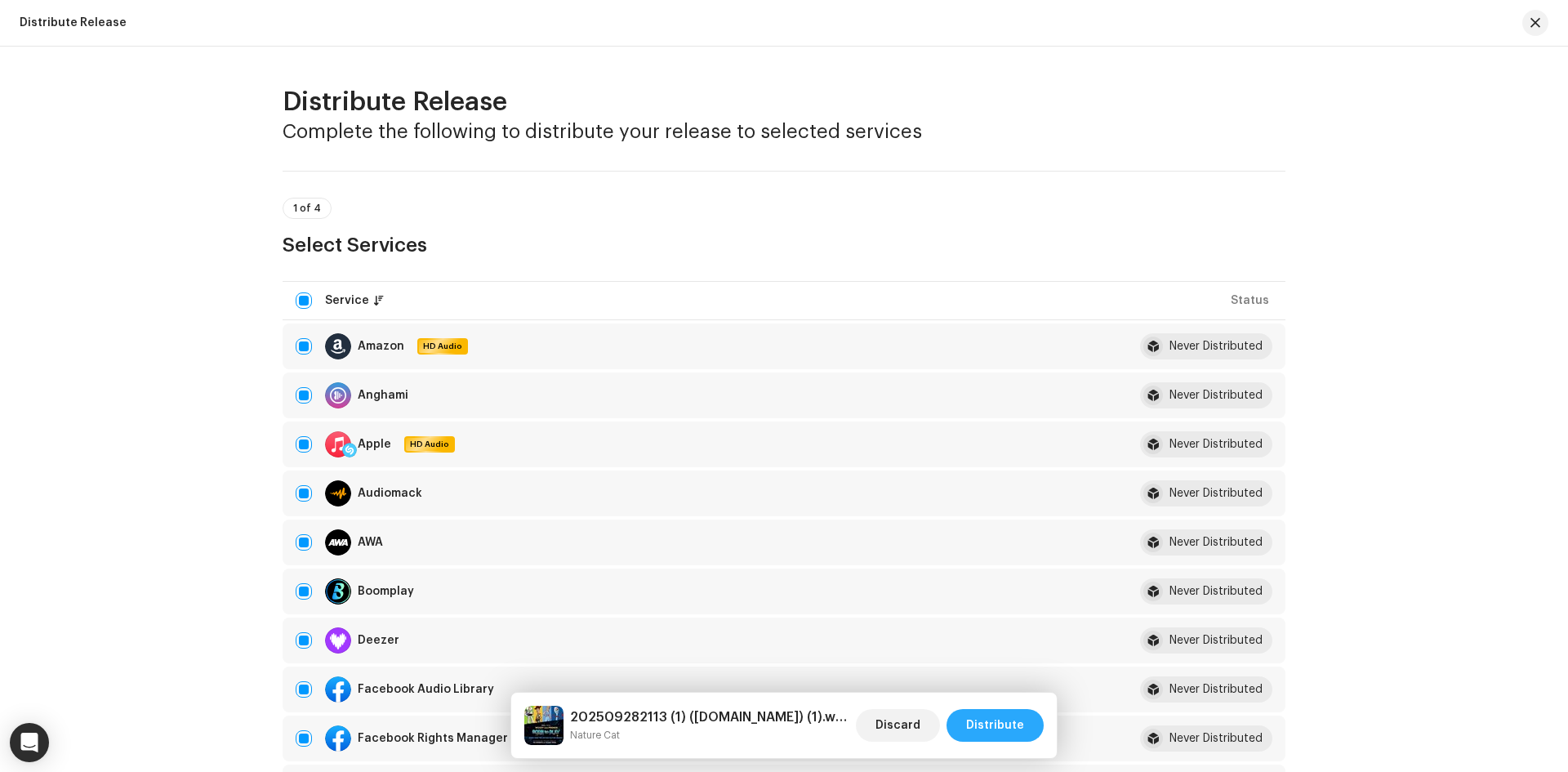
click at [983, 729] on span "Distribute" at bounding box center [995, 726] width 58 height 32
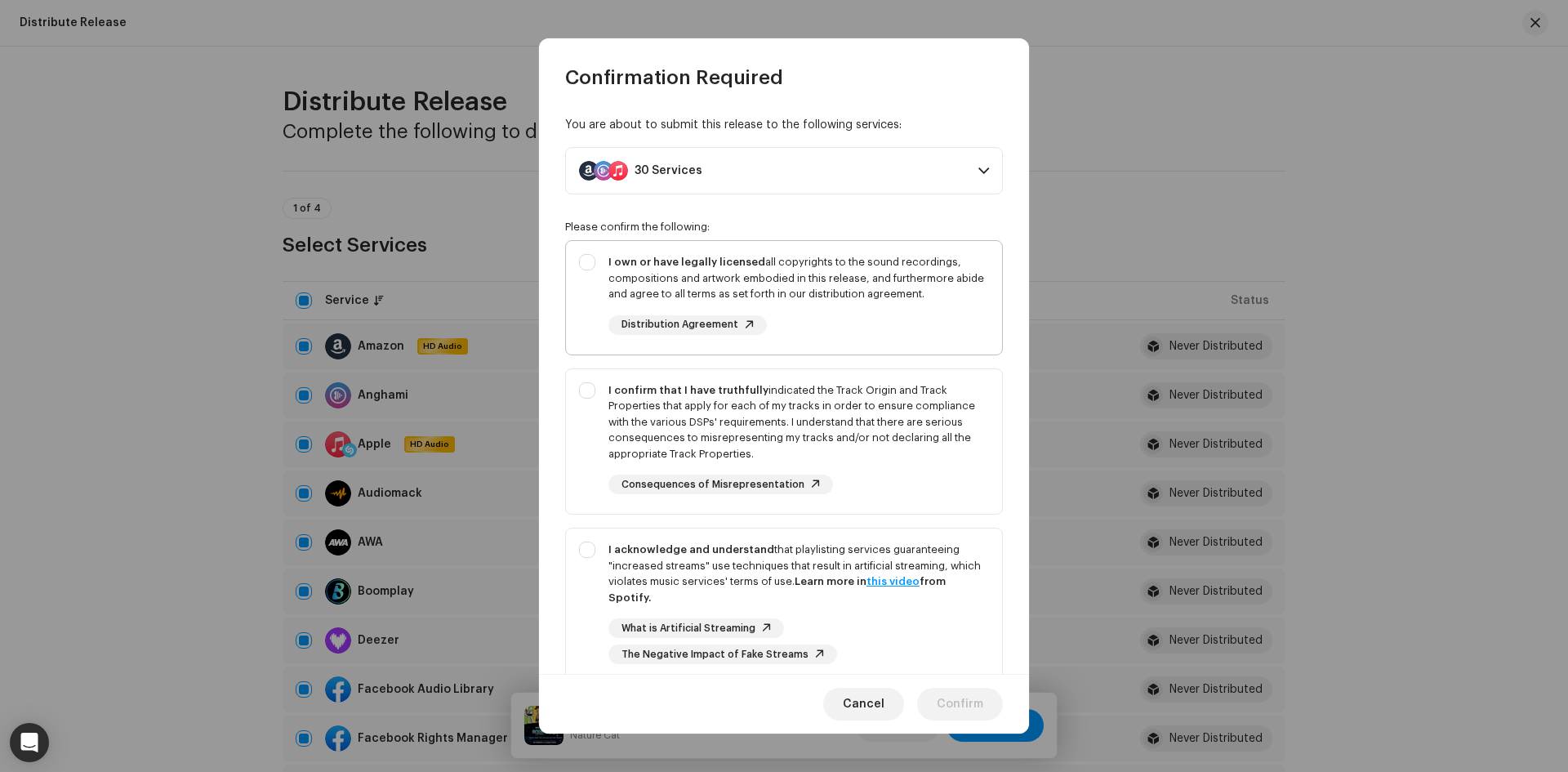
click at [595, 267] on div "I own or have legally licensed all copyrights to the sound recordings, composit…" at bounding box center [784, 294] width 436 height 107
checkbox input "true"
click at [594, 393] on div "I confirm that I have truthfully indicated the Track Origin and Track Propertie…" at bounding box center [784, 439] width 436 height 139
drag, startPoint x: 594, startPoint y: 393, endPoint x: 594, endPoint y: 409, distance: 16.0
click at [594, 393] on div "I confirm that I have truthfully indicated the Track Origin and Track Propertie…" at bounding box center [784, 439] width 436 height 139
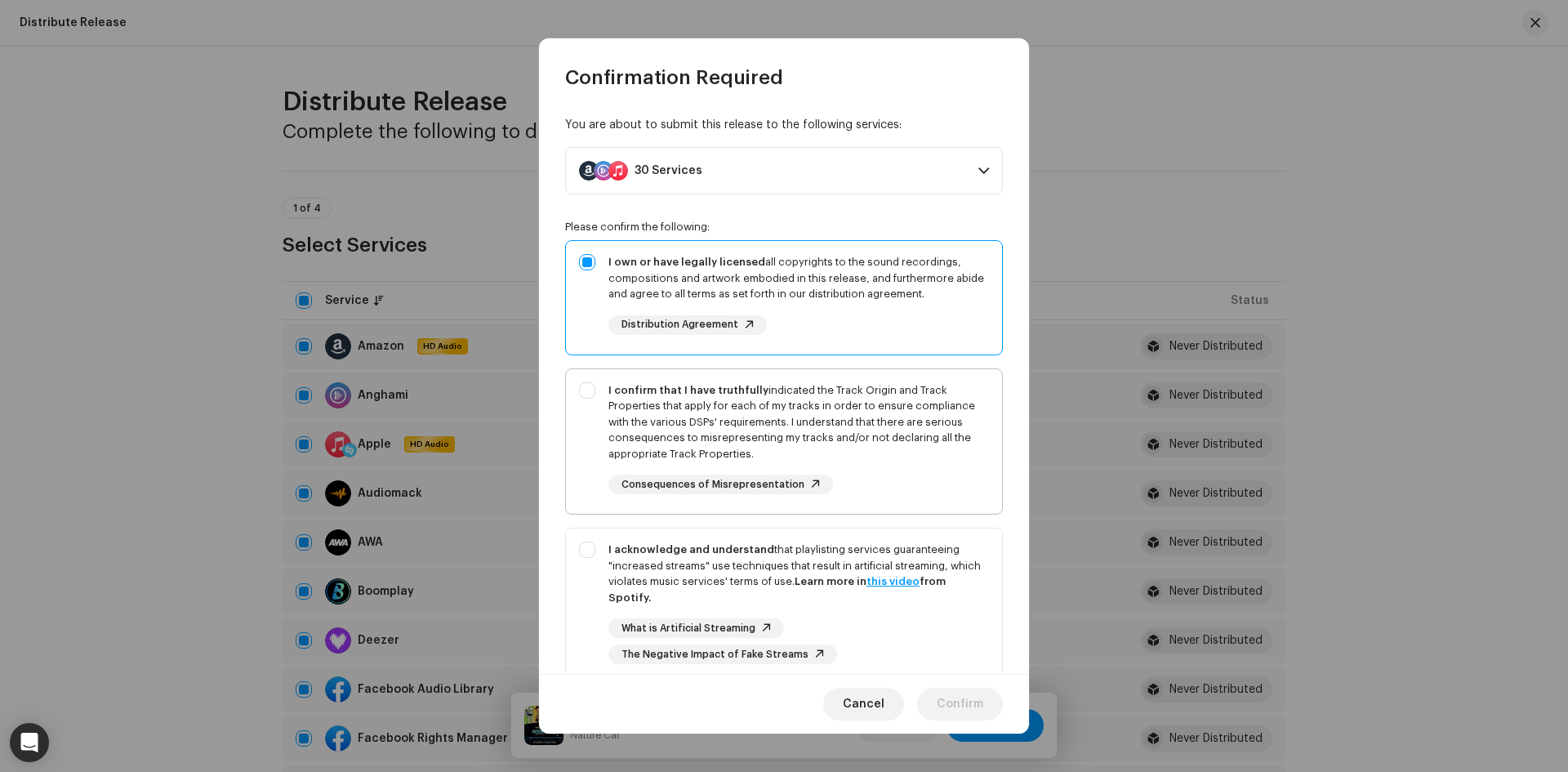
checkbox input "false"
click at [584, 523] on p-selectbutton "I own or have legally licensed all copyrights to the sound recordings, composit…" at bounding box center [784, 463] width 438 height 444
click at [588, 546] on div "I acknowledge and understand that playlisting services guaranteeing "increased …" at bounding box center [784, 603] width 436 height 148
checkbox input "true"
click at [580, 418] on div "I confirm that I have truthfully indicated the Track Origin and Track Propertie…" at bounding box center [784, 439] width 436 height 139
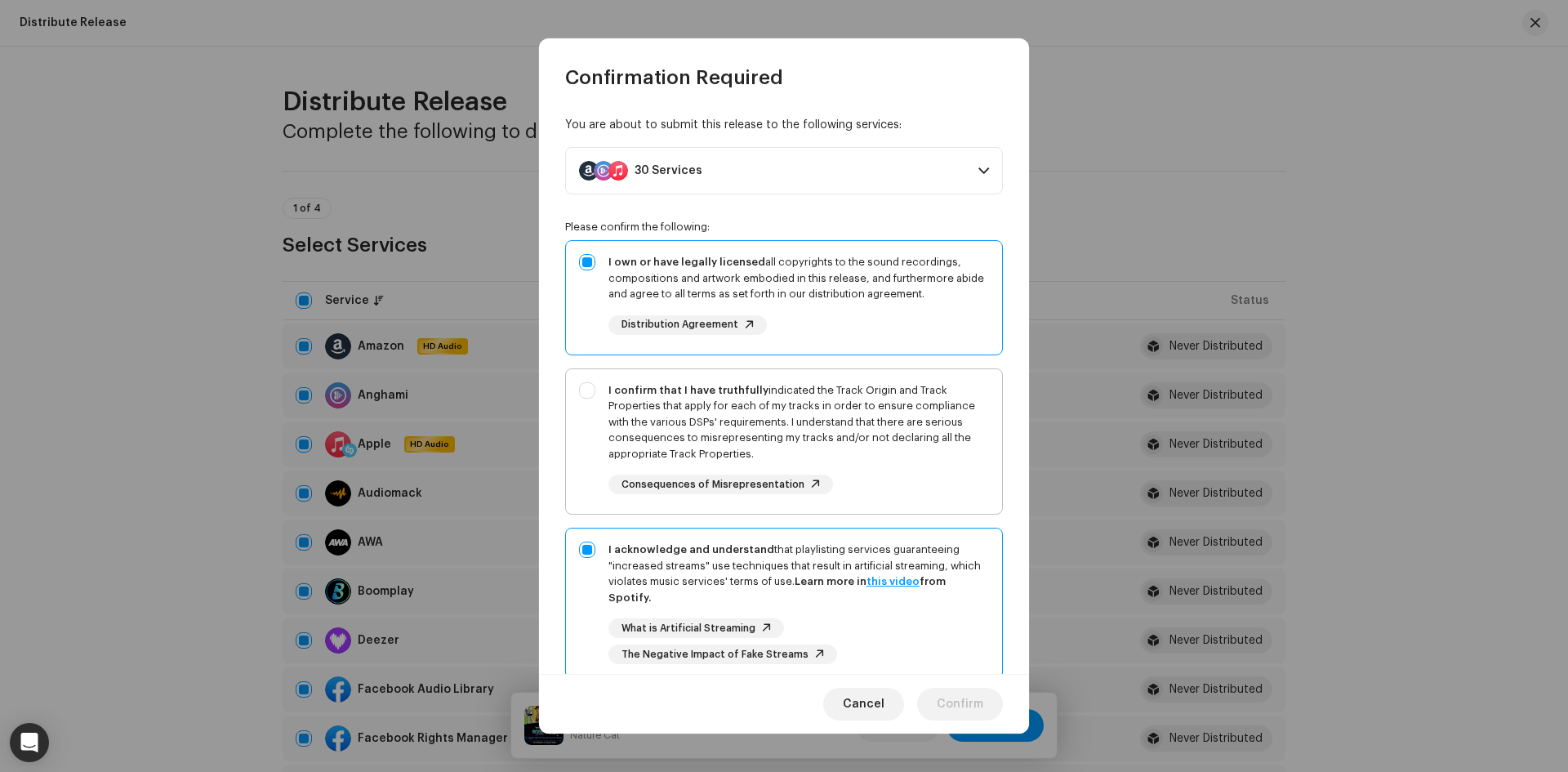
checkbox input "true"
click at [995, 713] on button "Confirm" at bounding box center [960, 704] width 85 height 32
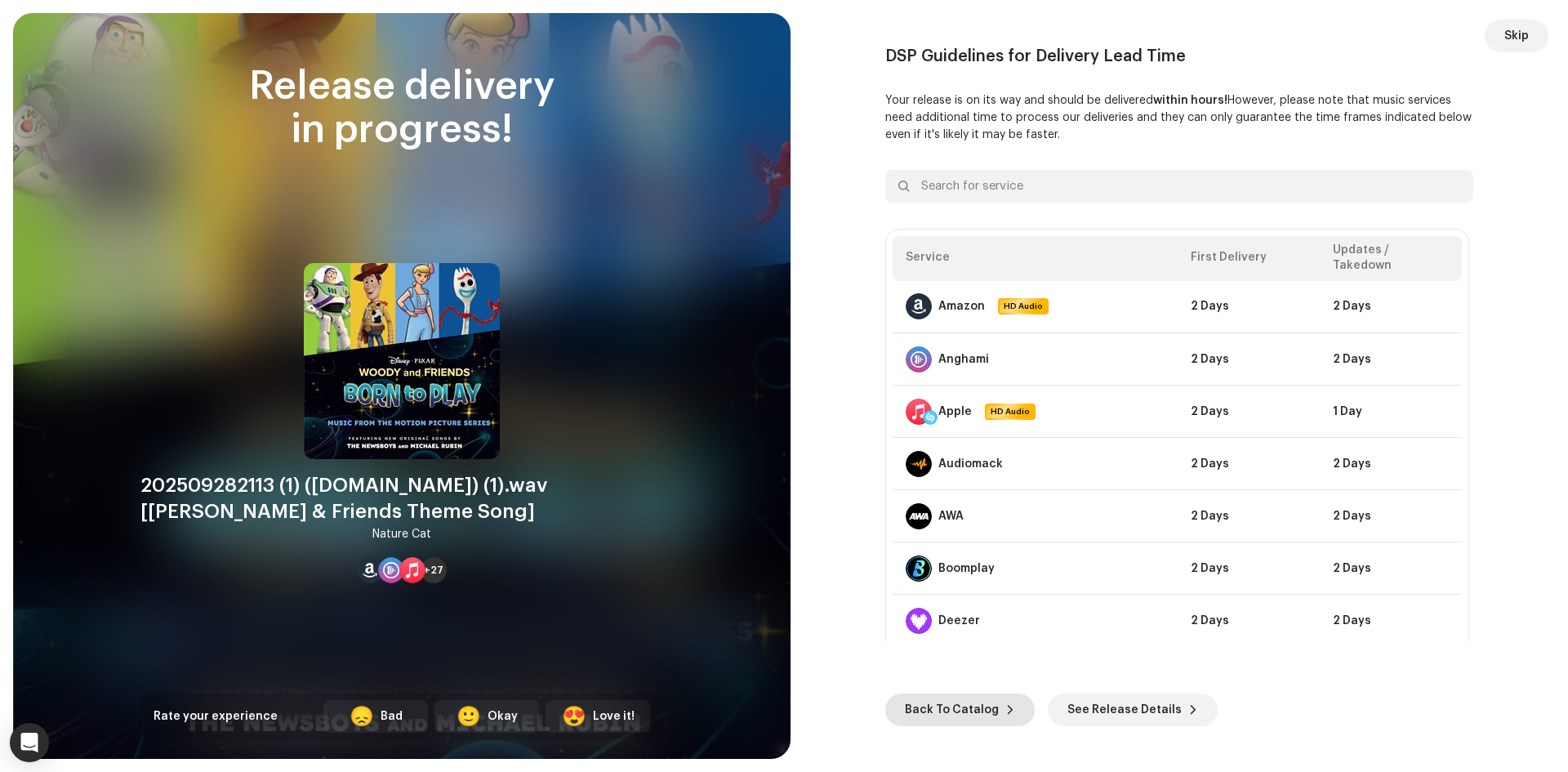
click at [1006, 710] on span at bounding box center [1010, 711] width 10 height 13
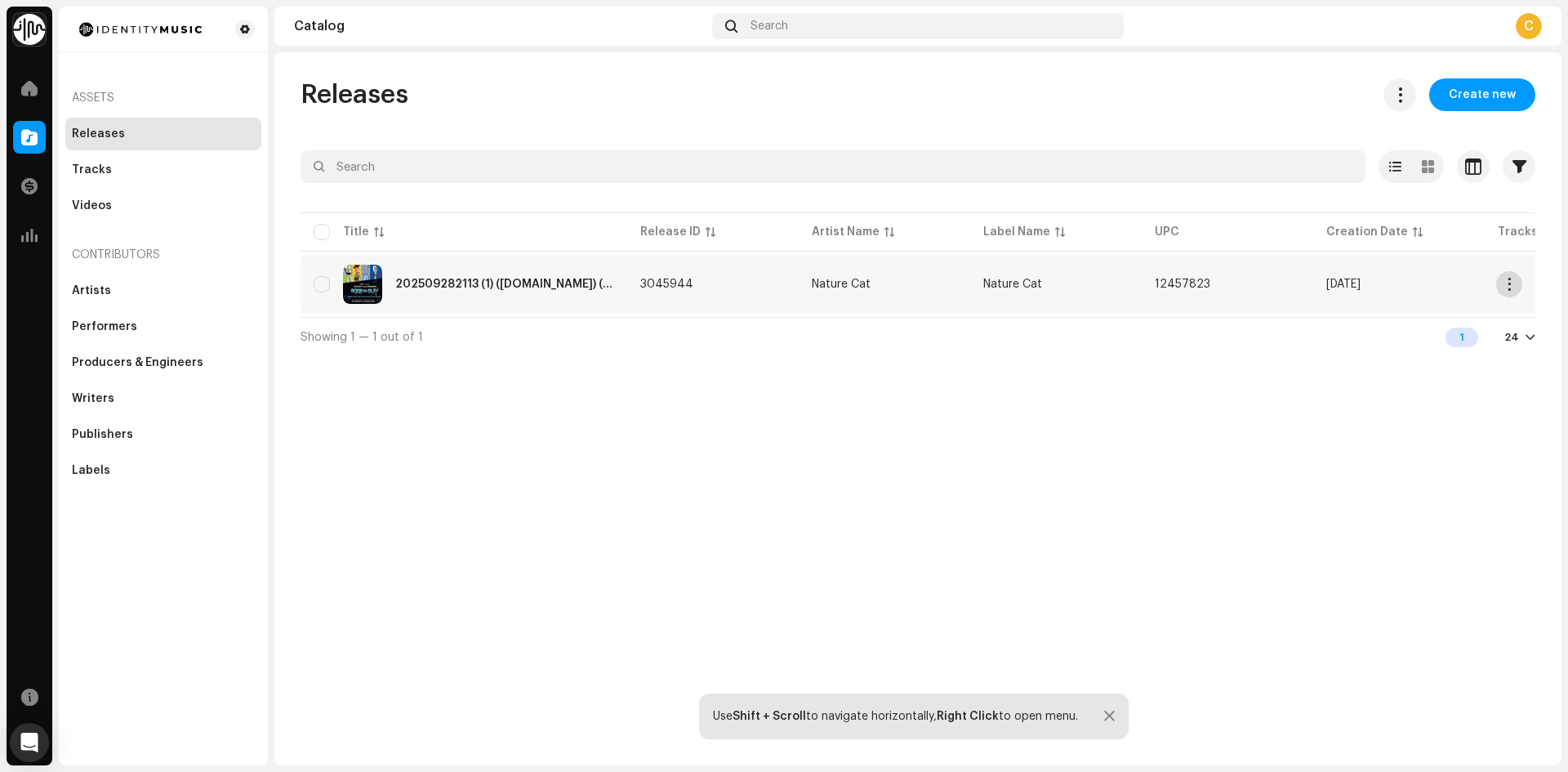
click at [1504, 285] on span "button" at bounding box center [1510, 284] width 12 height 13
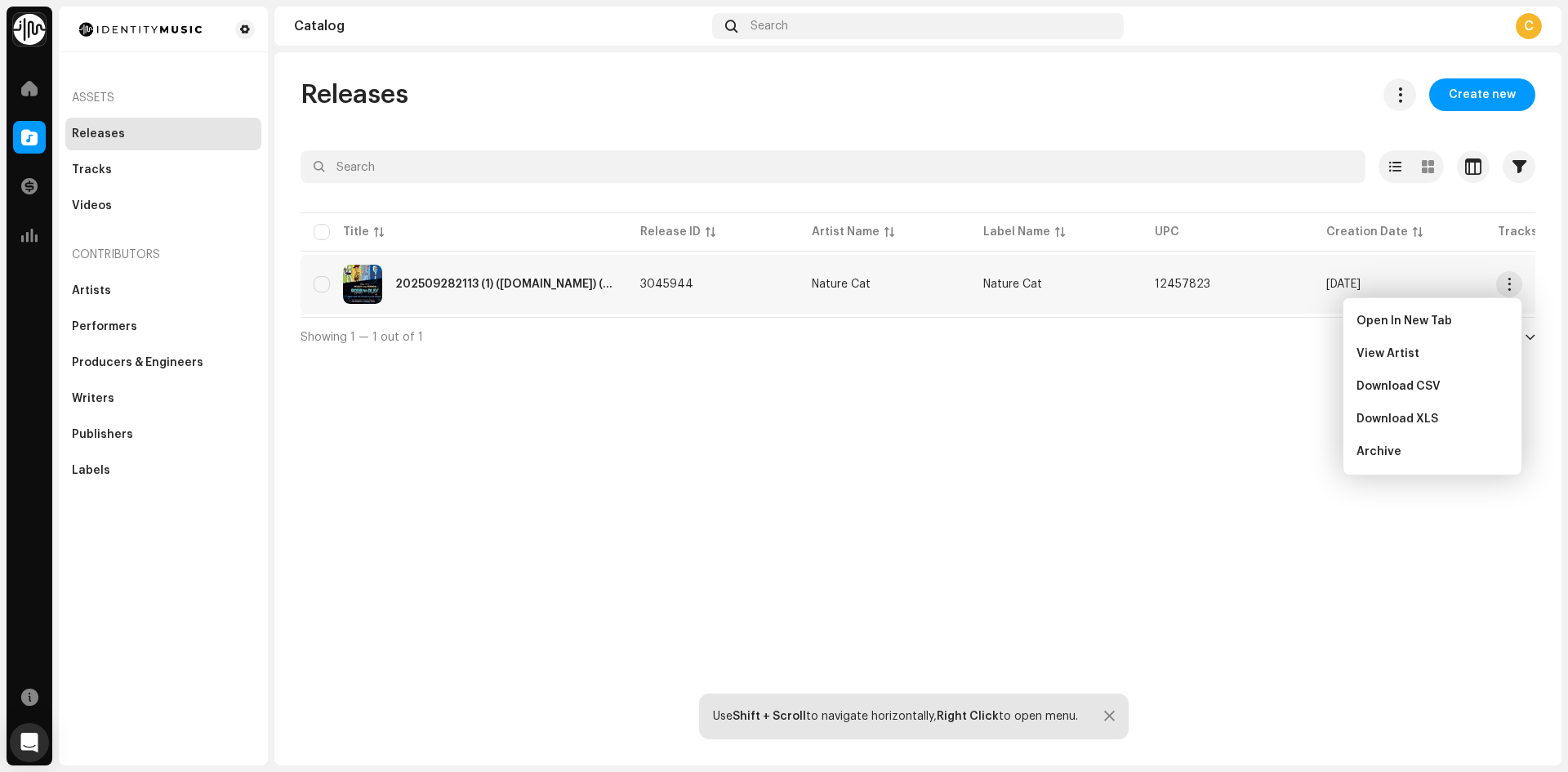
click at [960, 388] on div "Releases Create new Selected 0 Select all 1 Options Filters Distribution status…" at bounding box center [917, 409] width 1287 height 713
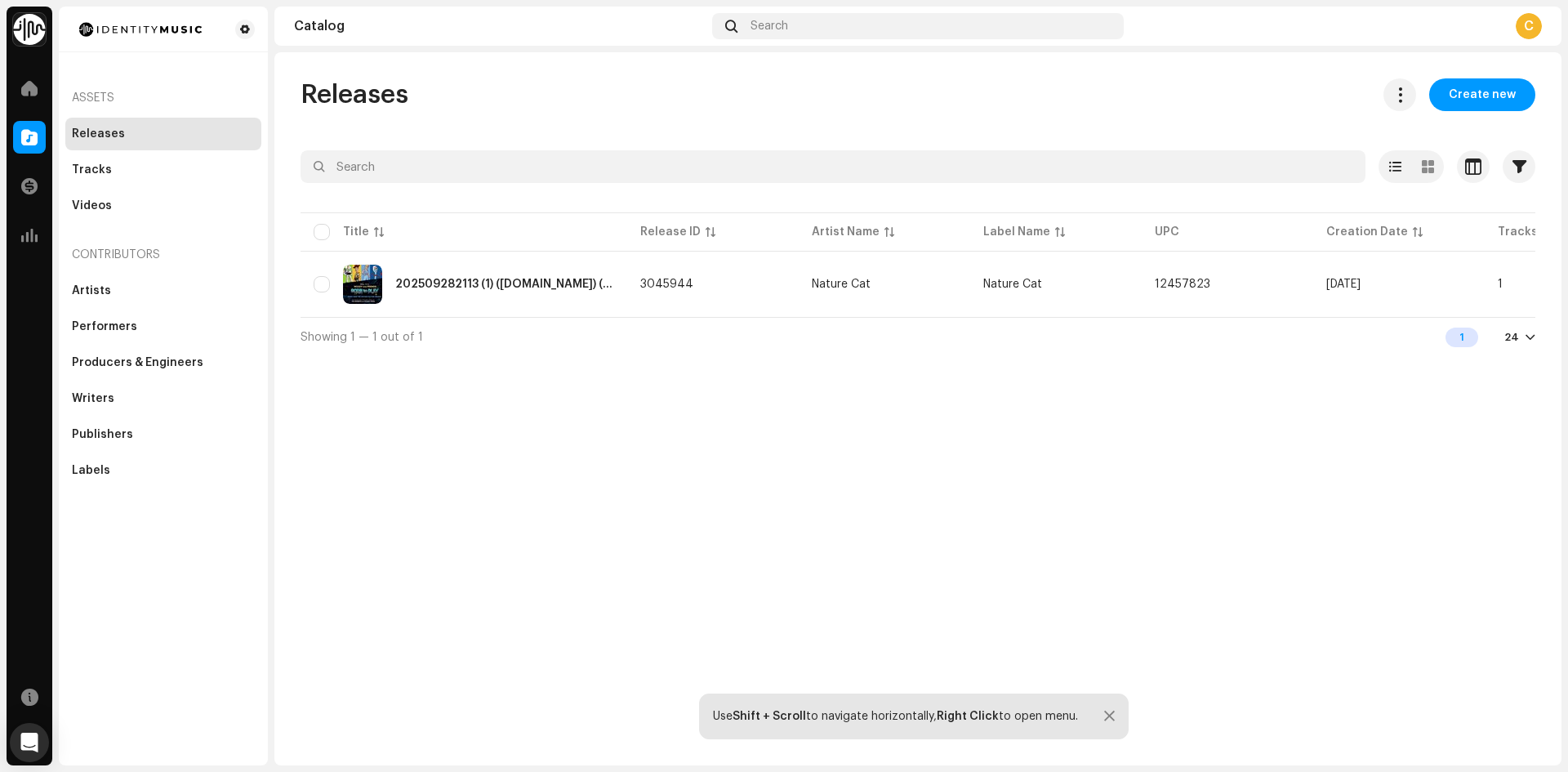
click at [492, 395] on div "Releases Create new Selected 0 Select all 1 Options Filters Distribution status…" at bounding box center [917, 409] width 1287 height 713
click at [458, 297] on div "202509282113 (1) ([DOMAIN_NAME]) (1).wav [[PERSON_NAME] & Friends Theme Song]" at bounding box center [463, 284] width 301 height 39
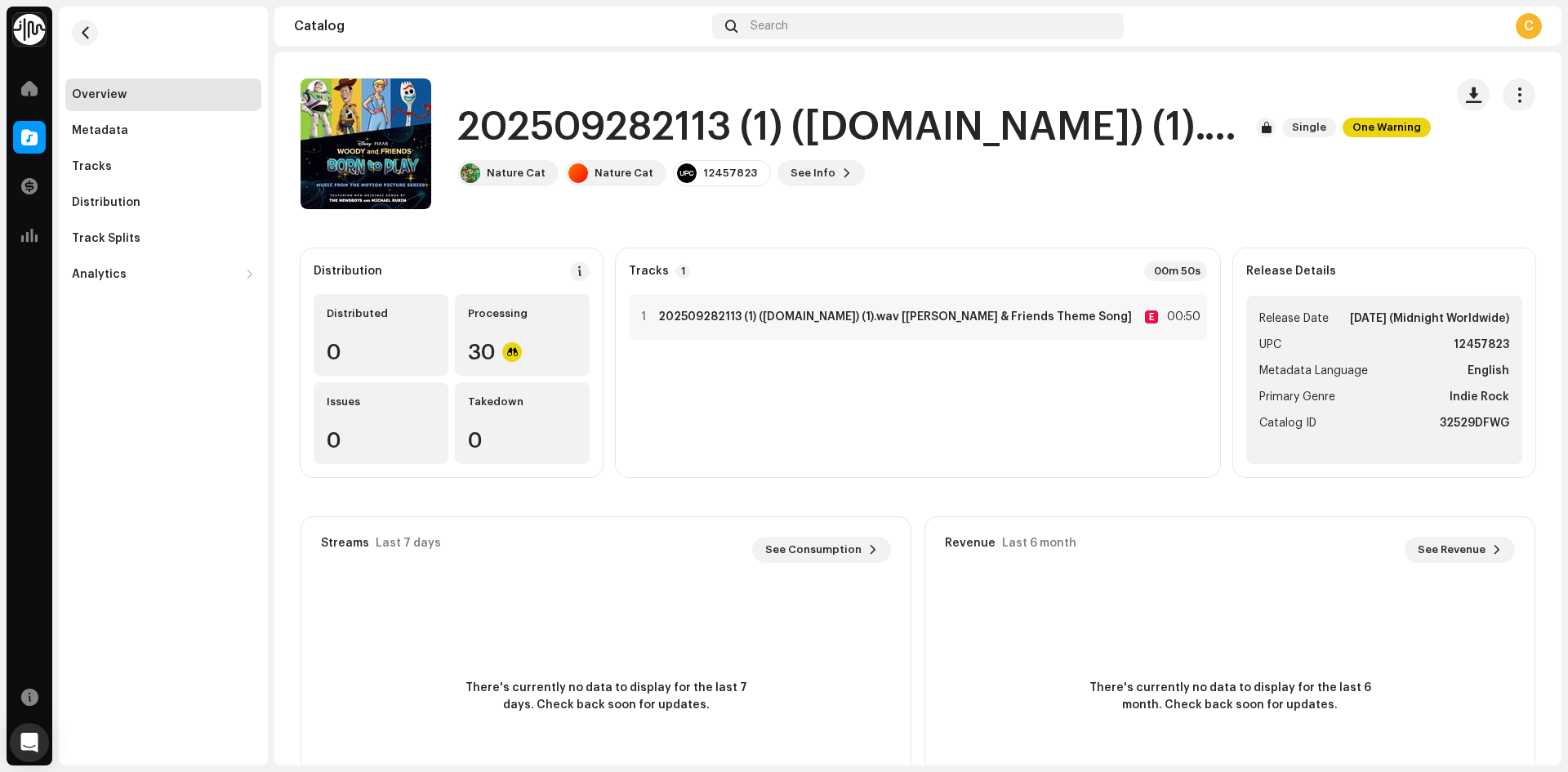
click at [1567, 150] on div "Newsboys Home Catalog Transactions Analytics Resources Overview Metadata Tracks…" at bounding box center [784, 386] width 1568 height 772
click at [775, 131] on h1 "202509282113 (1) ([DOMAIN_NAME]) (1).wav [[PERSON_NAME] & Friends Theme Song]" at bounding box center [850, 127] width 786 height 52
click at [785, 313] on strong "202509282113 (1) ([DOMAIN_NAME]) (1).wav [[PERSON_NAME] & Friends Theme Song]" at bounding box center [895, 318] width 474 height 13
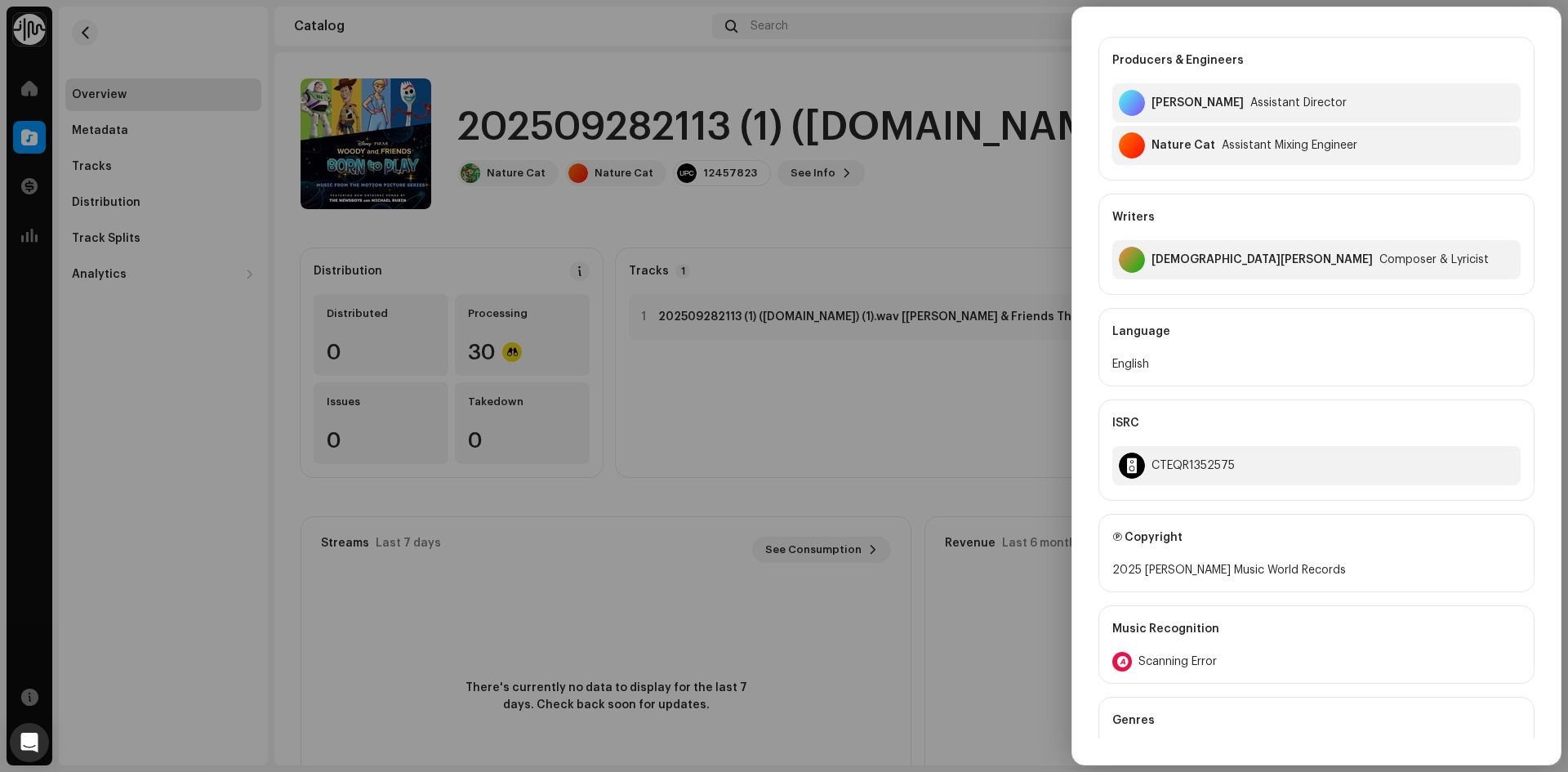
scroll to position [514, 0]
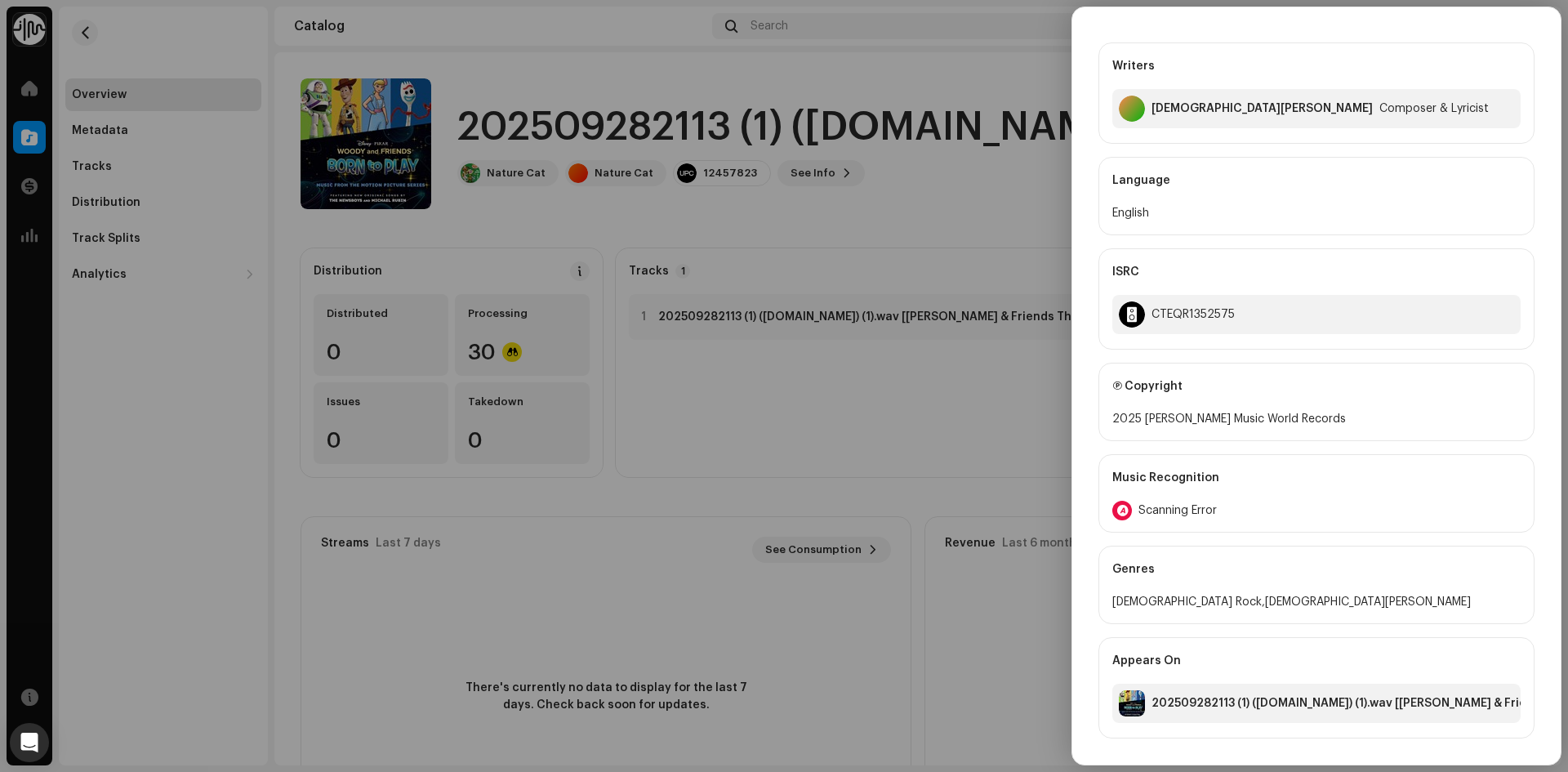
drag, startPoint x: 1559, startPoint y: 90, endPoint x: 1550, endPoint y: 498, distance: 408.1
click at [1550, 498] on div "E Main Primary Artist Nature Cat Main Primary Artist Performers Nature Cat Lyri…" at bounding box center [1316, 182] width 488 height 1114
click at [1035, 30] on div at bounding box center [784, 386] width 1568 height 772
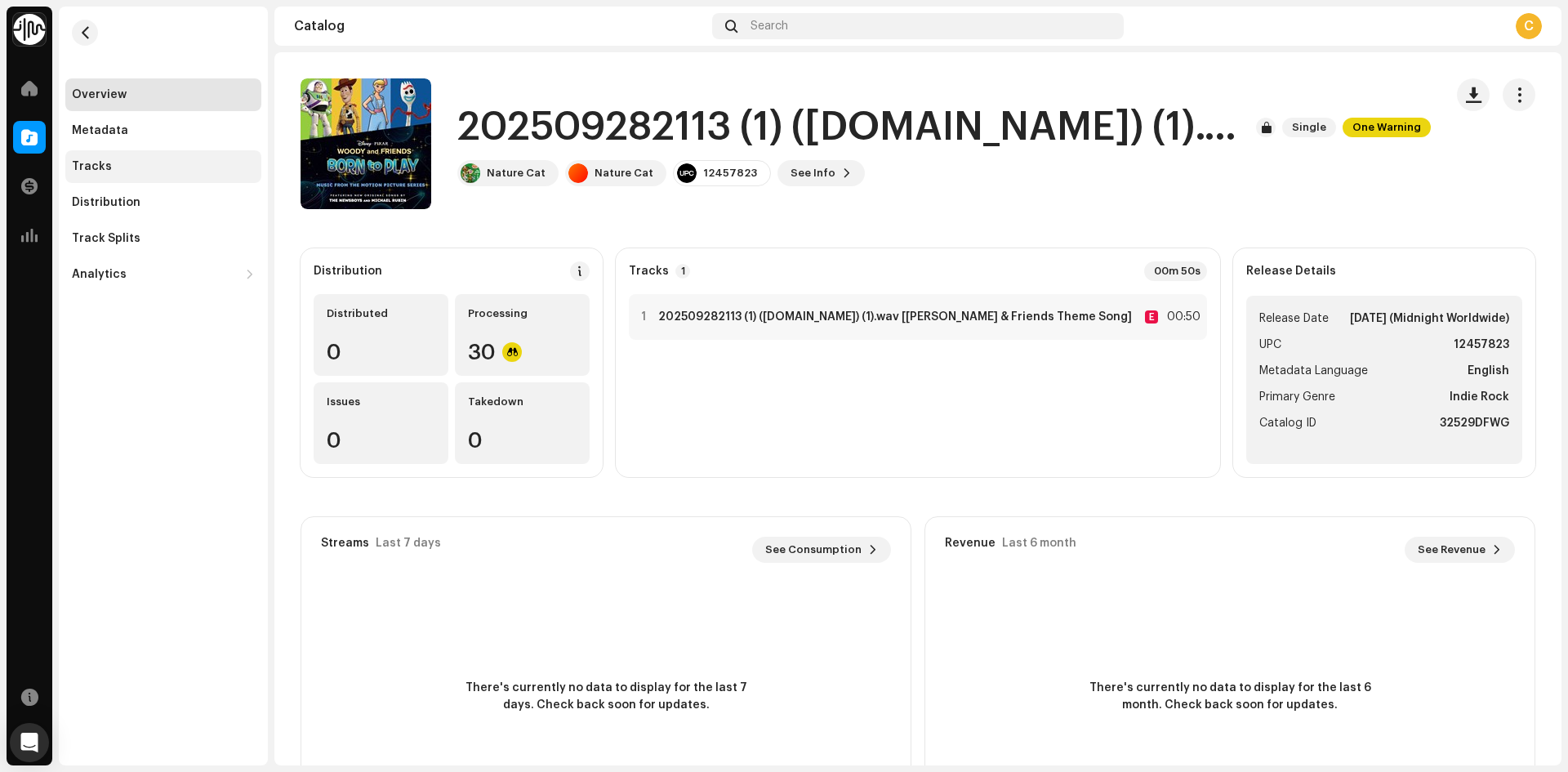
click at [106, 168] on div "Tracks" at bounding box center [92, 167] width 40 height 13
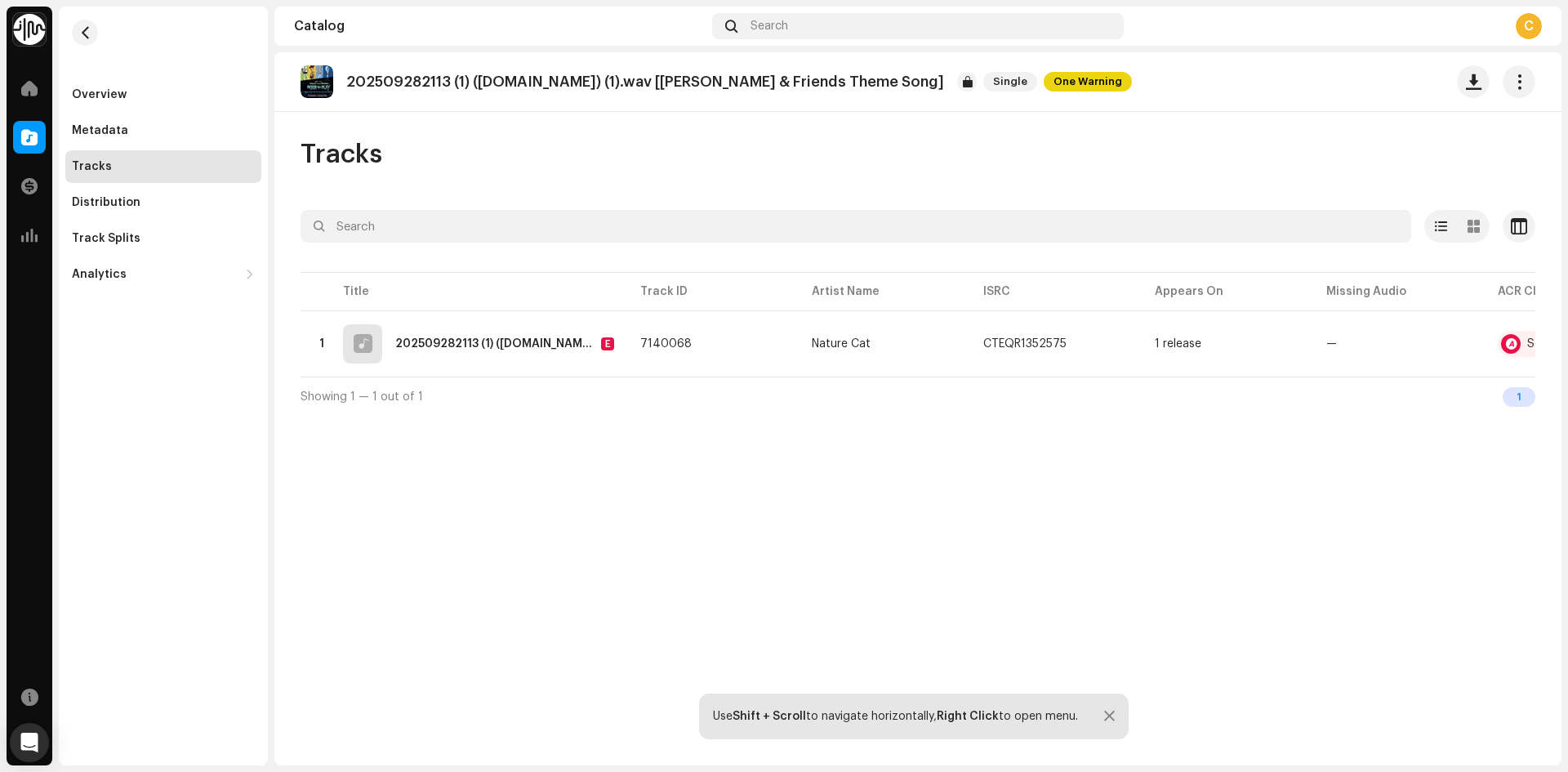
click at [1530, 27] on div "C" at bounding box center [1529, 27] width 27 height 27
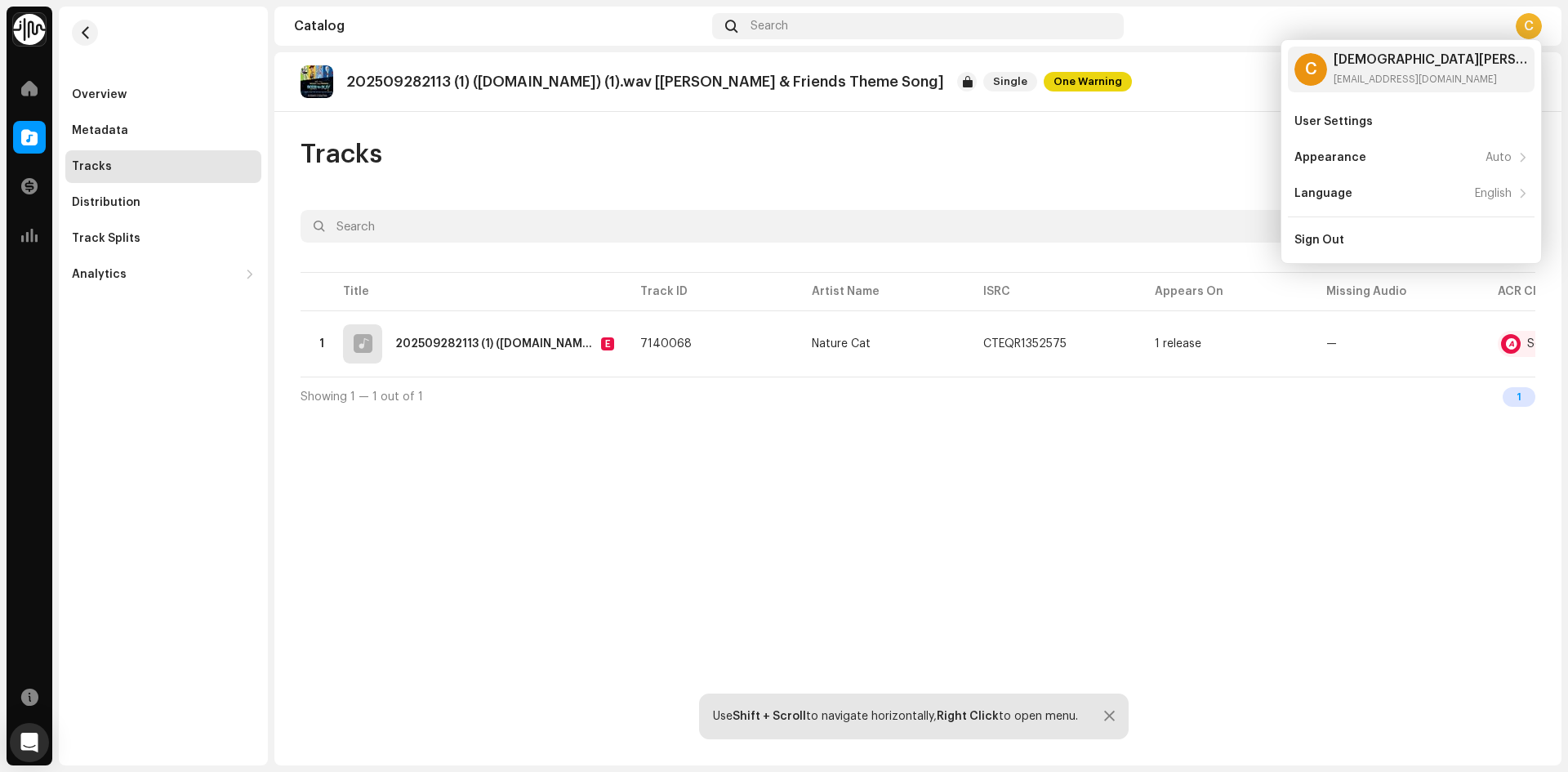
click at [1530, 27] on div "C" at bounding box center [1529, 27] width 27 height 27
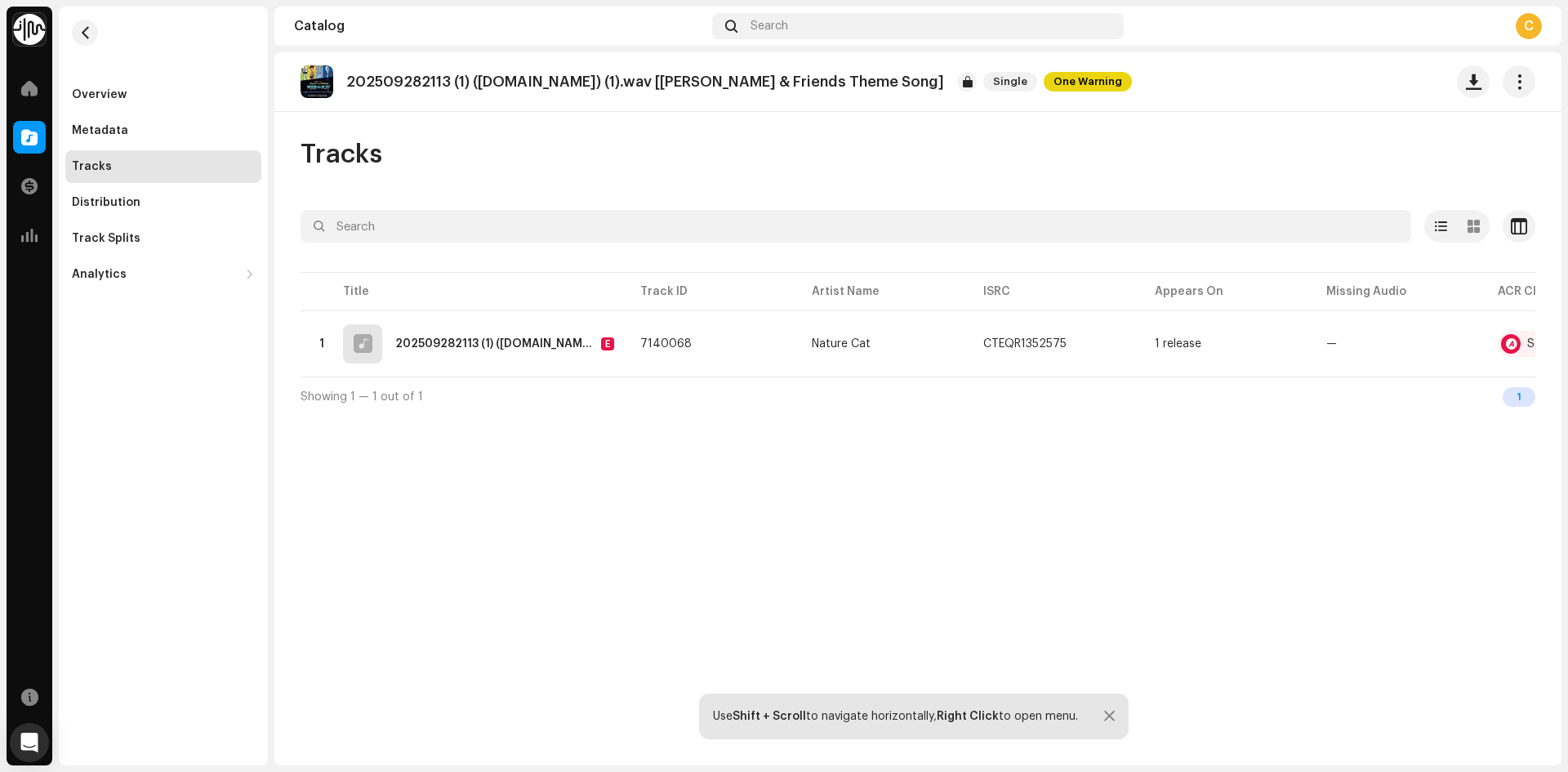
click at [1530, 27] on div "C" at bounding box center [1529, 27] width 27 height 27
click at [1532, 30] on div "C" at bounding box center [1529, 27] width 27 height 27
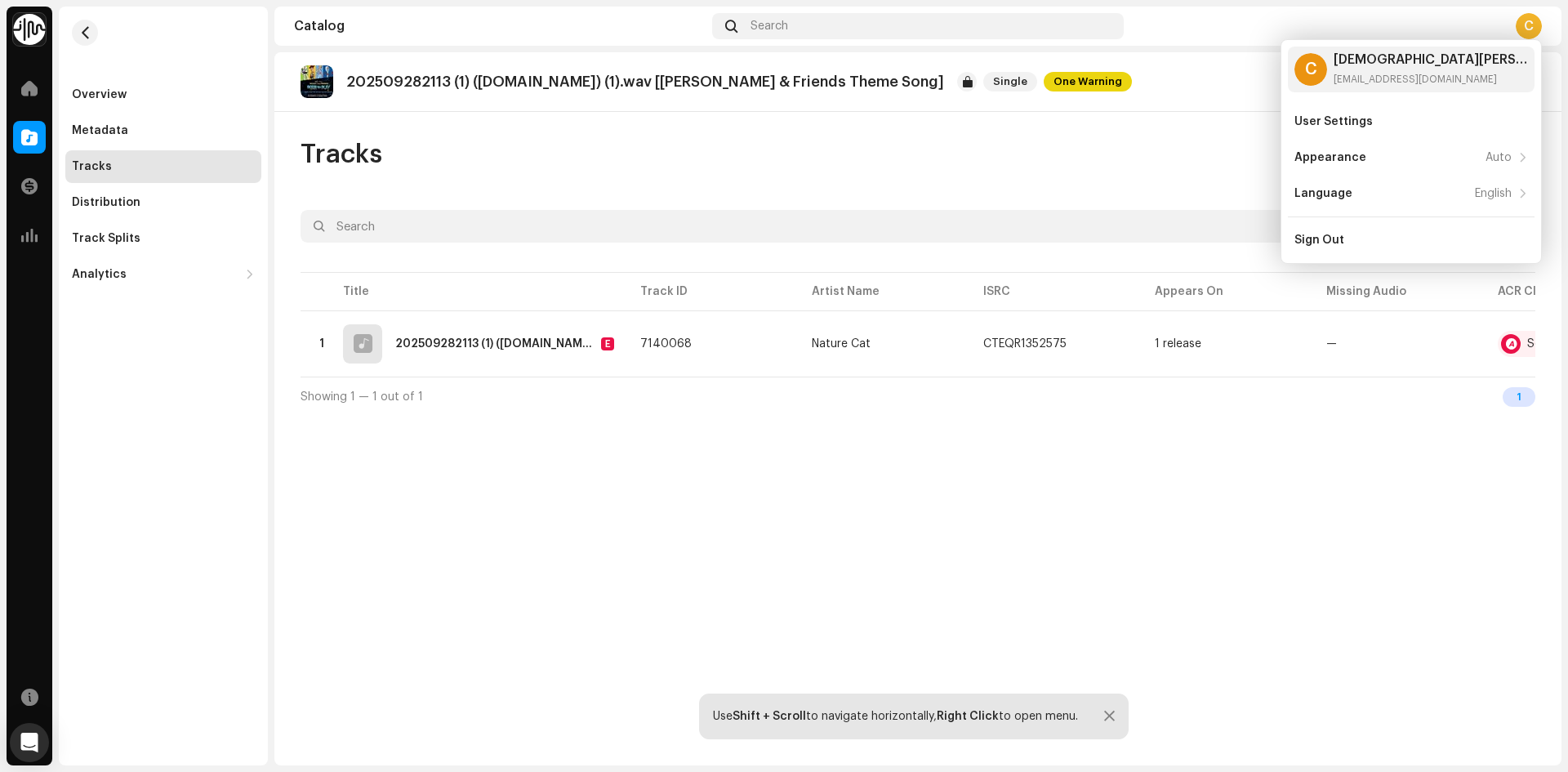
click at [191, 415] on div "Overview Metadata Tracks Distribution Track Splits Analytics Consumption Engage…" at bounding box center [163, 386] width 209 height 760
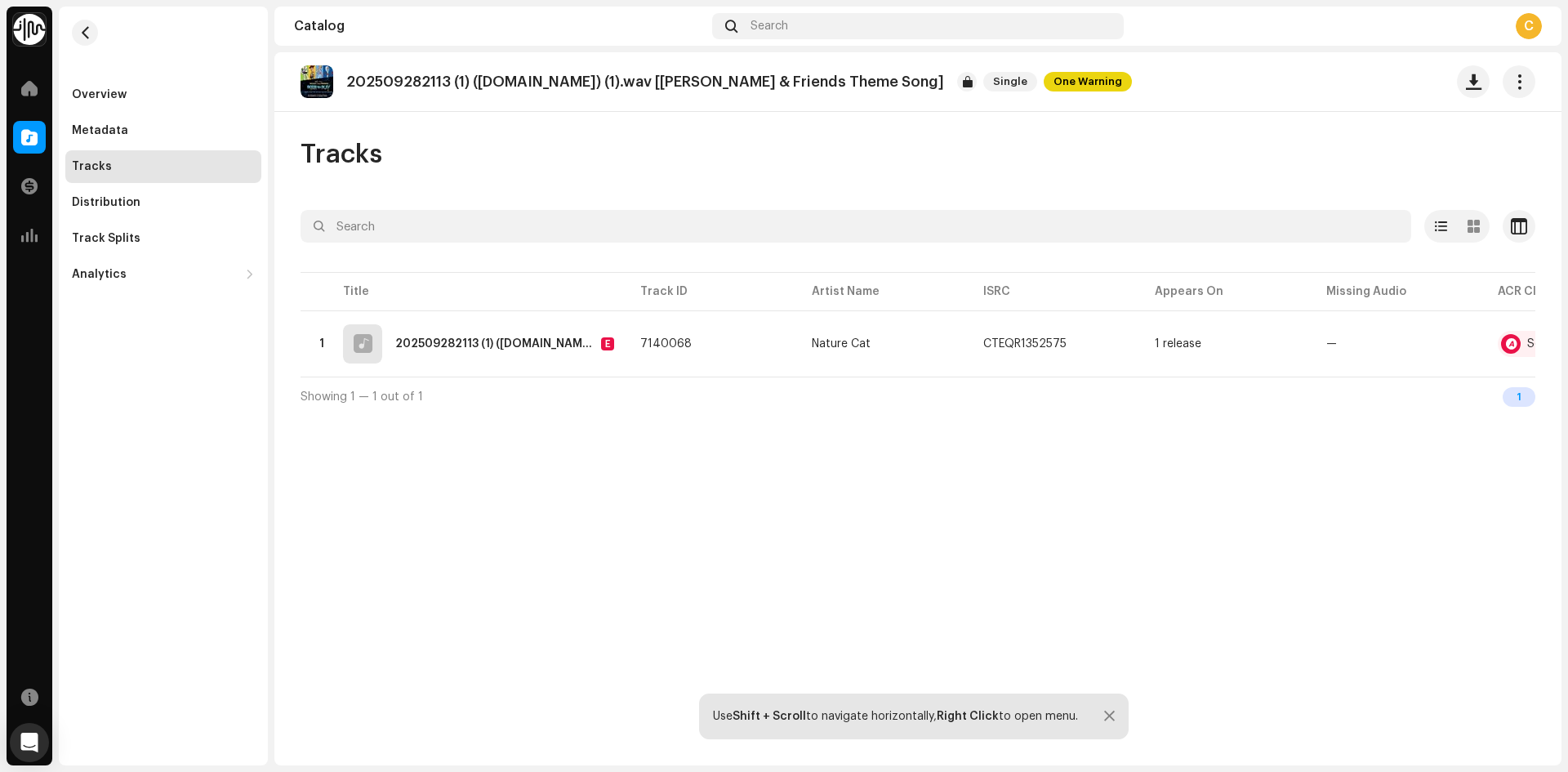
click at [191, 415] on div "Overview Metadata Tracks Distribution Track Splits Analytics Consumption Engage…" at bounding box center [163, 386] width 209 height 760
click at [459, 168] on div "Tracks" at bounding box center [918, 154] width 1235 height 32
click at [86, 98] on div "Overview" at bounding box center [99, 95] width 55 height 13
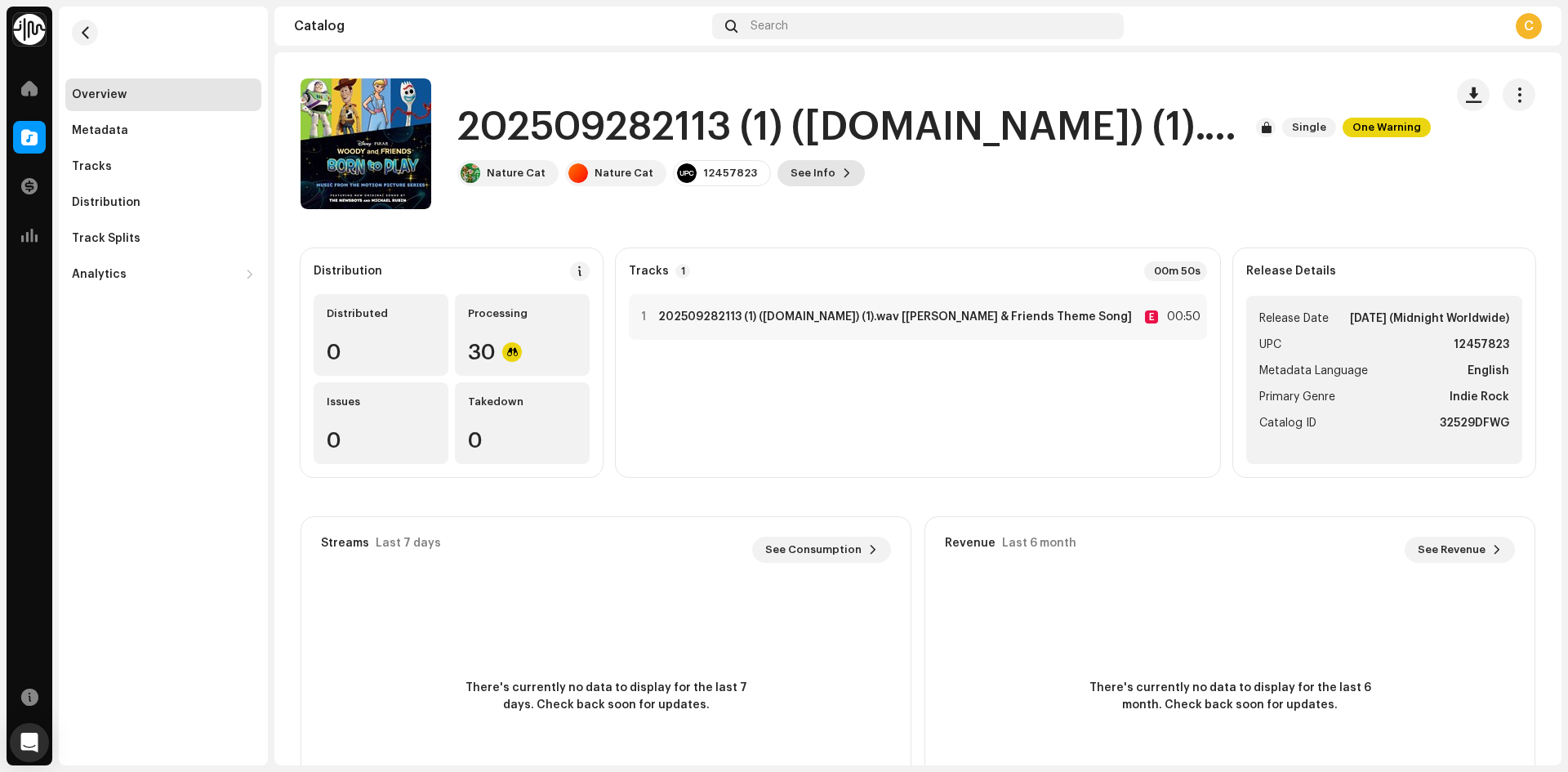
click at [811, 172] on span "See Info" at bounding box center [813, 172] width 45 height 32
